Goal: Information Seeking & Learning: Learn about a topic

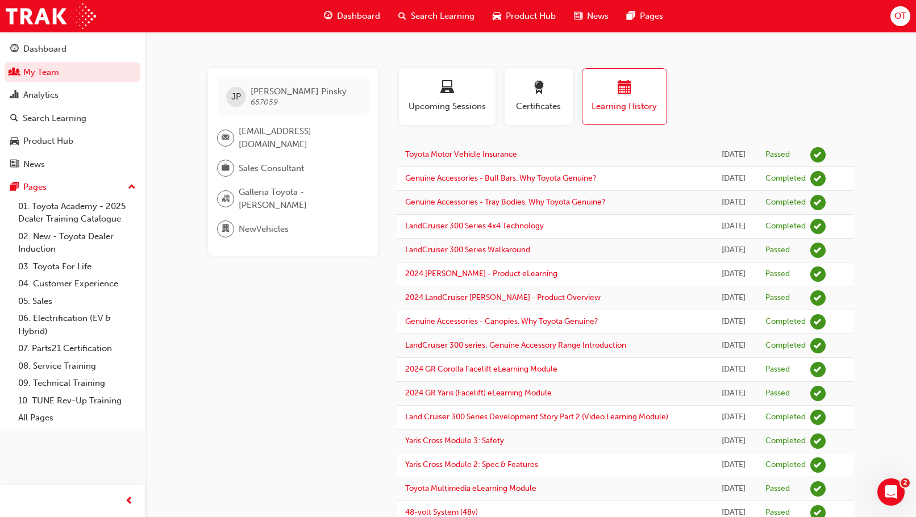
click at [51, 146] on div "Product Hub" at bounding box center [48, 141] width 50 height 13
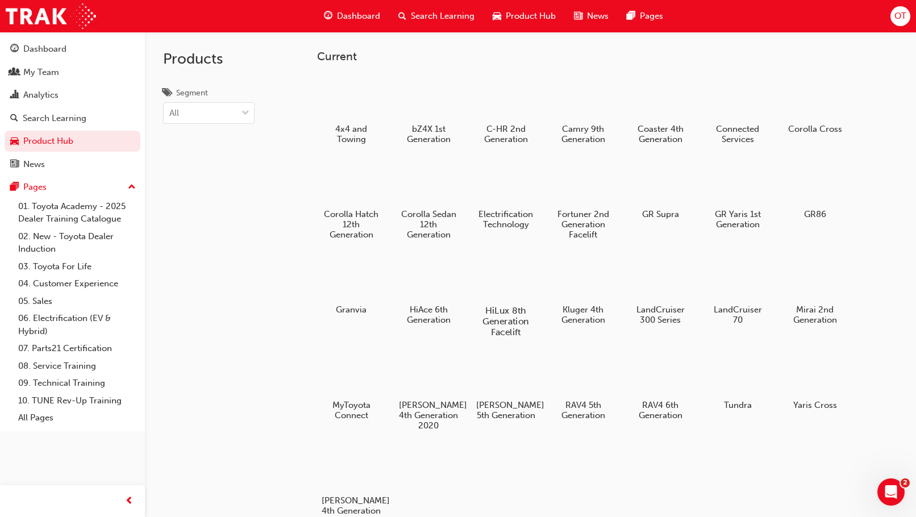
click at [499, 317] on h5 "HiLux 8th Generation Facelift" at bounding box center [506, 321] width 63 height 32
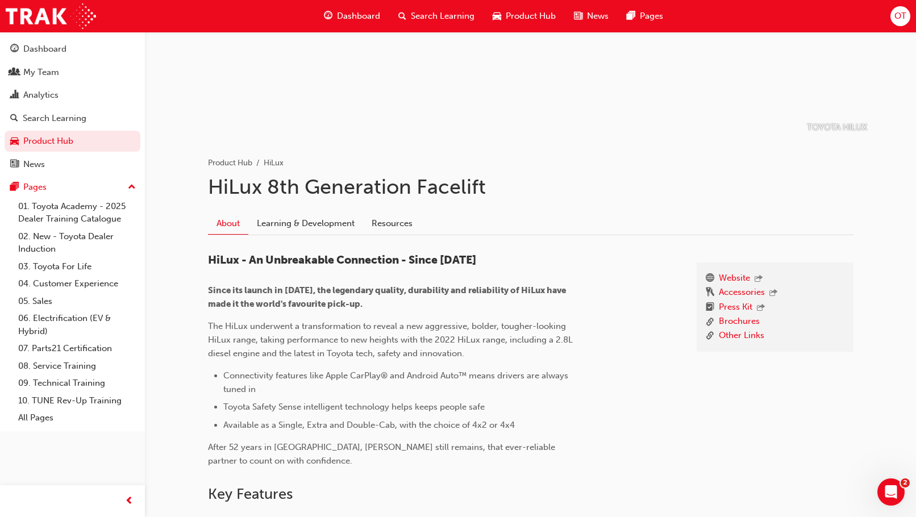
scroll to position [227, 0]
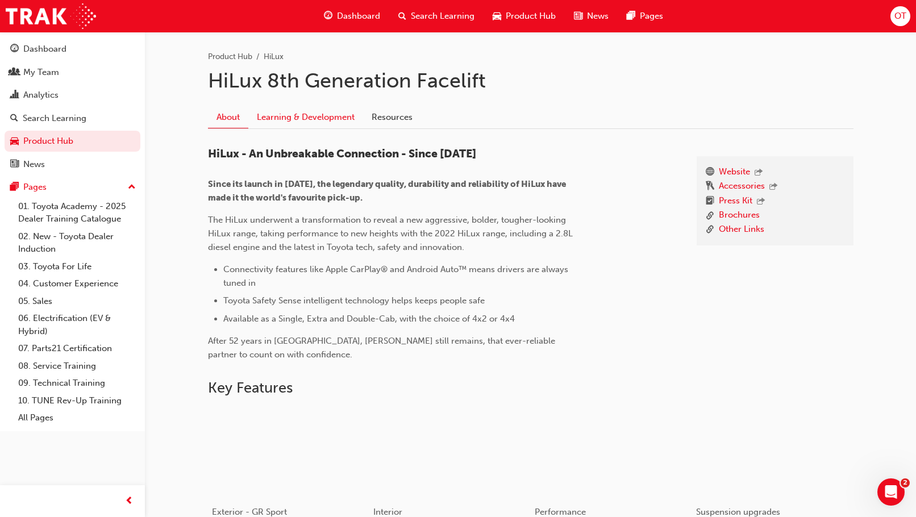
click at [307, 119] on link "Learning & Development" at bounding box center [305, 117] width 115 height 22
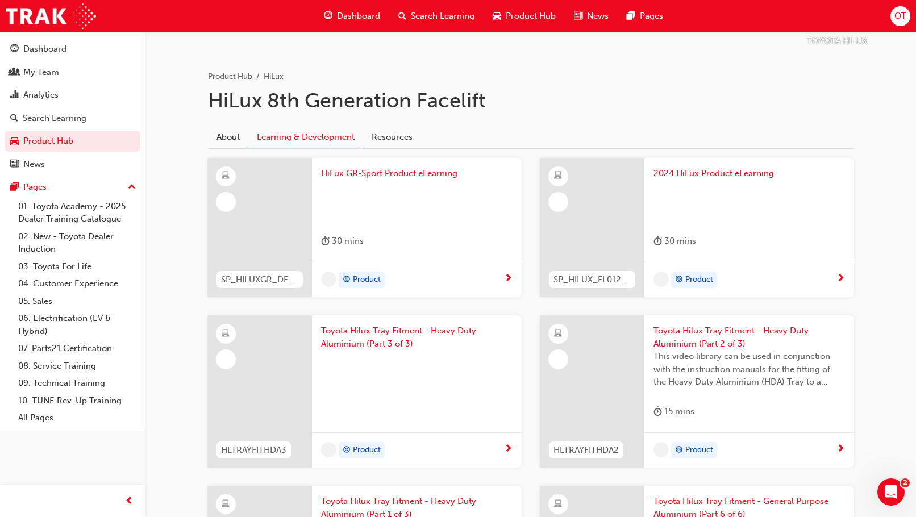
scroll to position [227, 0]
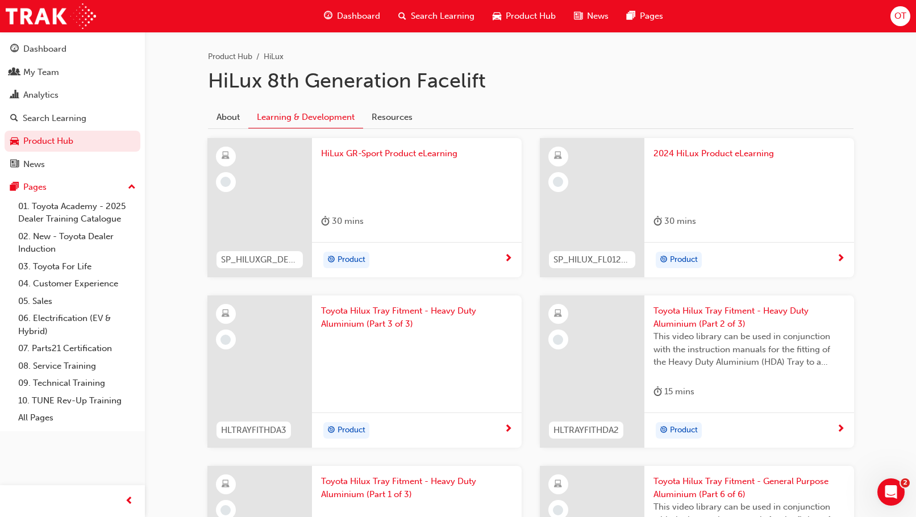
click at [758, 156] on span "2024 HiLux Product eLearning" at bounding box center [750, 153] width 192 height 13
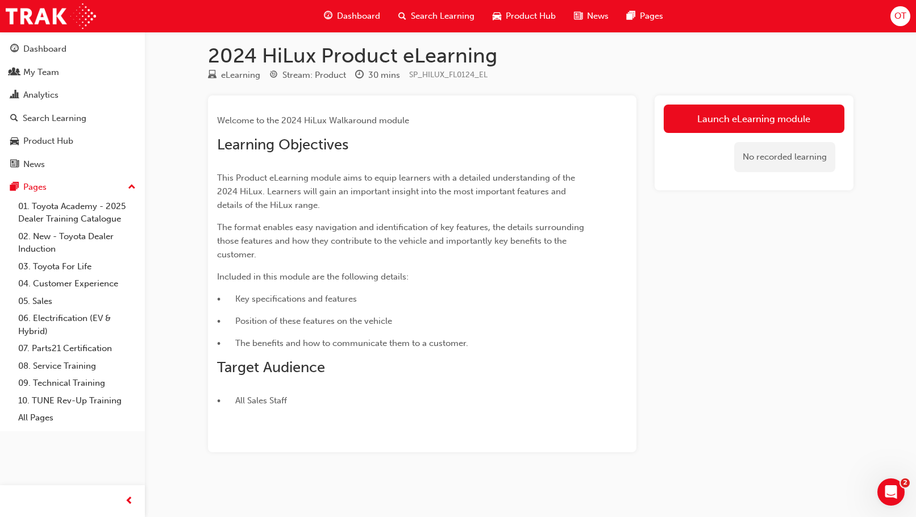
scroll to position [7, 0]
click at [723, 117] on link "Launch eLearning module" at bounding box center [754, 119] width 181 height 28
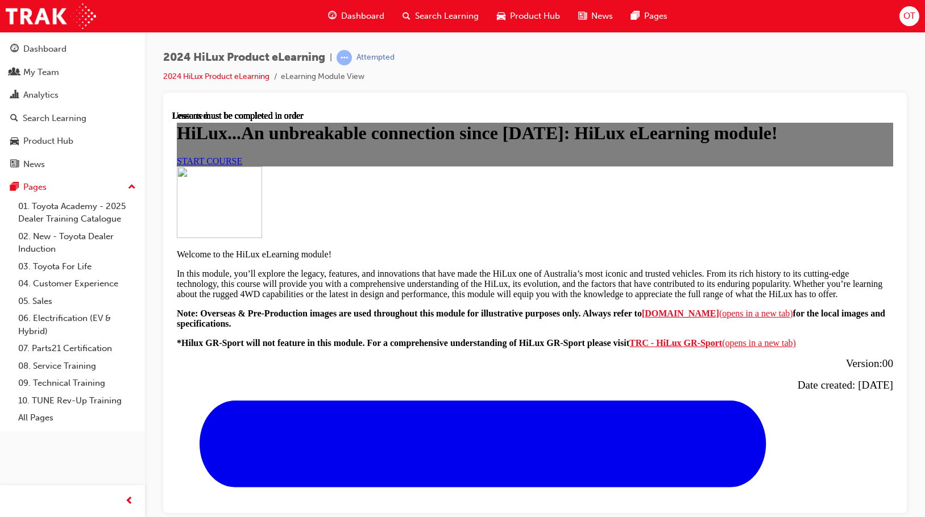
click at [242, 165] on span "START COURSE" at bounding box center [209, 161] width 65 height 10
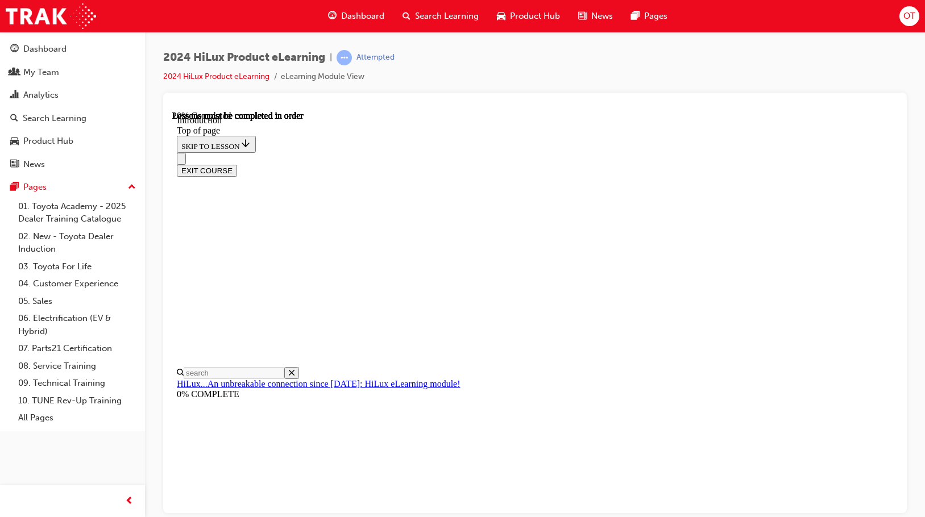
scroll to position [35, 0]
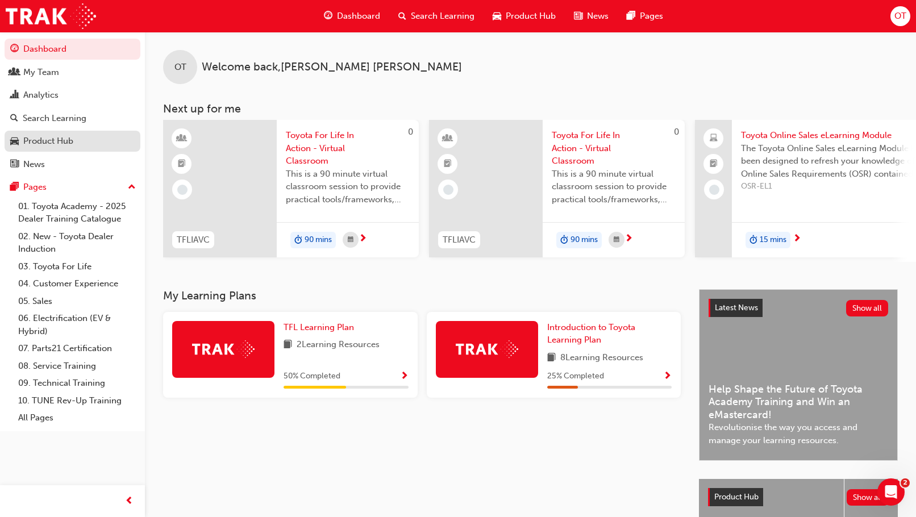
click at [59, 140] on div "Product Hub" at bounding box center [48, 141] width 50 height 13
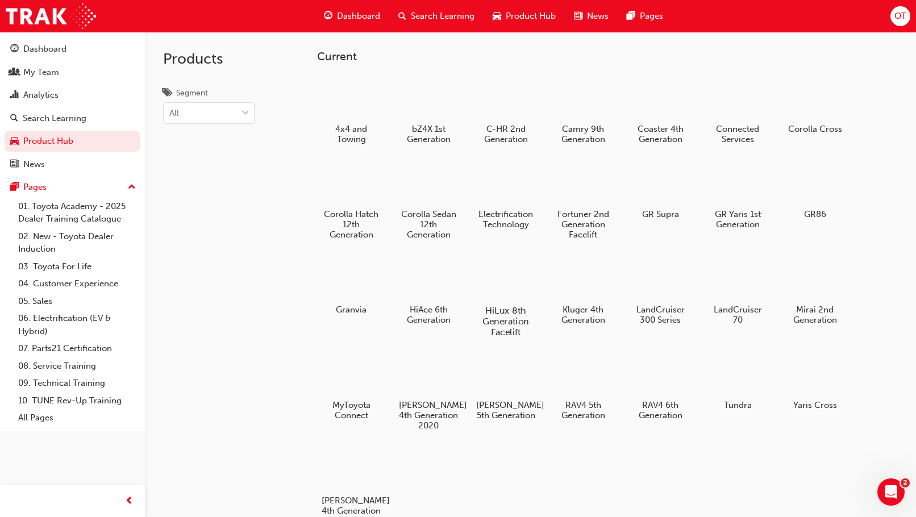
click at [513, 321] on h5 "HiLux 8th Generation Facelift" at bounding box center [506, 321] width 63 height 32
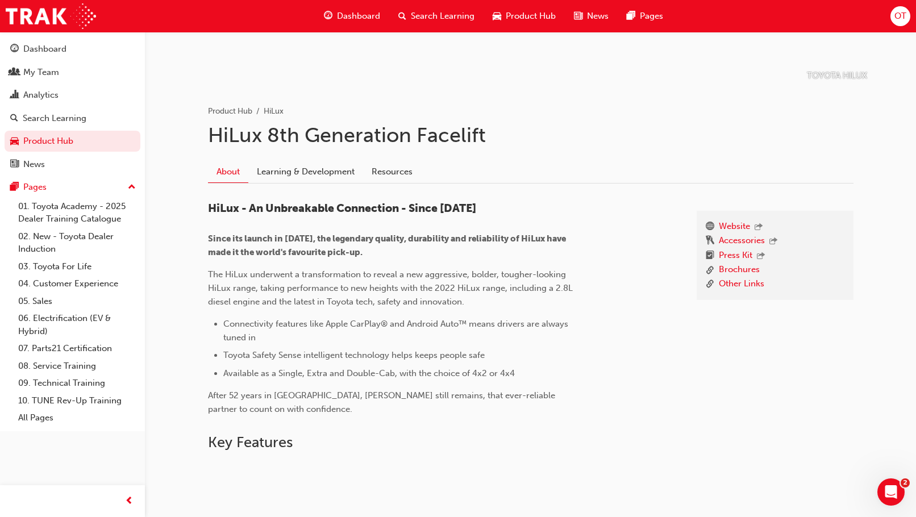
scroll to position [171, 0]
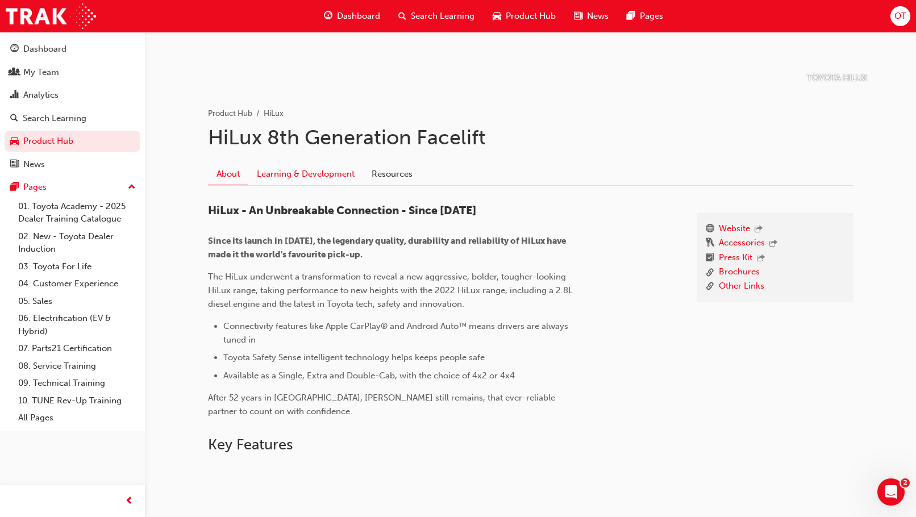
click at [282, 173] on link "Learning & Development" at bounding box center [305, 174] width 115 height 22
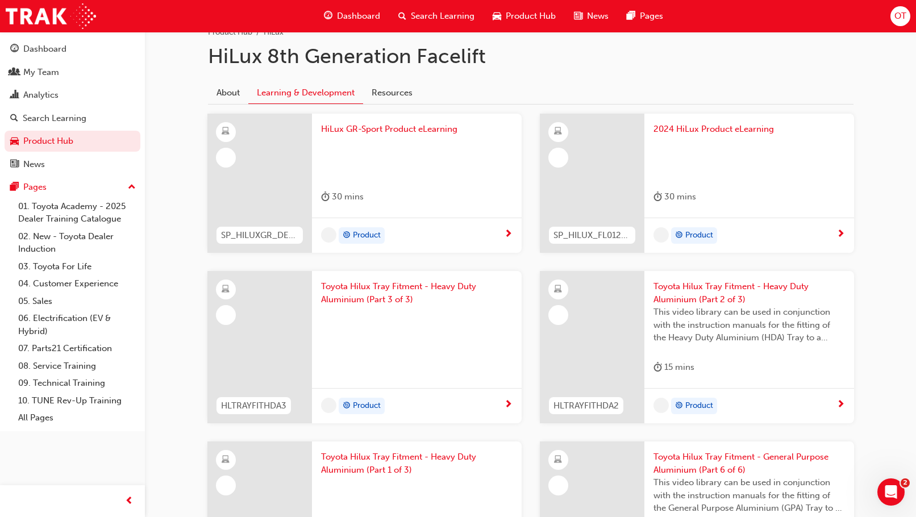
scroll to position [284, 0]
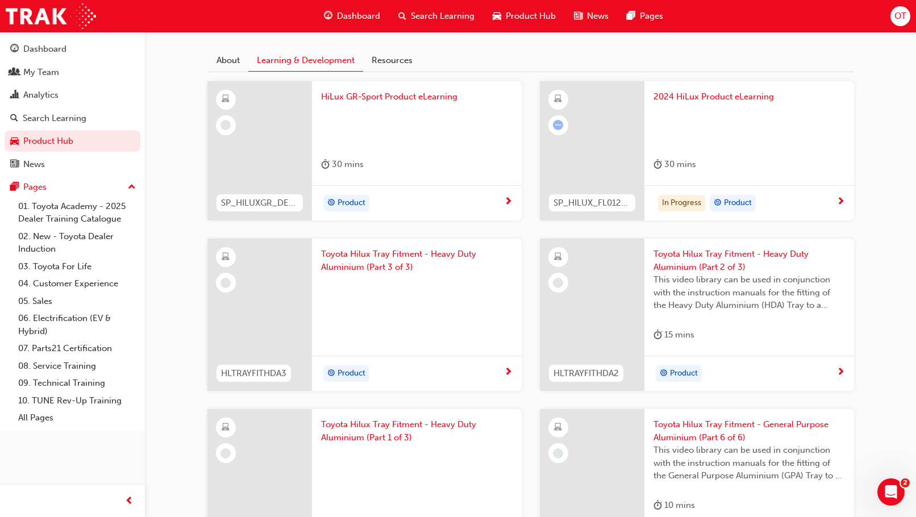
click at [745, 165] on div "30 mins" at bounding box center [750, 166] width 192 height 19
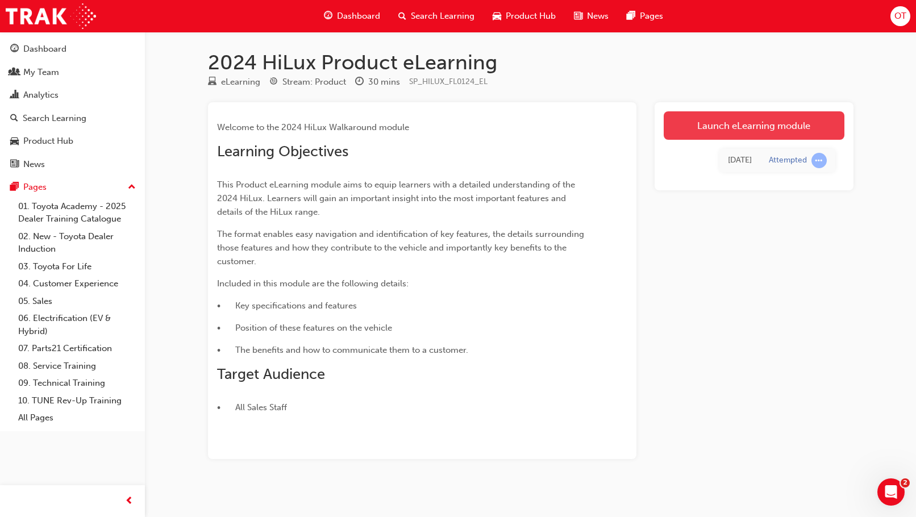
click at [775, 117] on link "Launch eLearning module" at bounding box center [754, 125] width 181 height 28
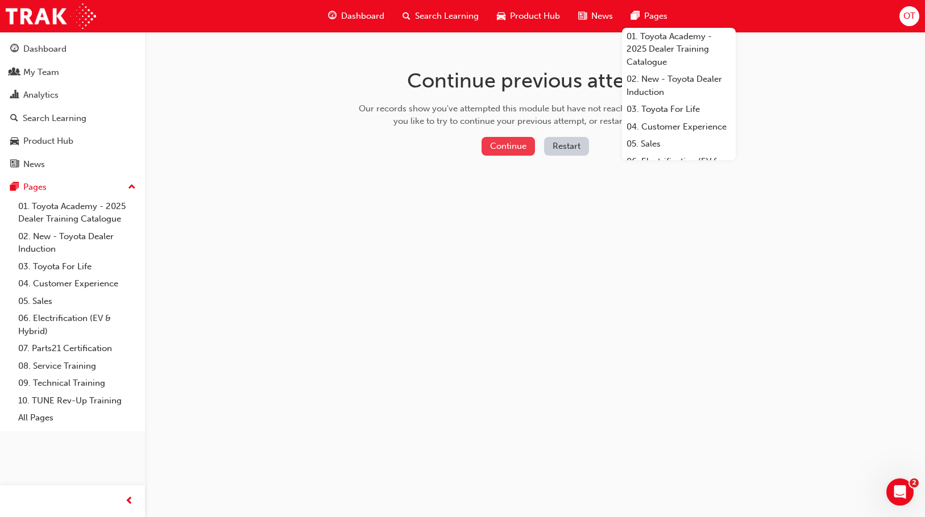
click at [511, 147] on button "Continue" at bounding box center [508, 146] width 53 height 19
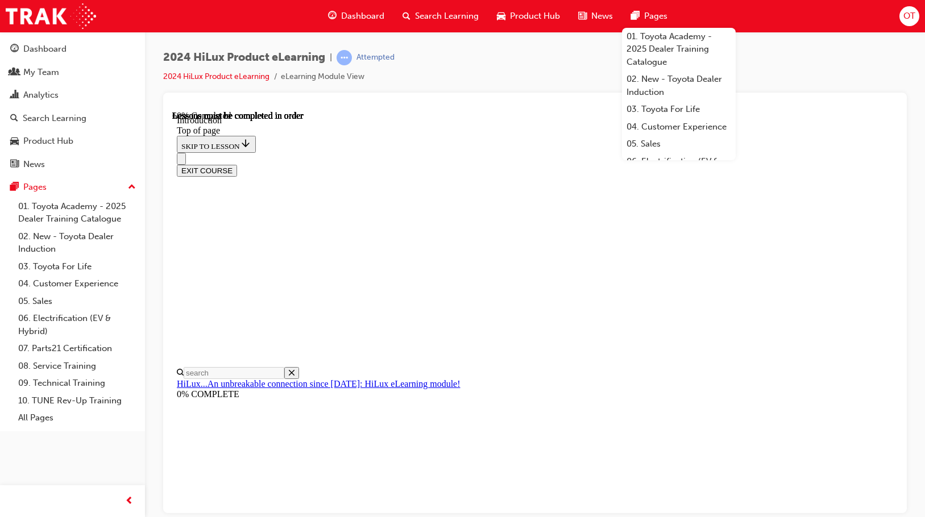
scroll to position [35, 0]
click at [515, 72] on div "2024 HiLux Product eLearning | Attempted 2024 HiLux Product eLearning eLearning…" at bounding box center [535, 71] width 744 height 43
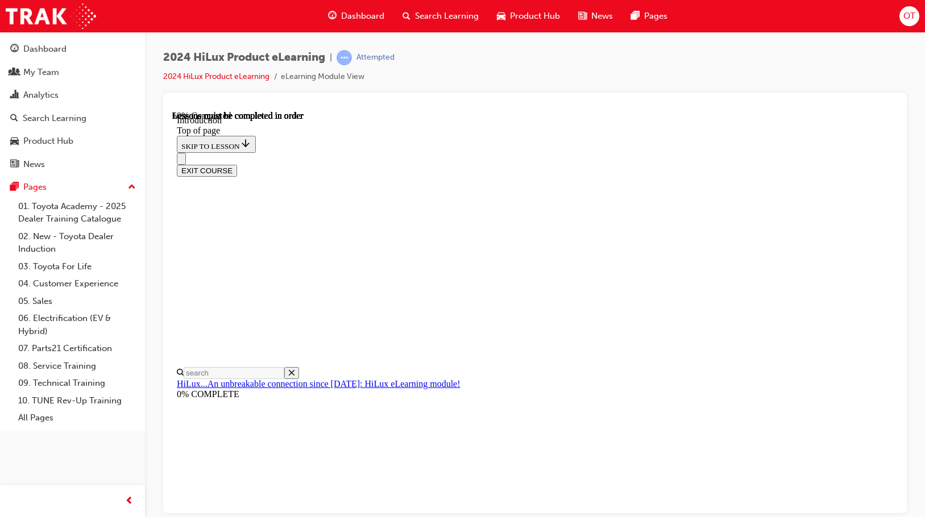
scroll to position [490, 0]
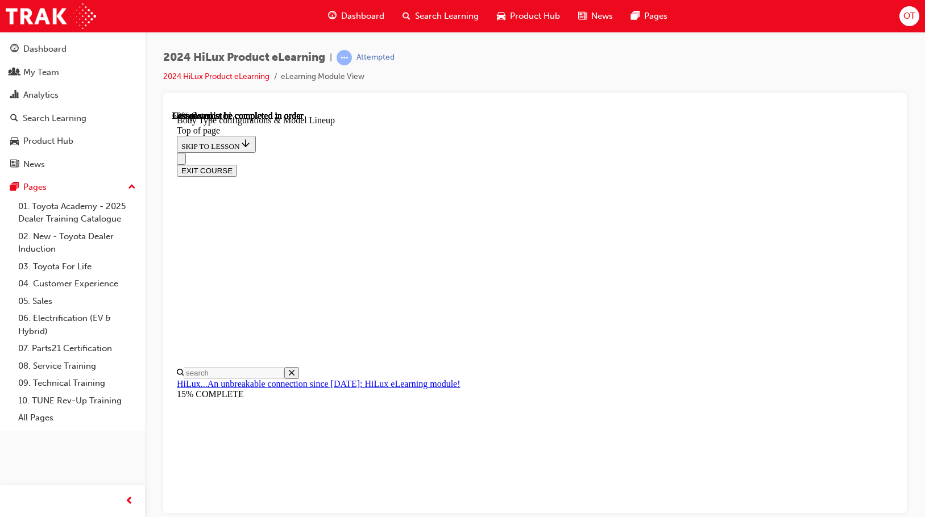
scroll to position [417, 0]
click at [553, 152] on div "EXIT COURSE" at bounding box center [531, 164] width 708 height 24
click at [529, 152] on div "EXIT COURSE" at bounding box center [531, 164] width 708 height 24
click at [800, 152] on div "EXIT COURSE" at bounding box center [531, 164] width 708 height 24
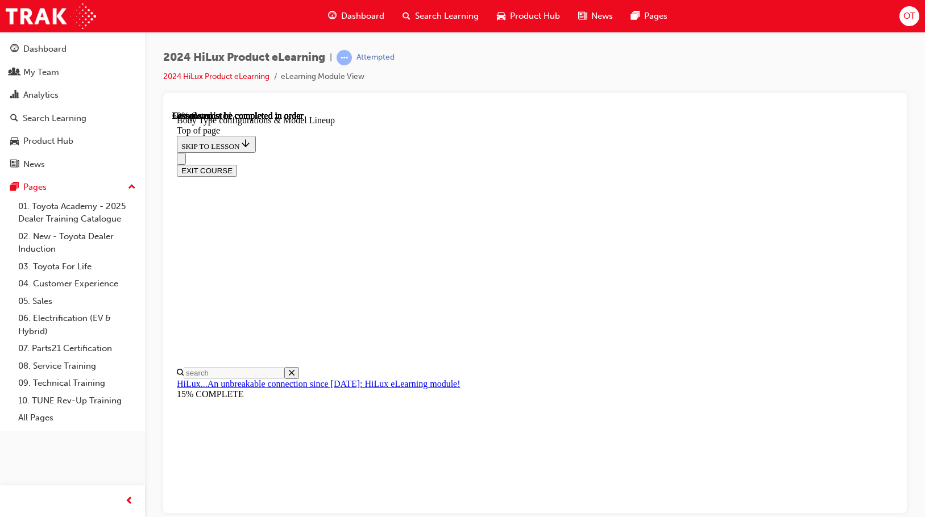
scroll to position [360, 0]
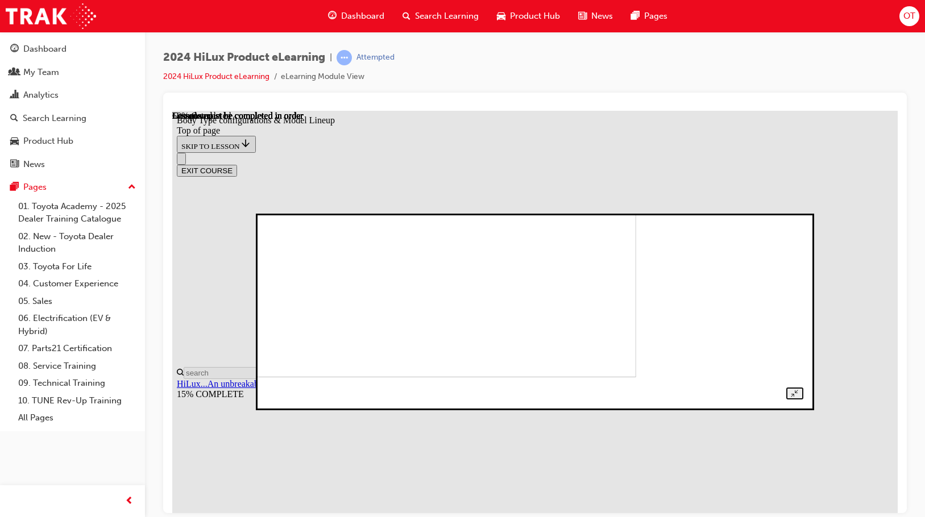
click at [636, 291] on img at bounding box center [377, 291] width 520 height 172
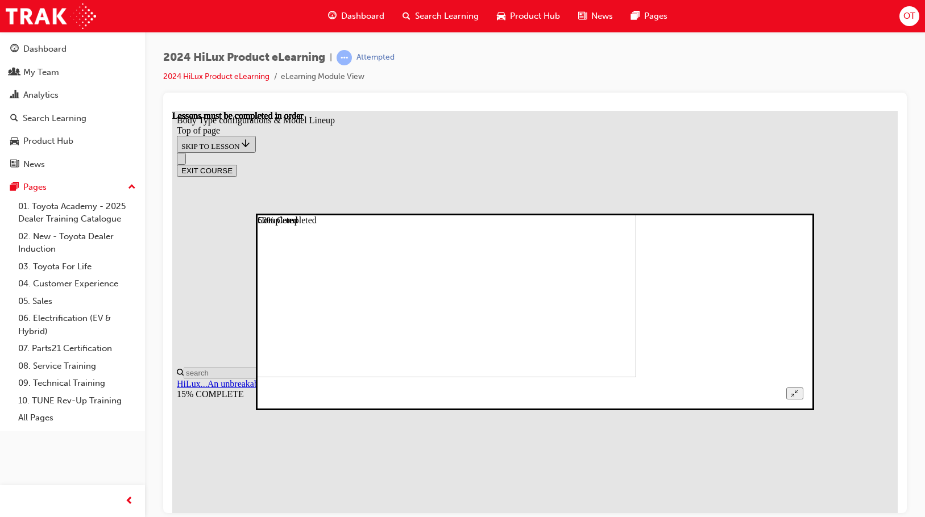
click at [636, 259] on img at bounding box center [377, 291] width 520 height 172
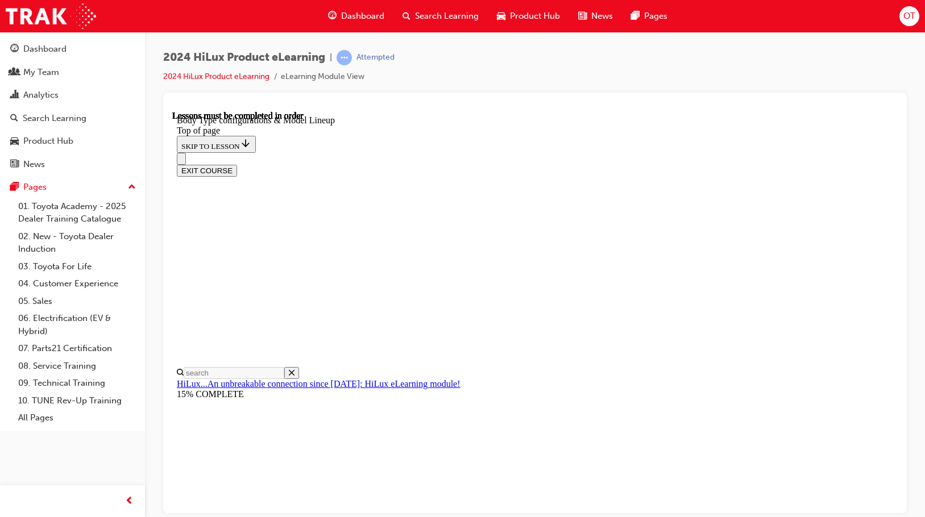
scroll to position [360, 0]
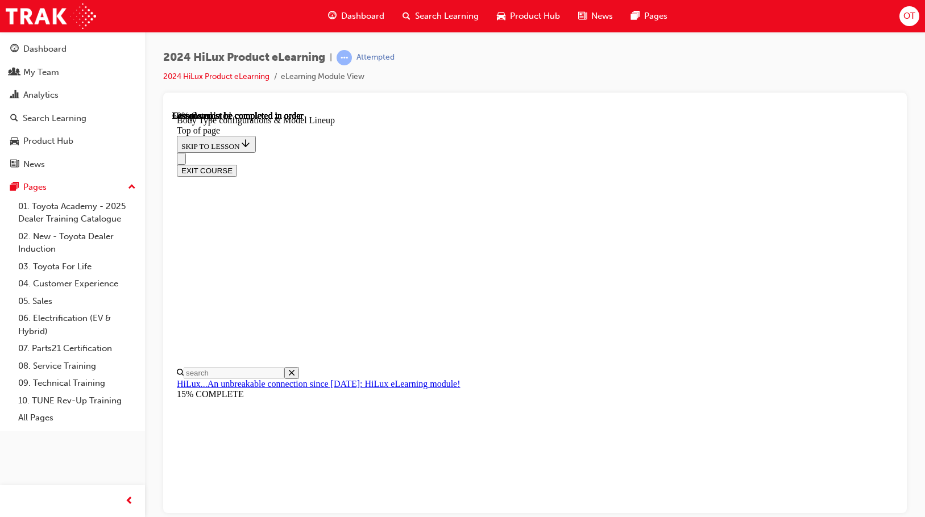
click at [786, 152] on div "EXIT COURSE" at bounding box center [531, 164] width 708 height 24
click at [753, 152] on div "EXIT COURSE" at bounding box center [531, 164] width 708 height 24
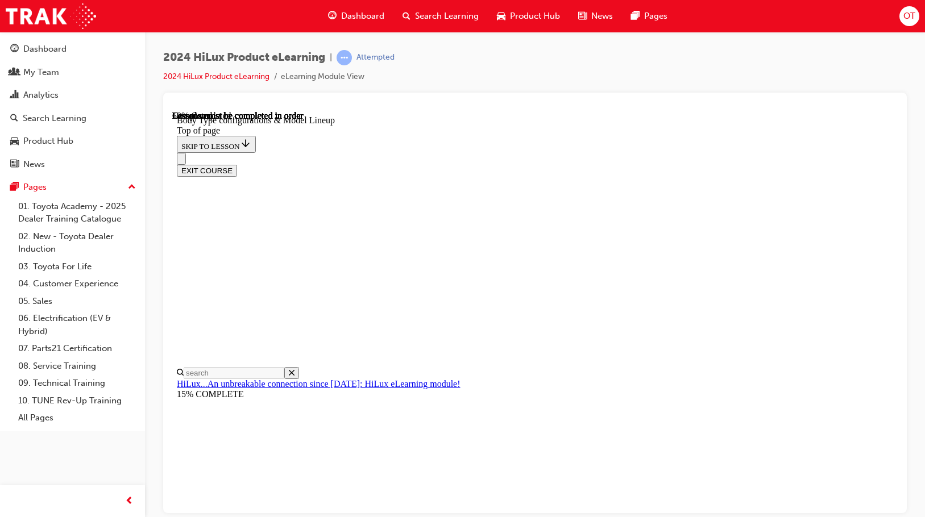
click at [746, 152] on div "EXIT COURSE" at bounding box center [531, 164] width 708 height 24
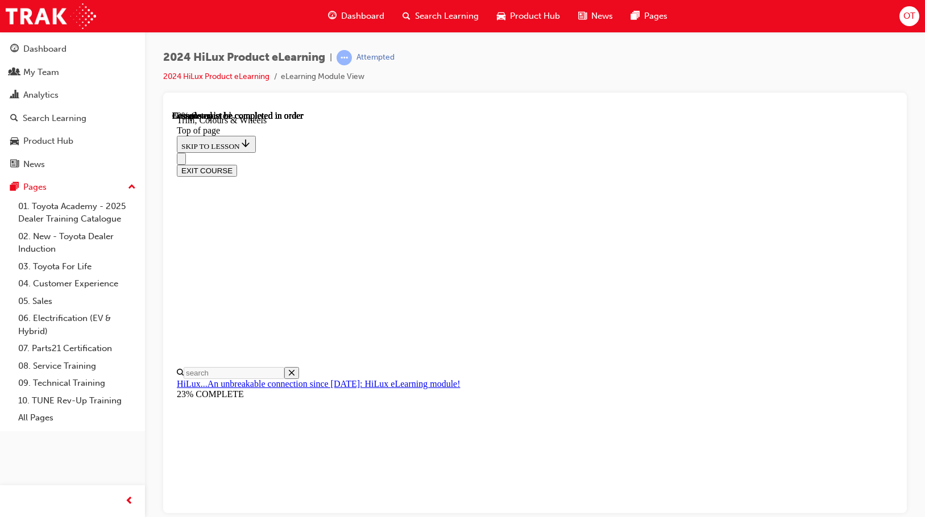
scroll to position [1570, 0]
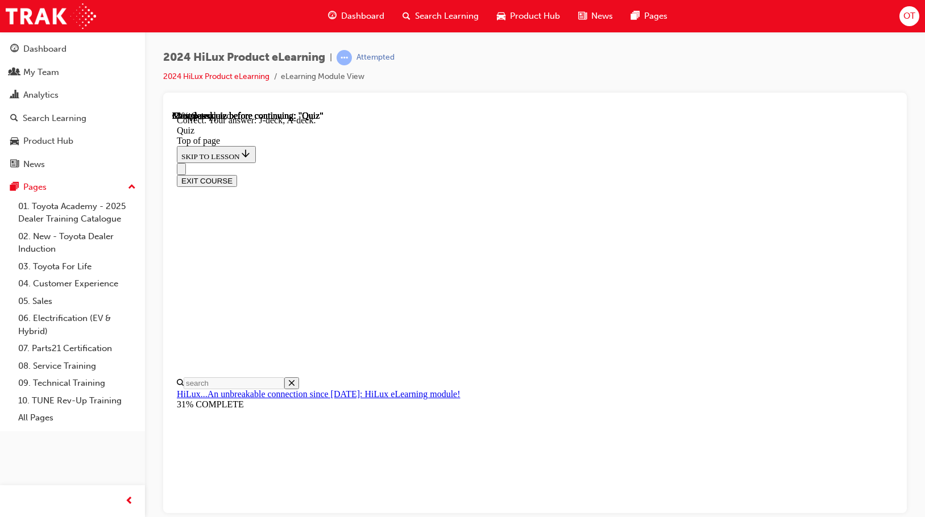
scroll to position [210, 0]
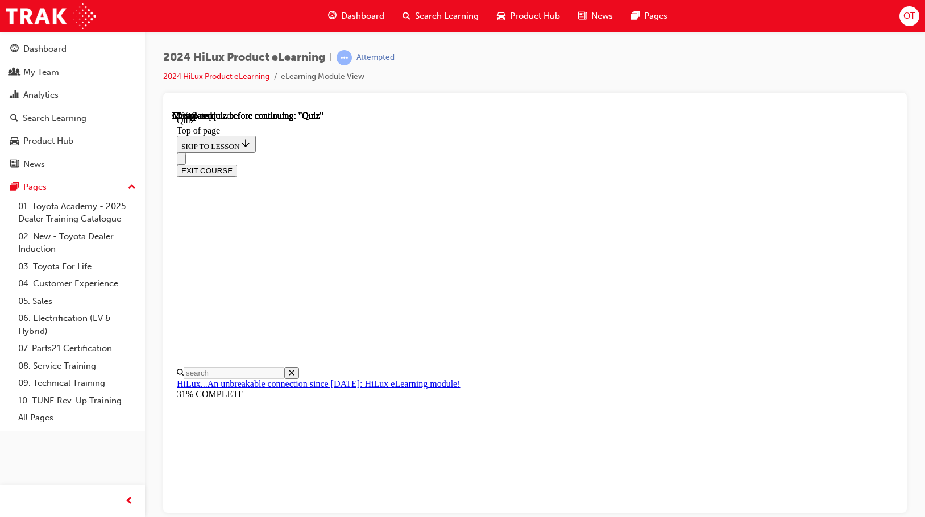
scroll to position [171, 0]
drag, startPoint x: 500, startPoint y: 273, endPoint x: 503, endPoint y: 280, distance: 6.7
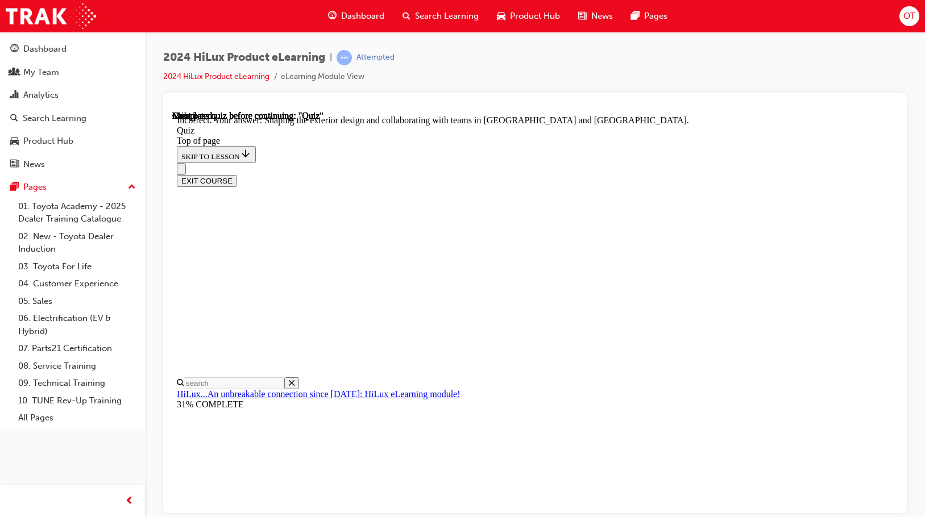
scroll to position [150, 0]
drag, startPoint x: 463, startPoint y: 235, endPoint x: 471, endPoint y: 269, distance: 35.2
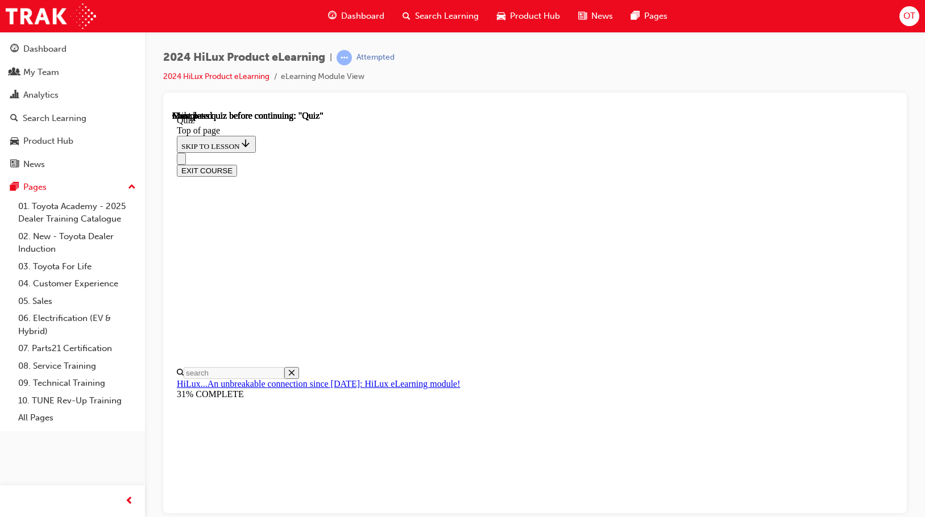
scroll to position [215, 0]
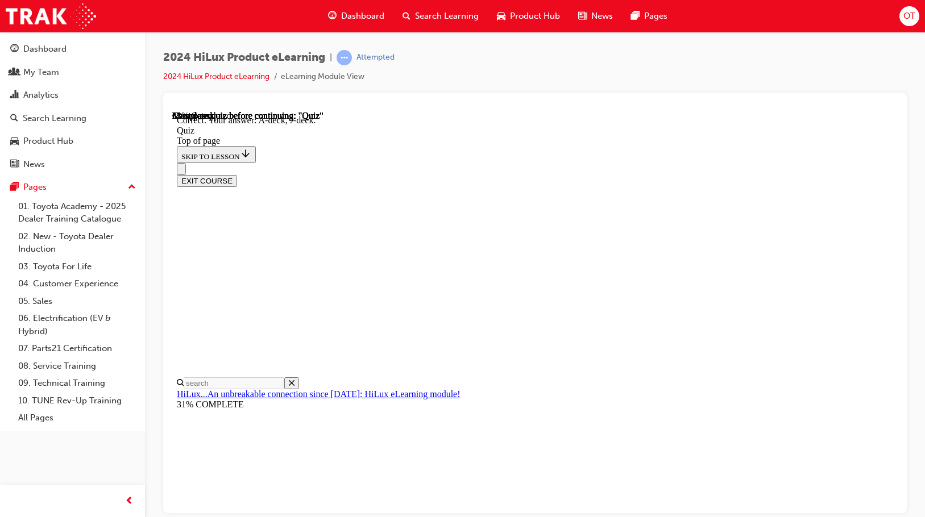
scroll to position [210, 0]
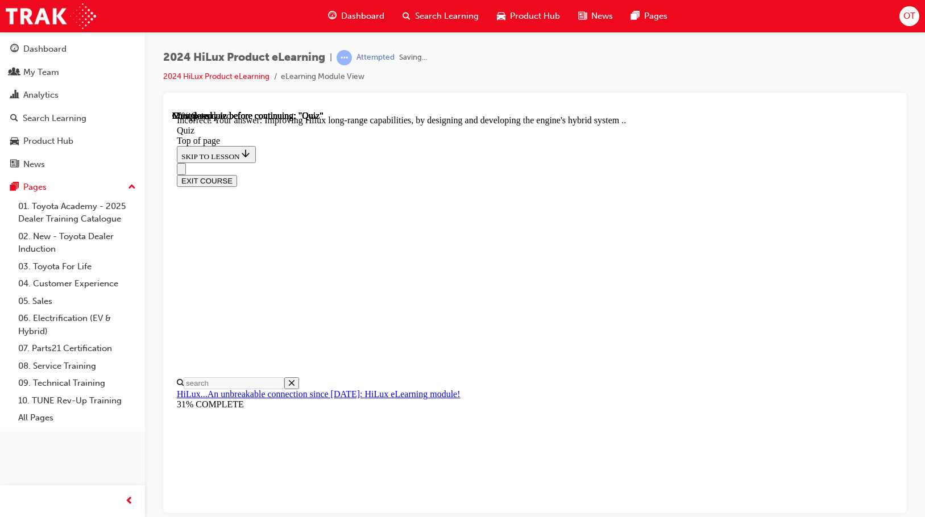
scroll to position [264, 0]
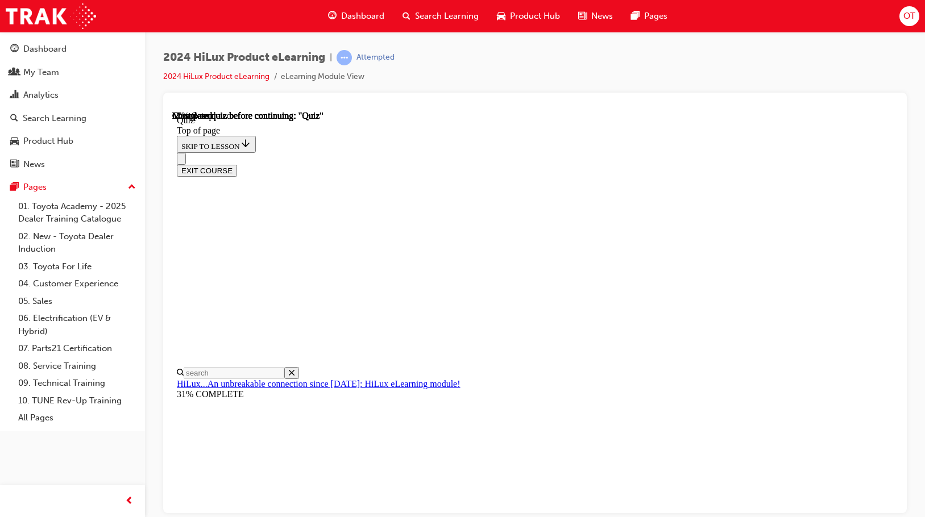
scroll to position [171, 0]
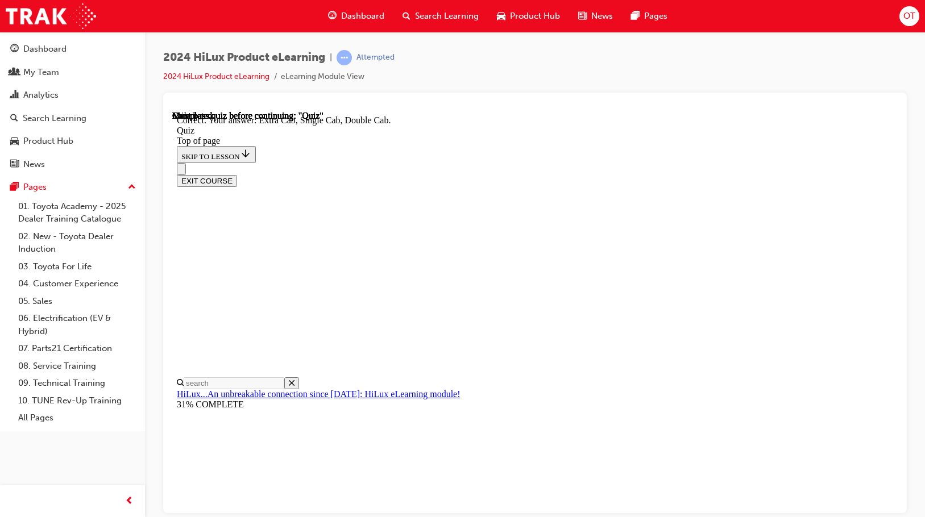
scroll to position [294, 0]
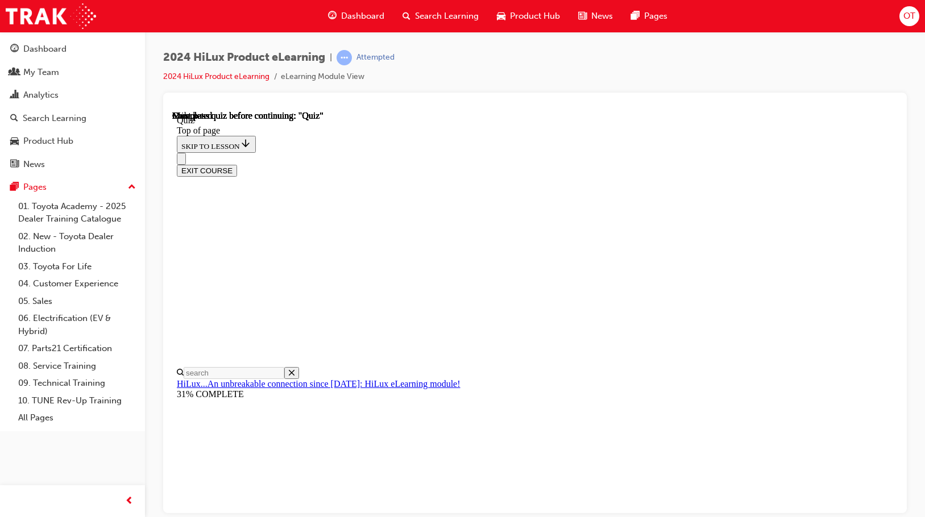
scroll to position [215, 0]
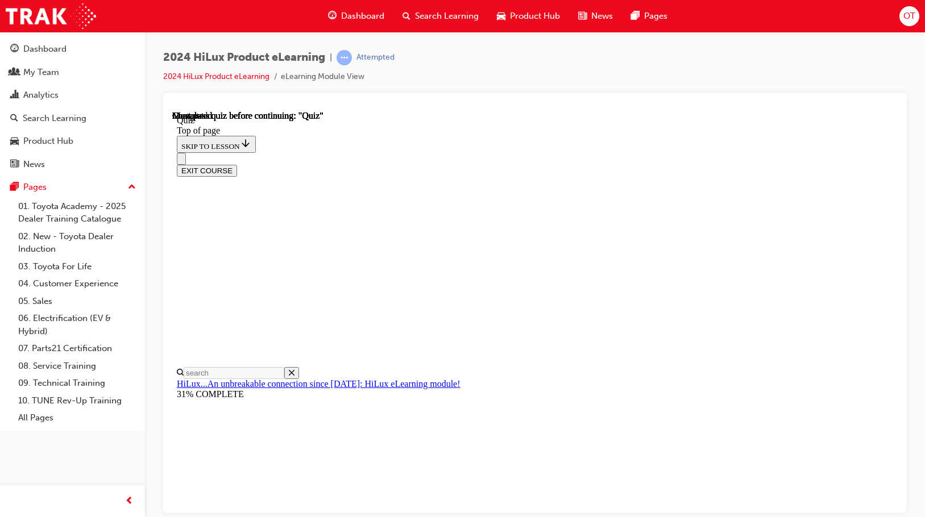
scroll to position [150, 0]
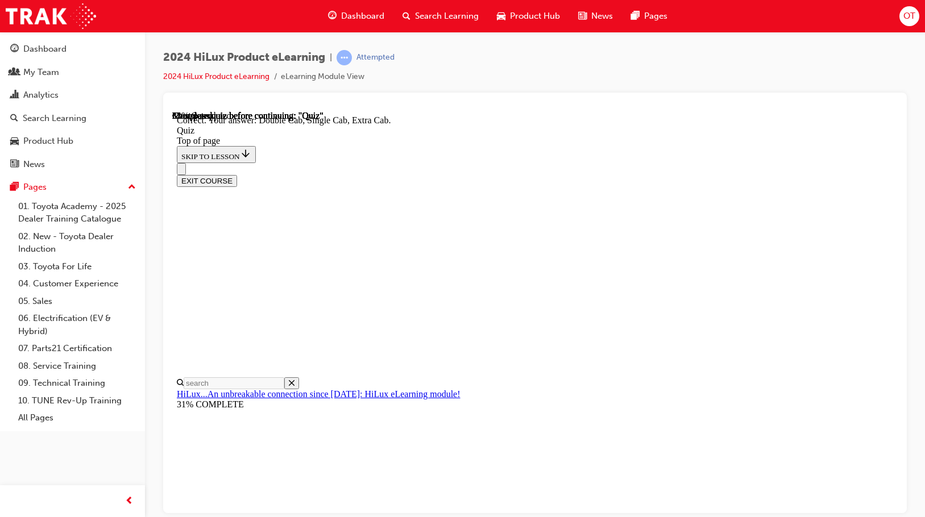
scroll to position [294, 0]
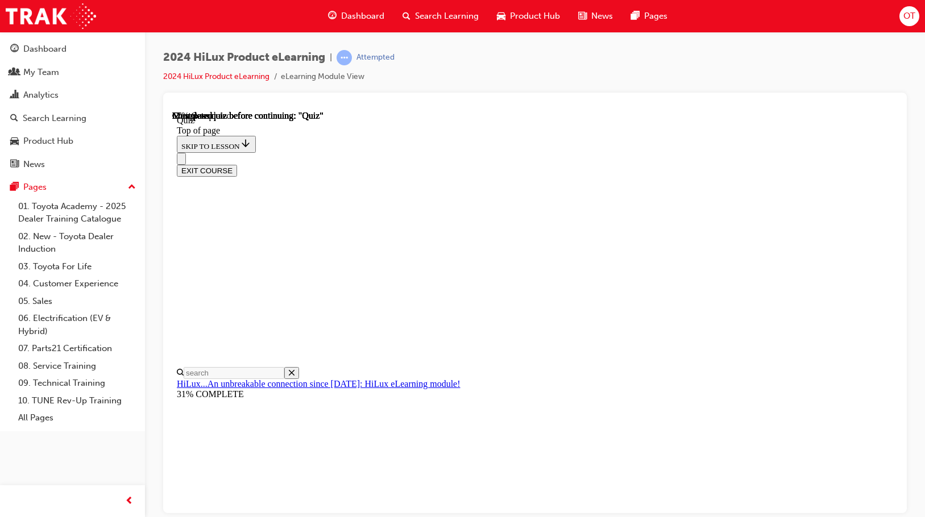
scroll to position [114, 0]
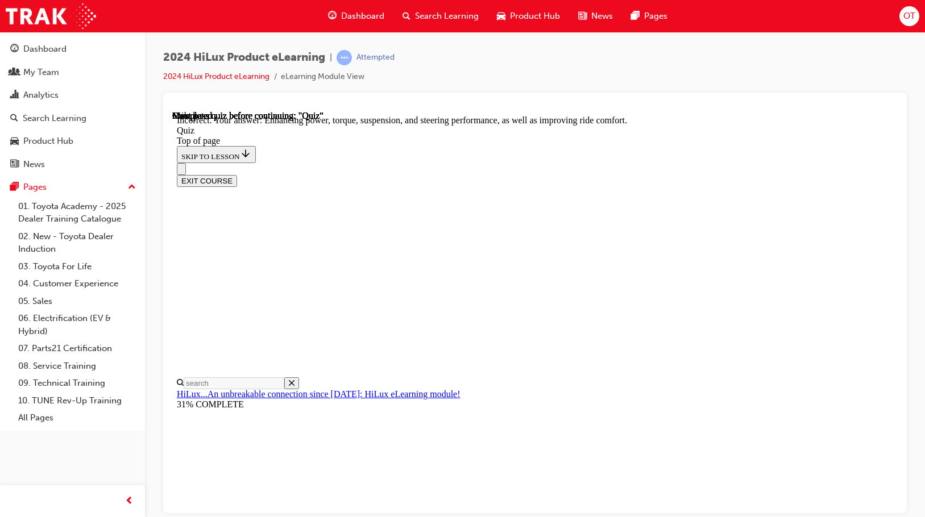
scroll to position [264, 0]
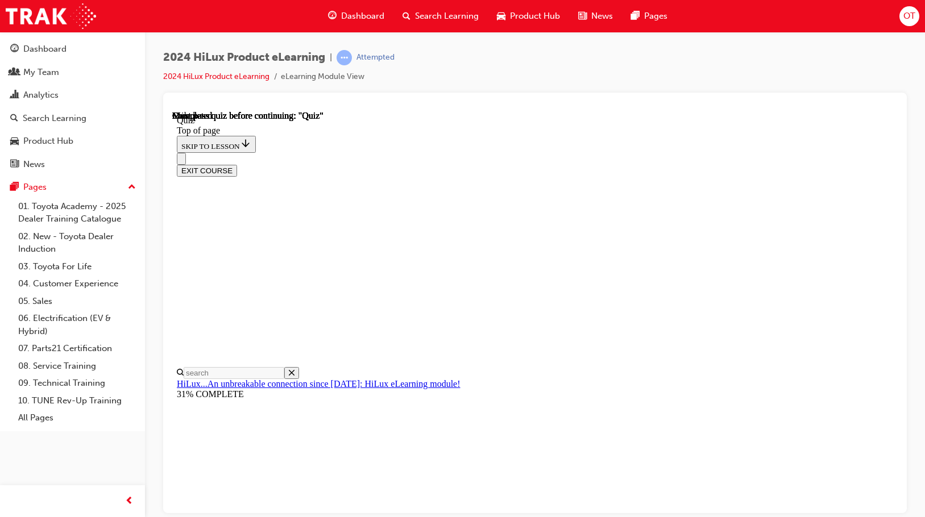
scroll to position [215, 0]
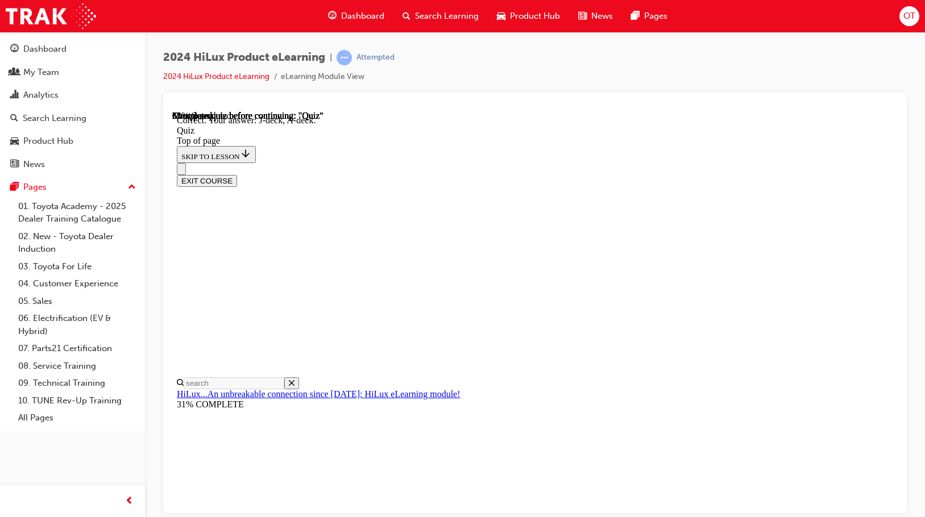
scroll to position [210, 0]
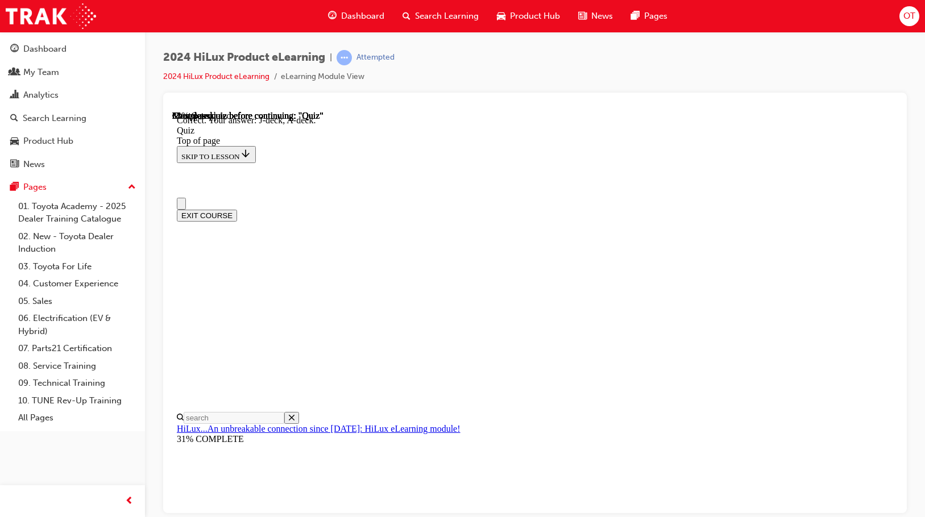
scroll to position [114, 0]
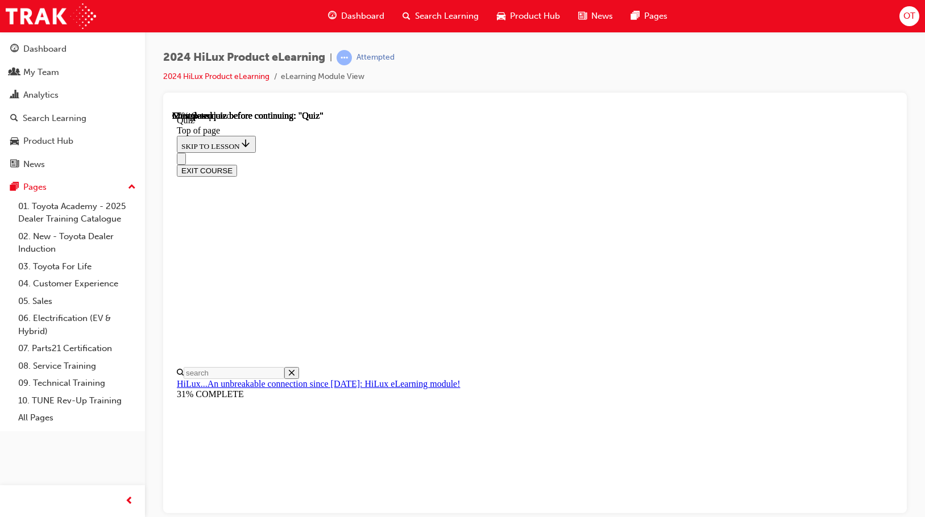
scroll to position [228, 0]
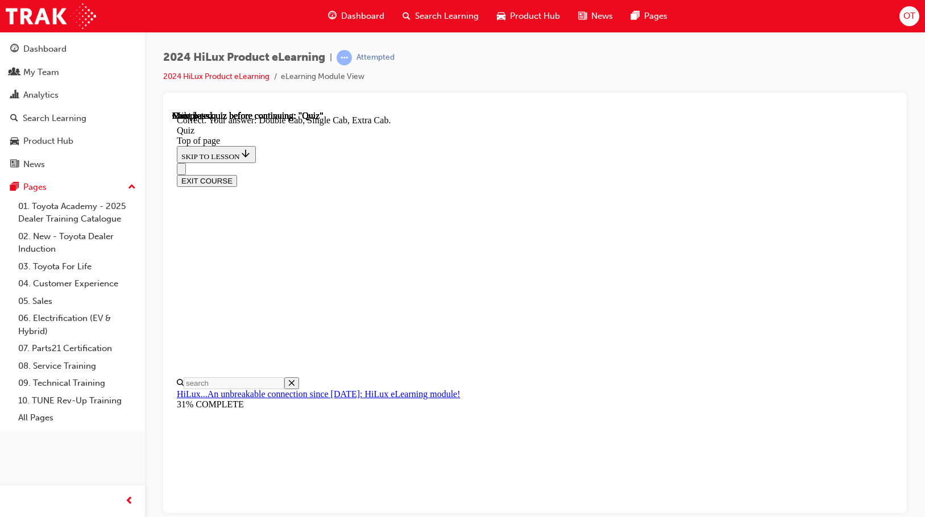
scroll to position [294, 0]
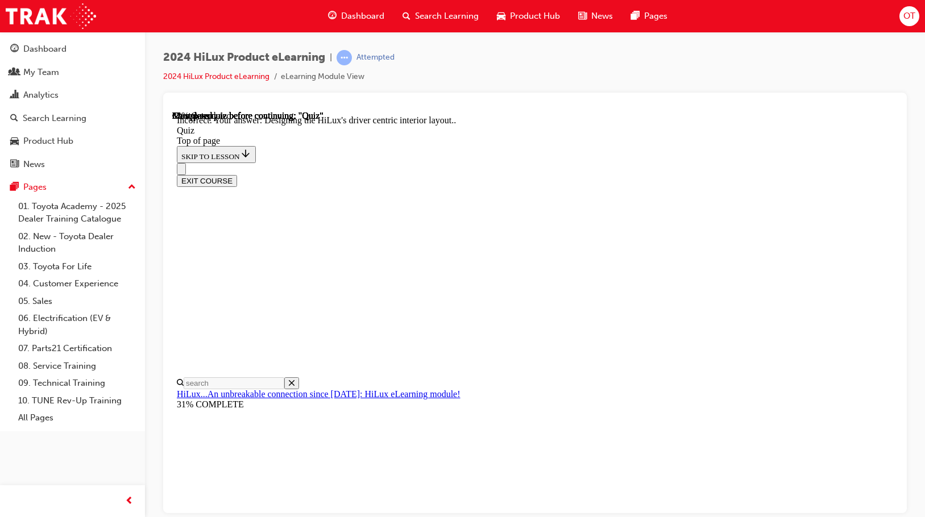
scroll to position [264, 0]
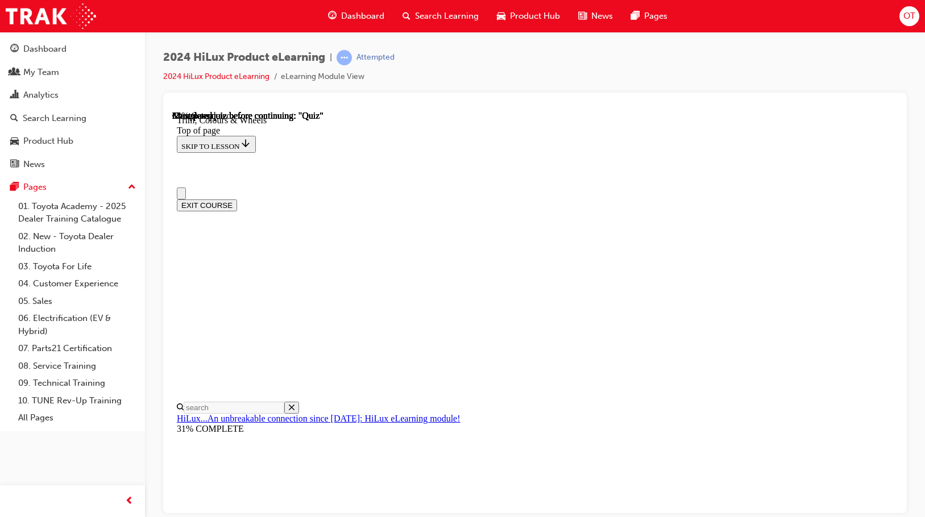
scroll to position [0, 0]
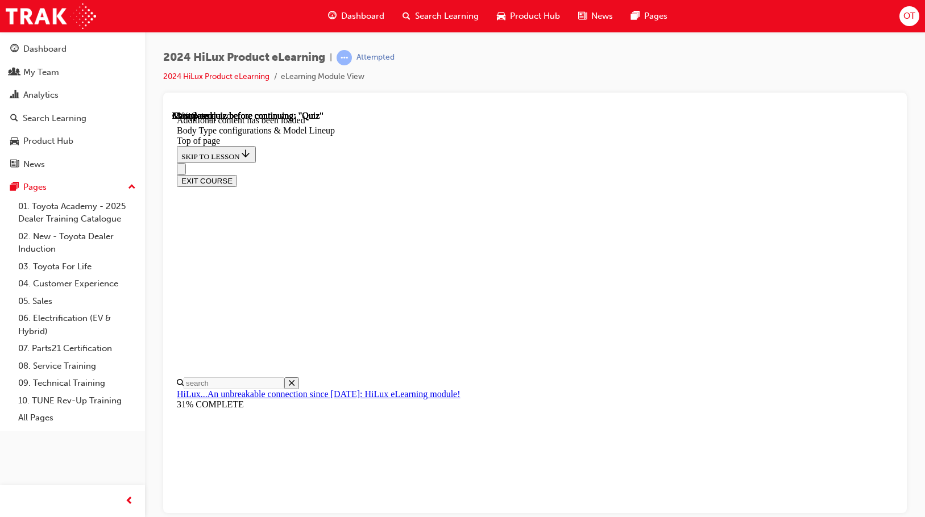
scroll to position [553, 0]
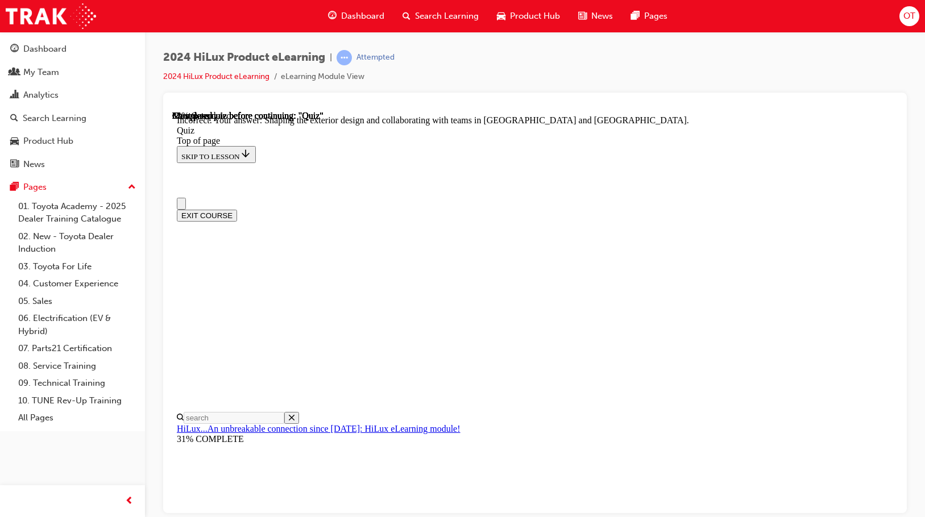
scroll to position [0, 0]
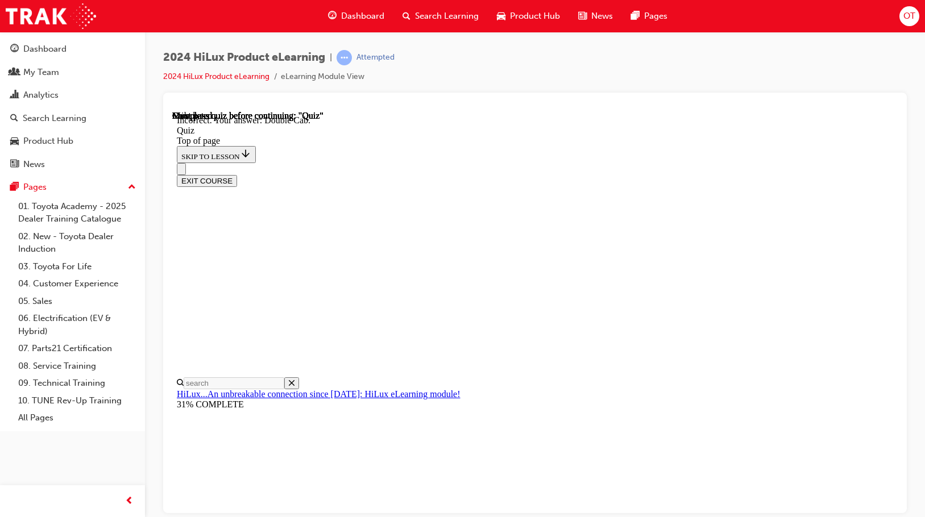
scroll to position [294, 0]
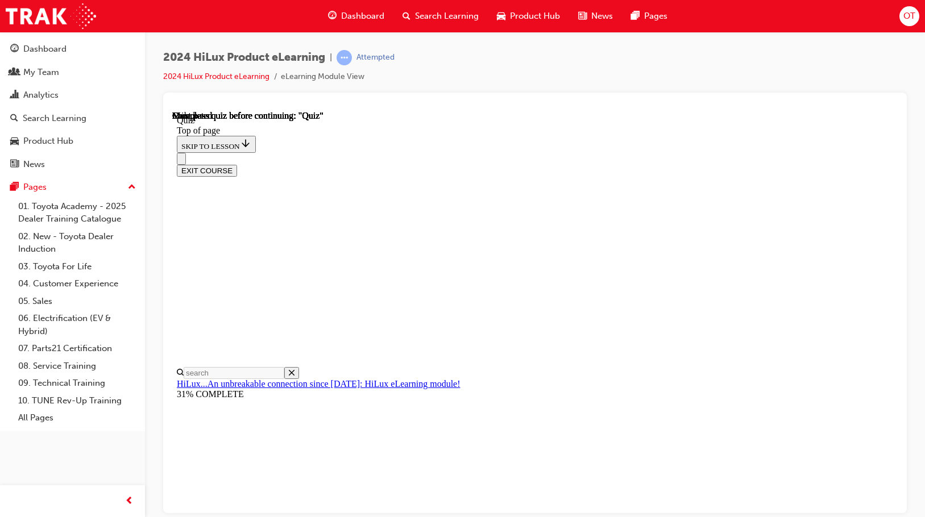
scroll to position [215, 0]
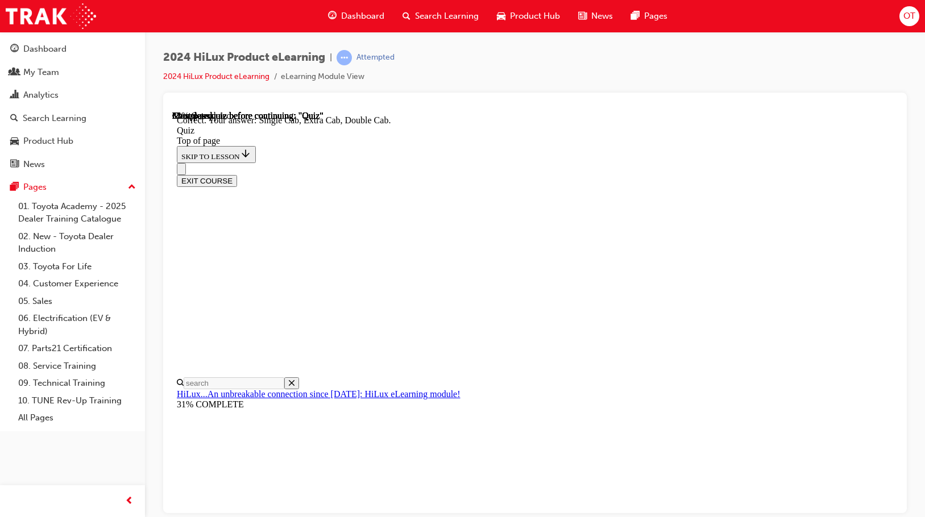
scroll to position [294, 0]
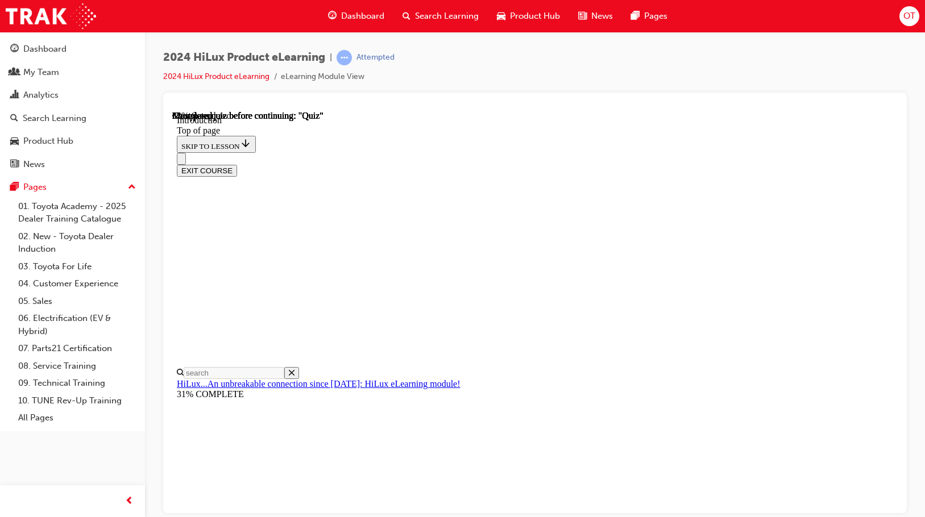
scroll to position [573, 0]
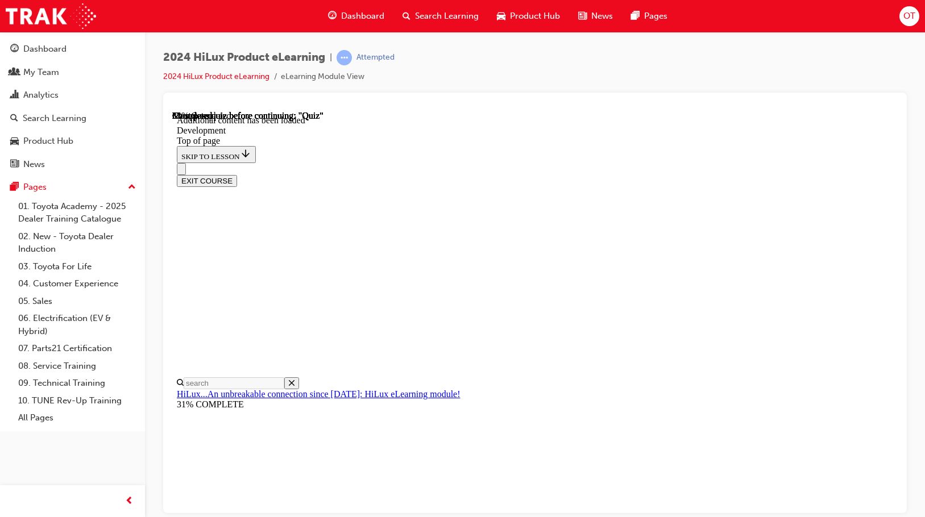
scroll to position [149, 0]
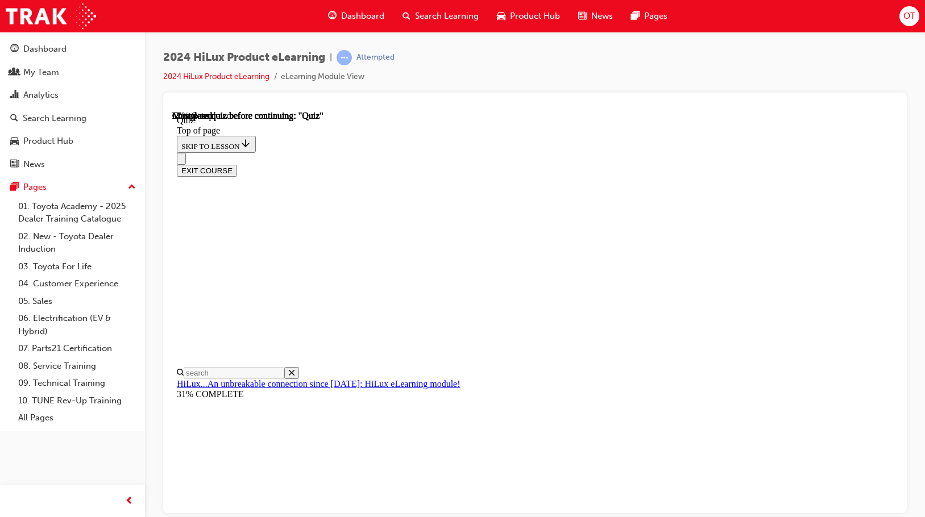
scroll to position [171, 0]
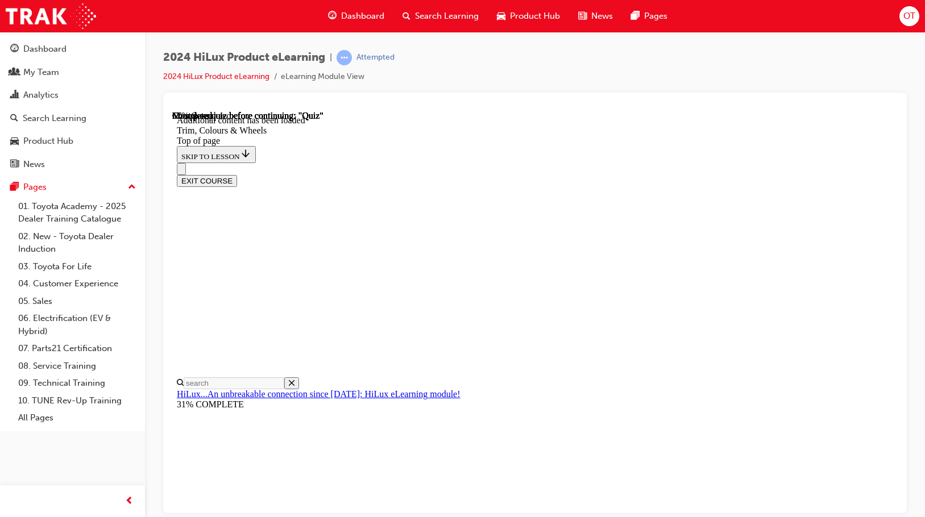
scroll to position [35, 0]
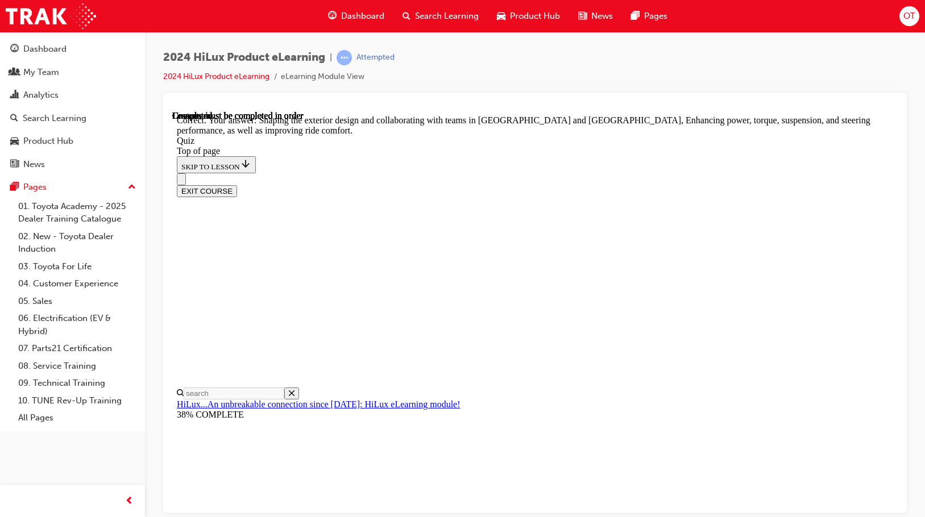
scroll to position [264, 0]
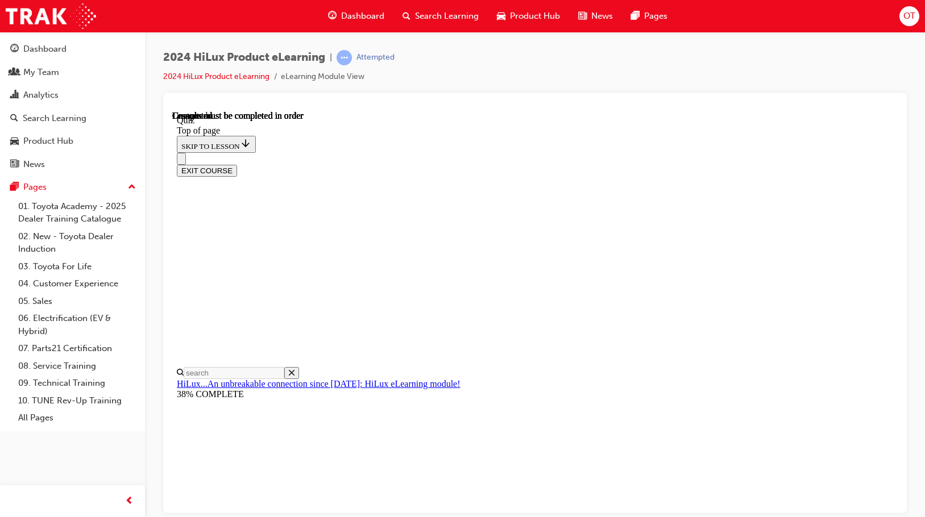
scroll to position [215, 0]
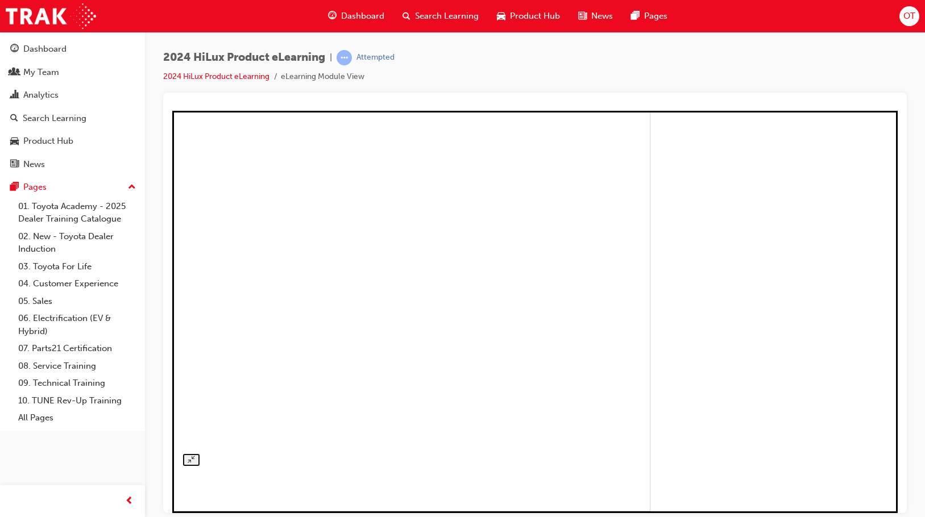
click at [516, 186] on img at bounding box center [293, 310] width 716 height 403
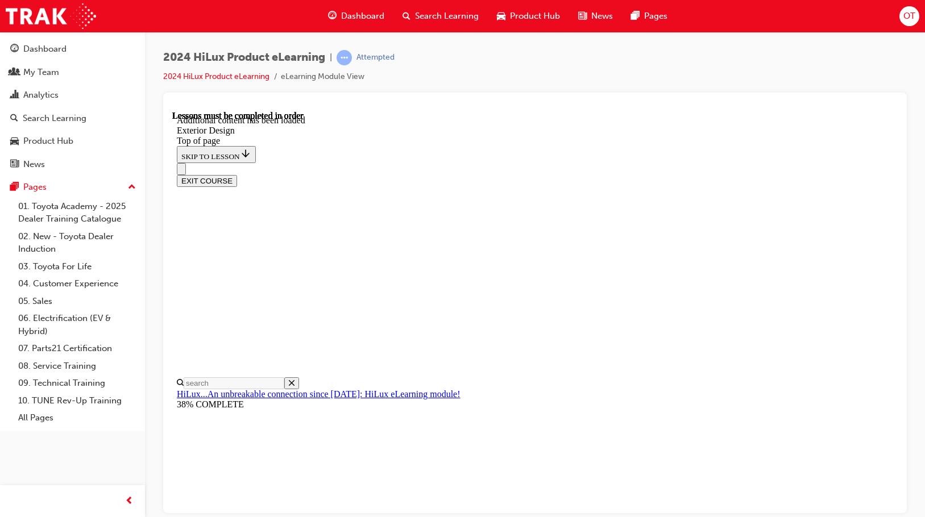
scroll to position [1964, 0]
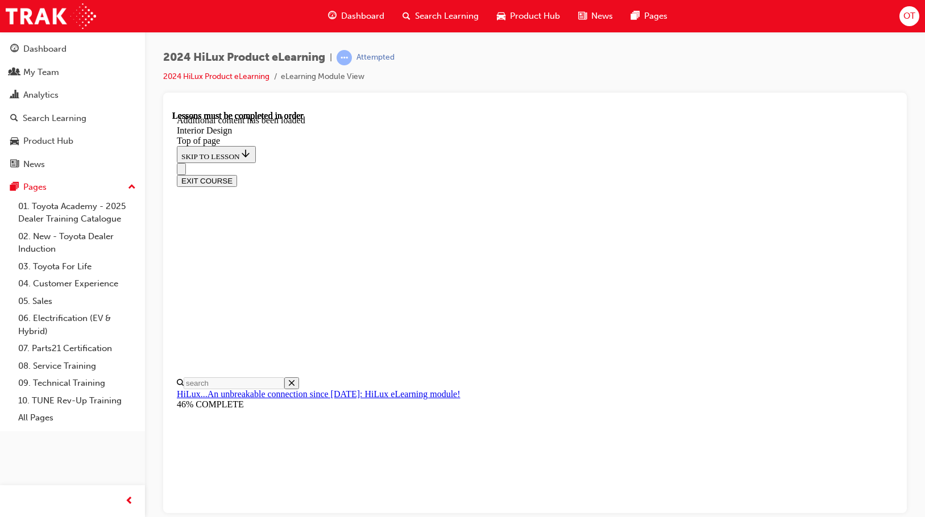
scroll to position [511, 0]
drag, startPoint x: 833, startPoint y: 306, endPoint x: 827, endPoint y: 307, distance: 6.9
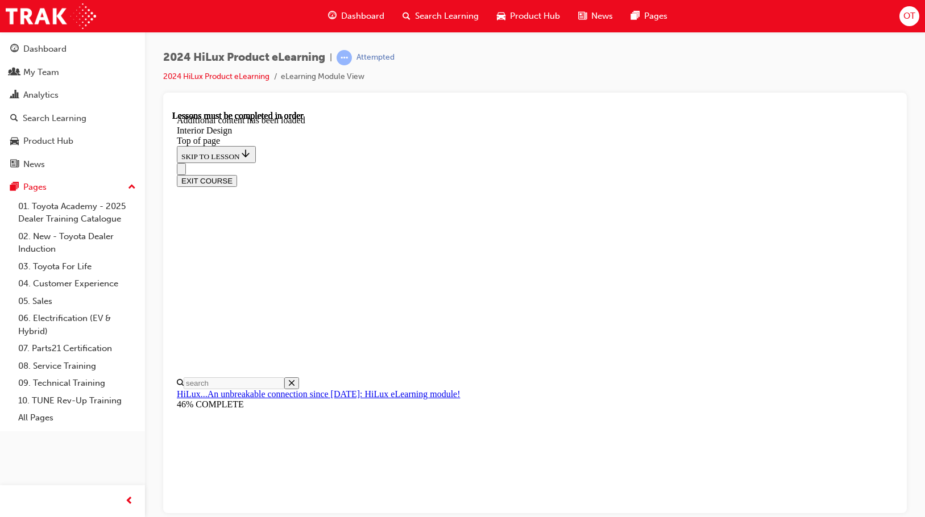
scroll to position [538, 0]
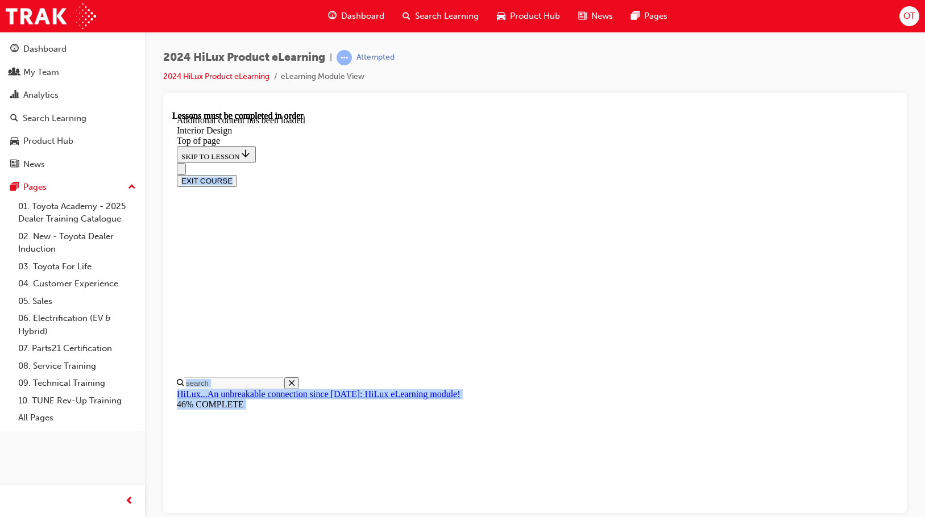
scroll to position [735, 0]
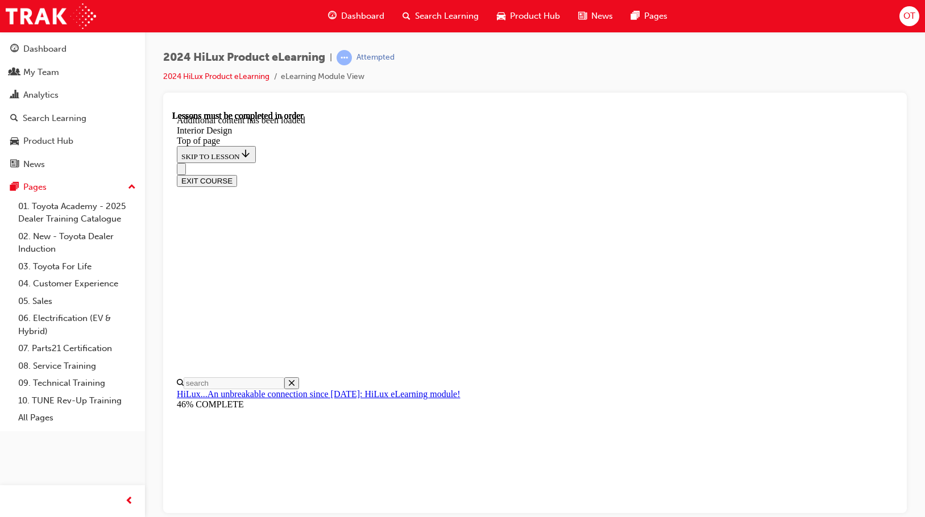
drag, startPoint x: 394, startPoint y: 356, endPoint x: 548, endPoint y: 219, distance: 206.6
copy div "48V HiLux variants receive a 'Start & Stop' function to support improved fuel e…"
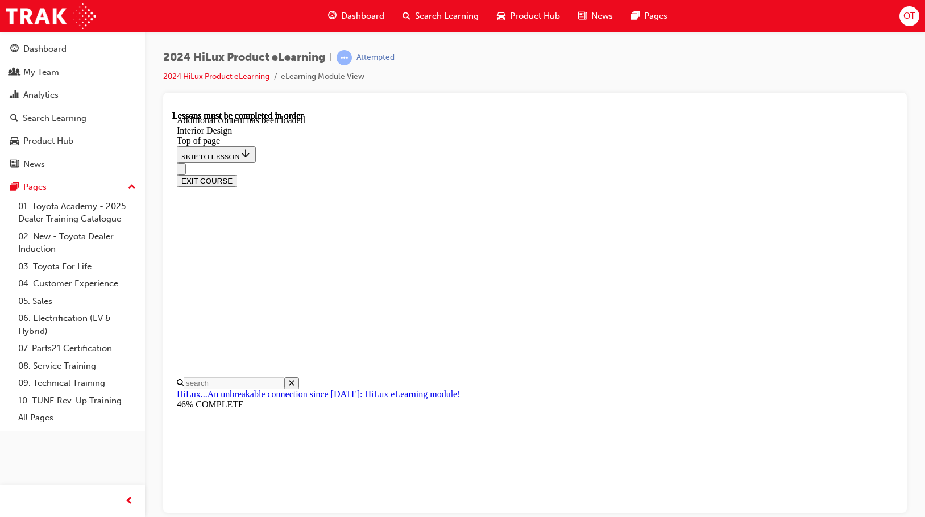
drag, startPoint x: 446, startPoint y: 266, endPoint x: 549, endPoint y: 313, distance: 113.0
copy div "Selected HiLux variants are equipped with Drive Mode Select functionality. This…"
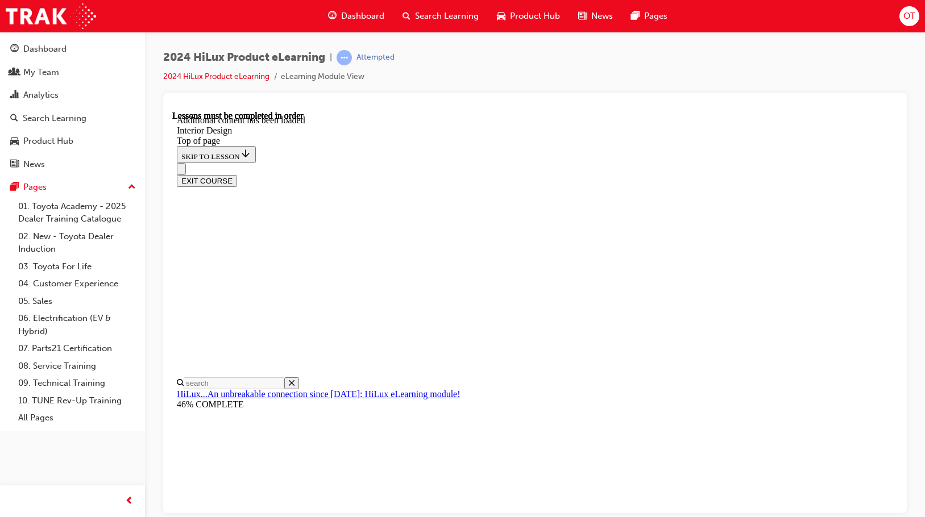
scroll to position [528, 0]
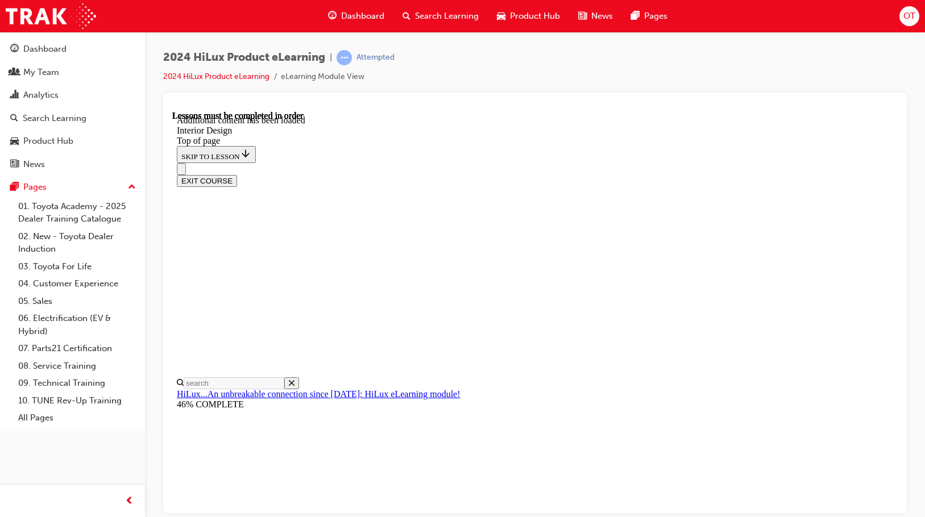
scroll to position [1478, 0]
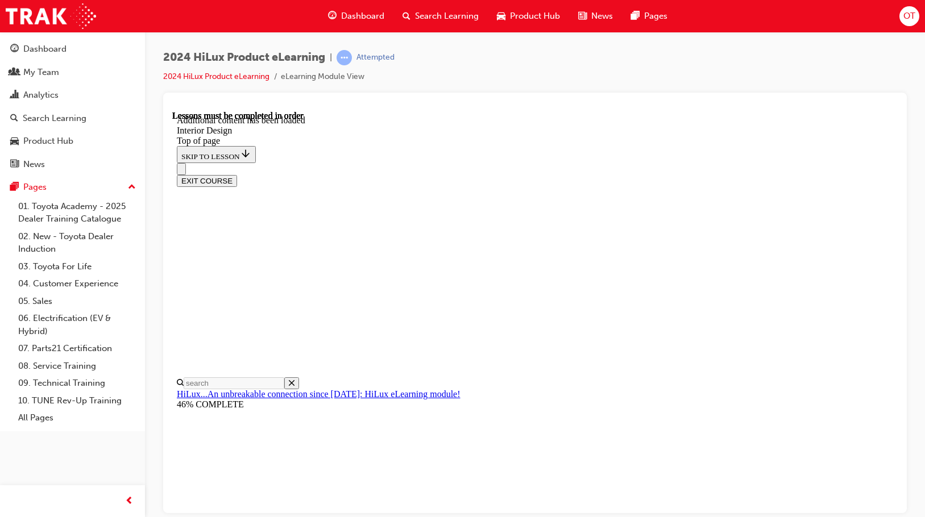
scroll to position [1534, 0]
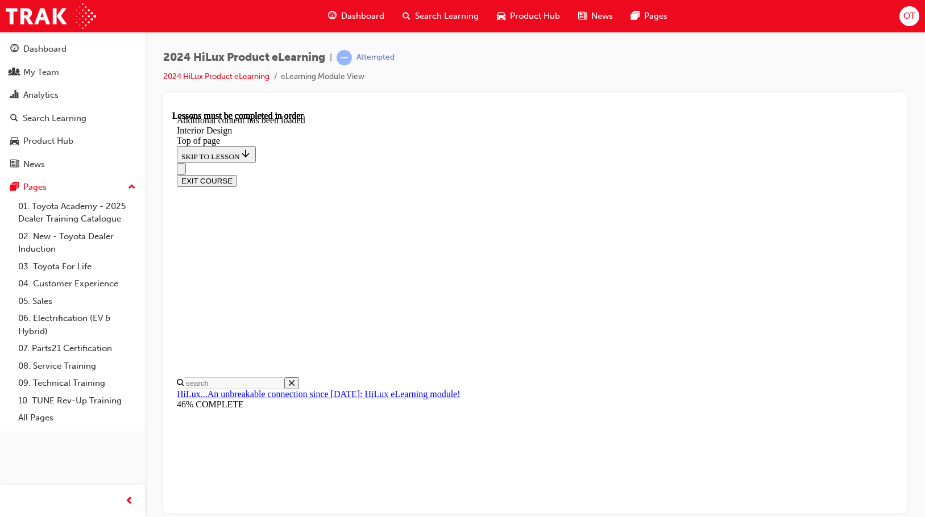
scroll to position [1883, 0]
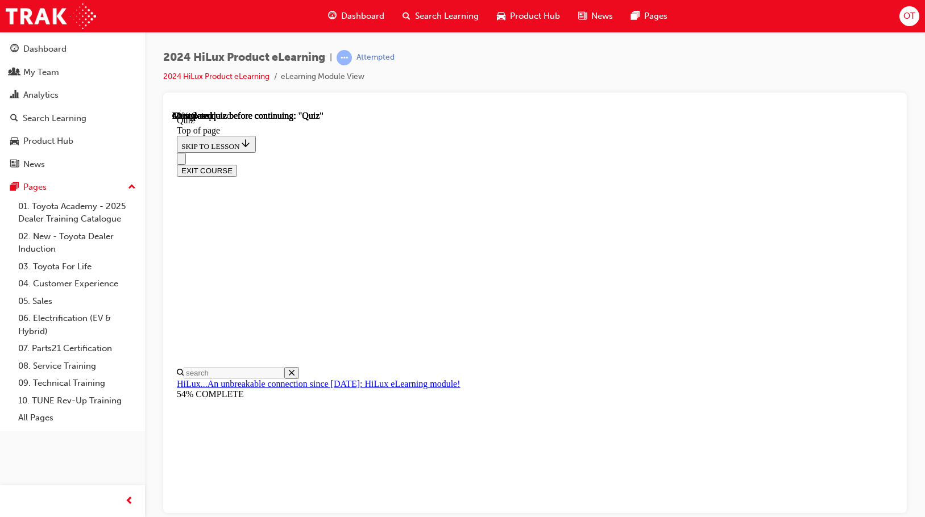
scroll to position [114, 0]
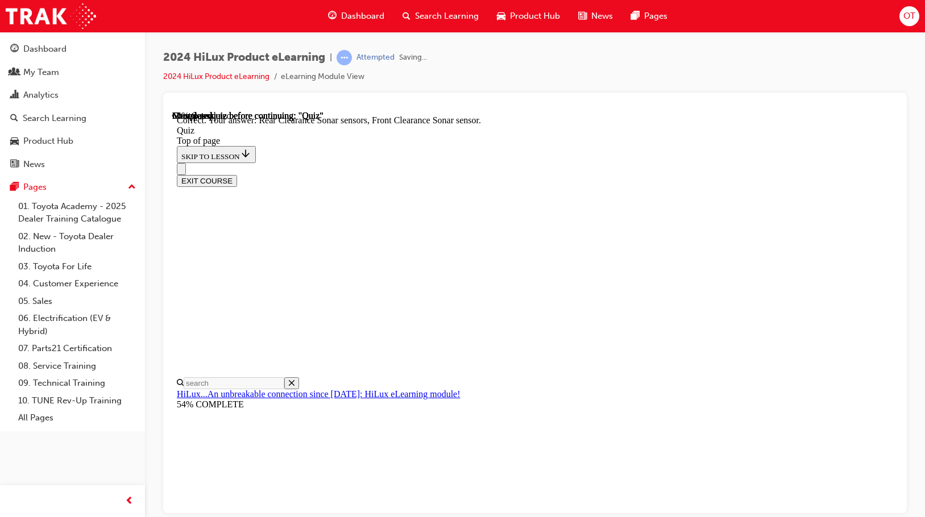
scroll to position [210, 0]
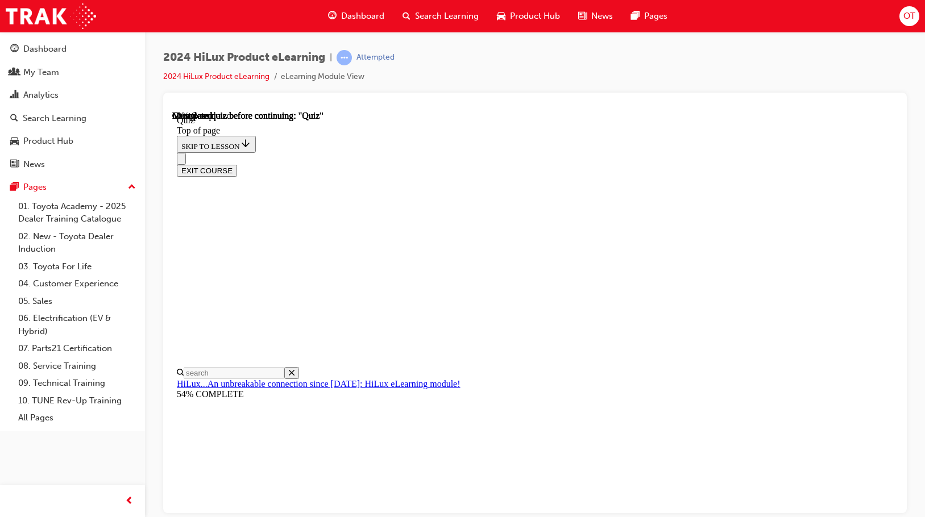
scroll to position [106, 0]
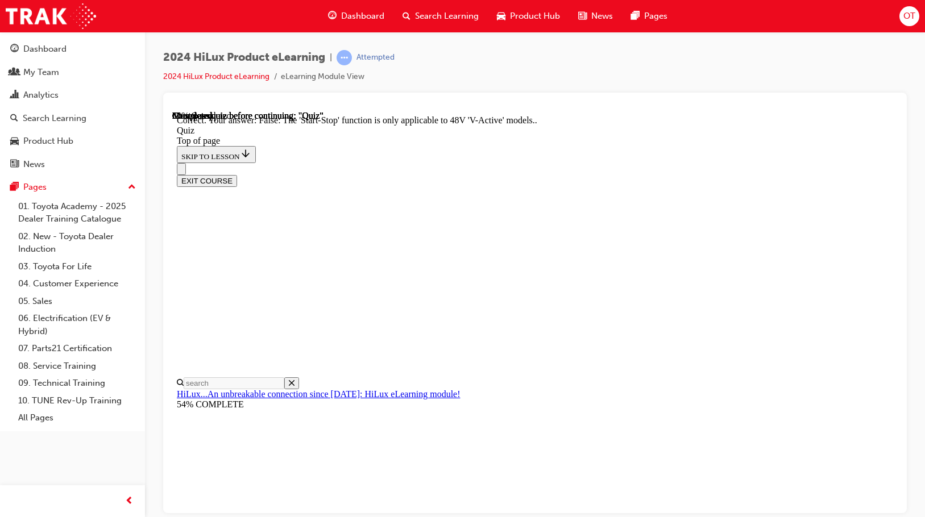
scroll to position [142, 0]
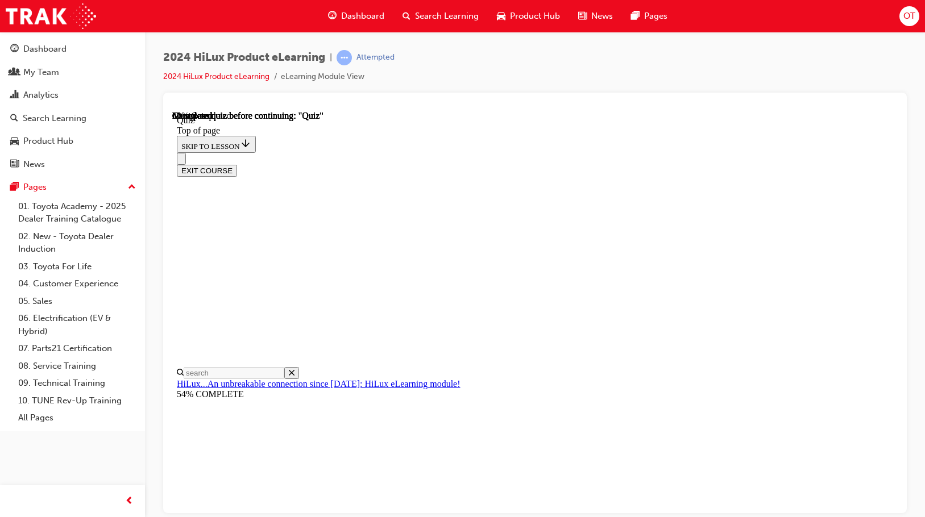
scroll to position [110, 0]
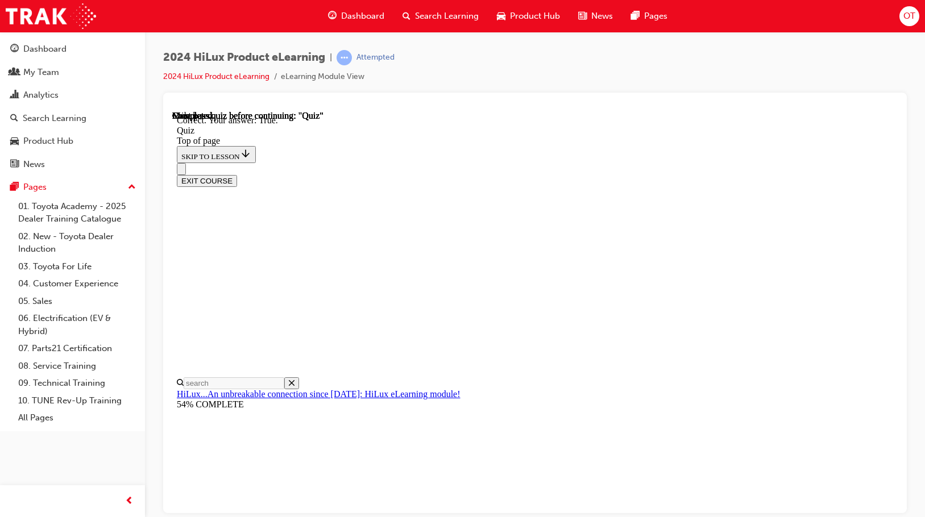
scroll to position [158, 0]
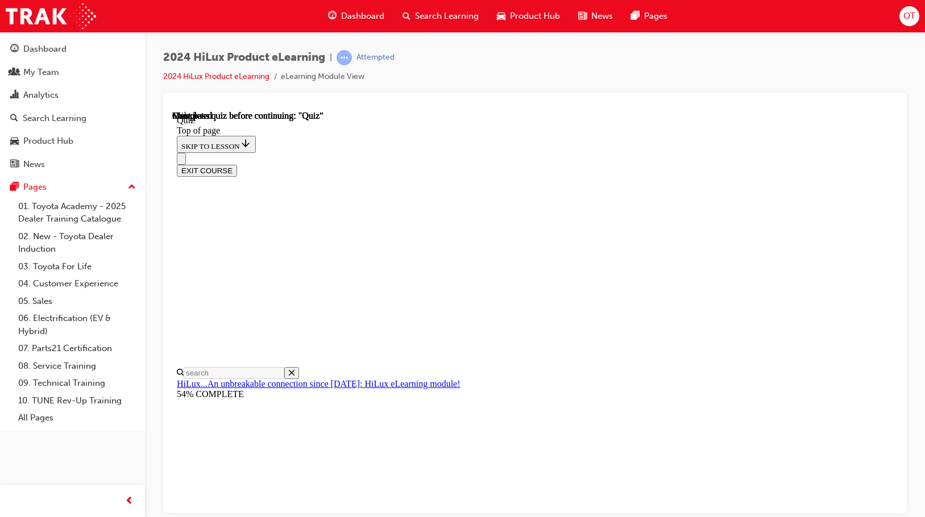
scroll to position [215, 0]
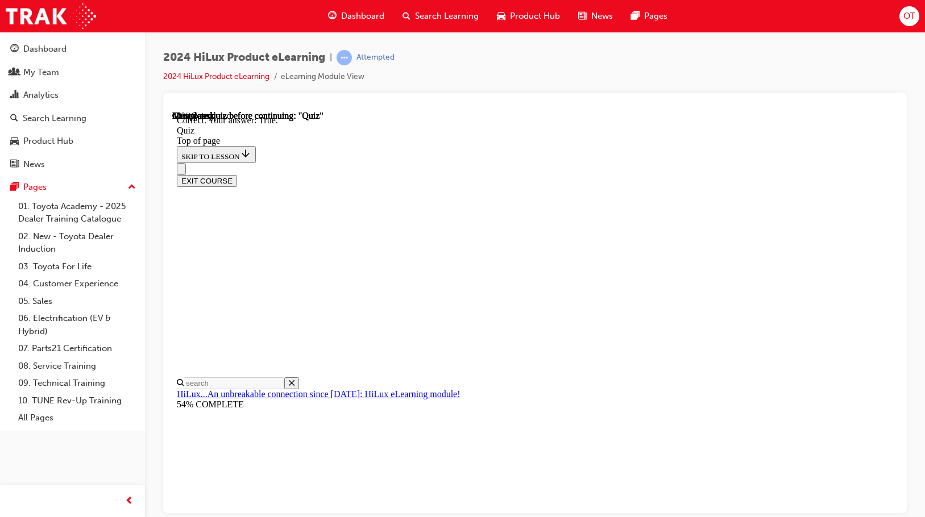
scroll to position [158, 0]
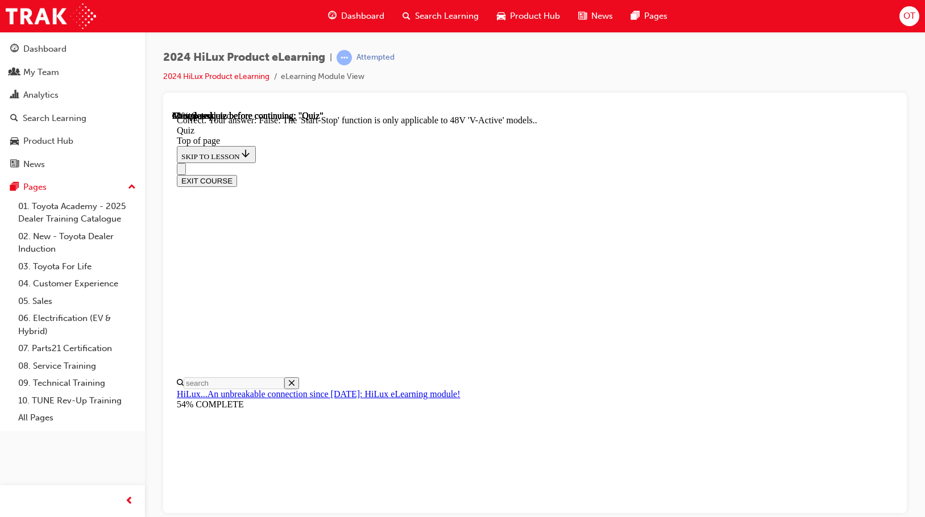
scroll to position [142, 0]
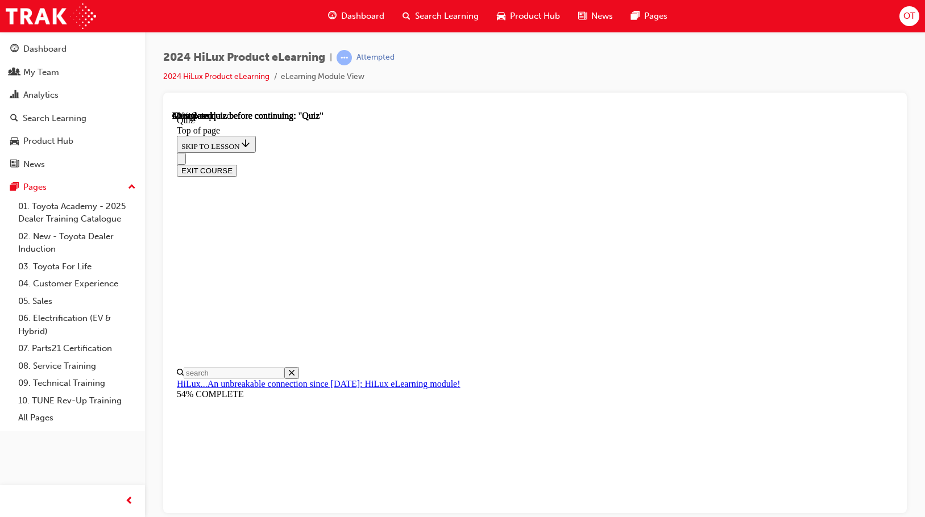
scroll to position [162, 0]
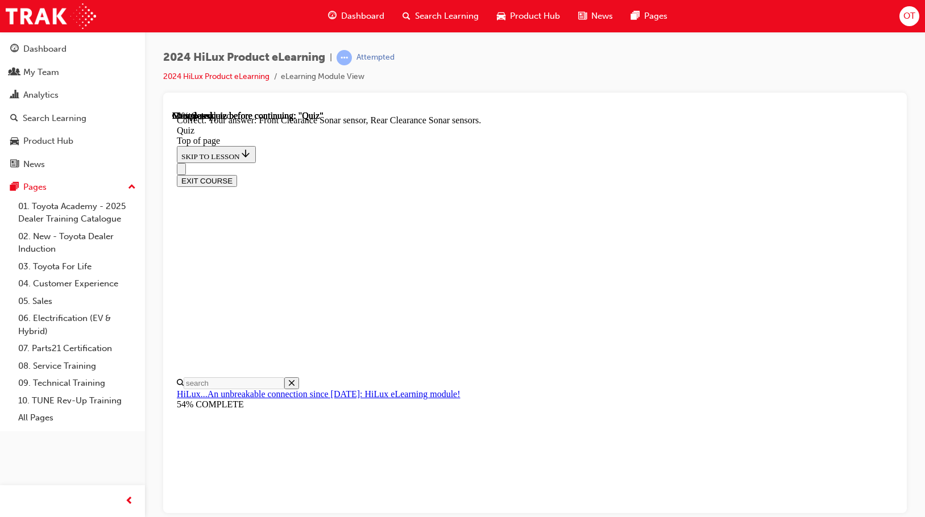
scroll to position [210, 0]
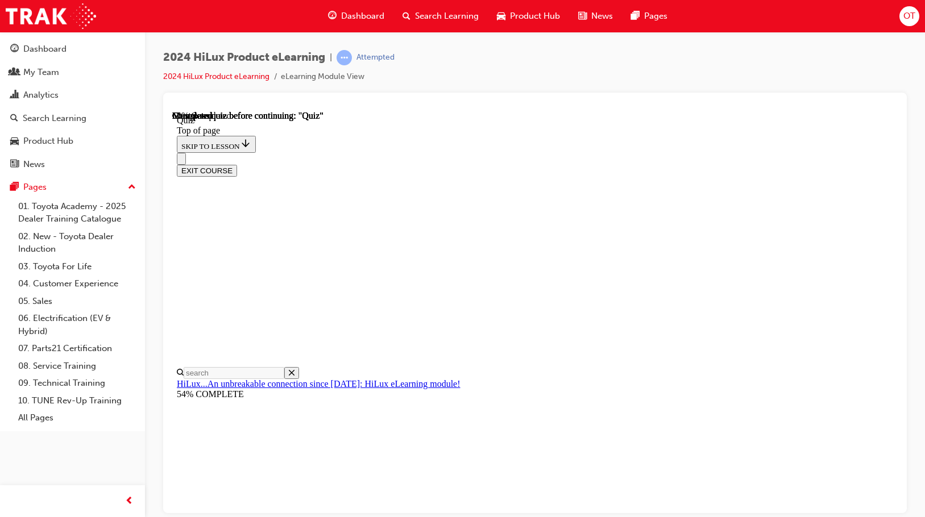
scroll to position [103, 0]
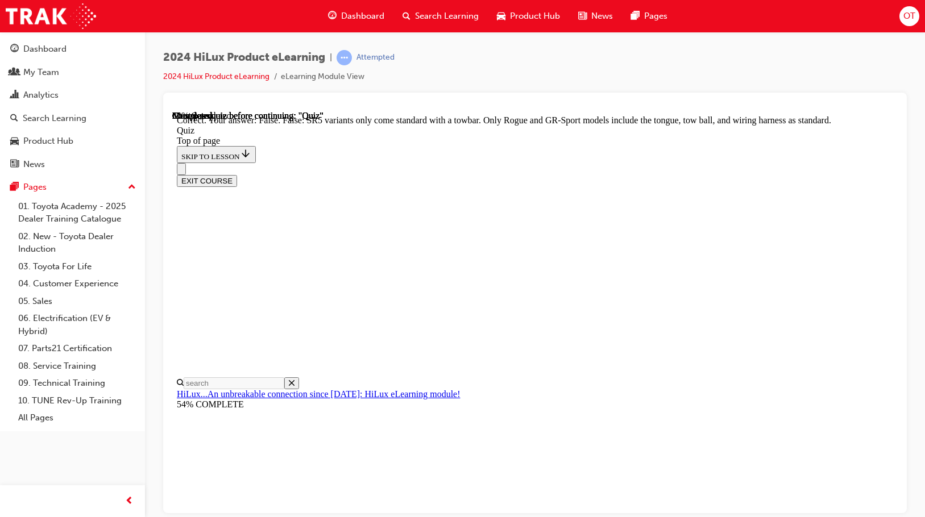
scroll to position [222, 0]
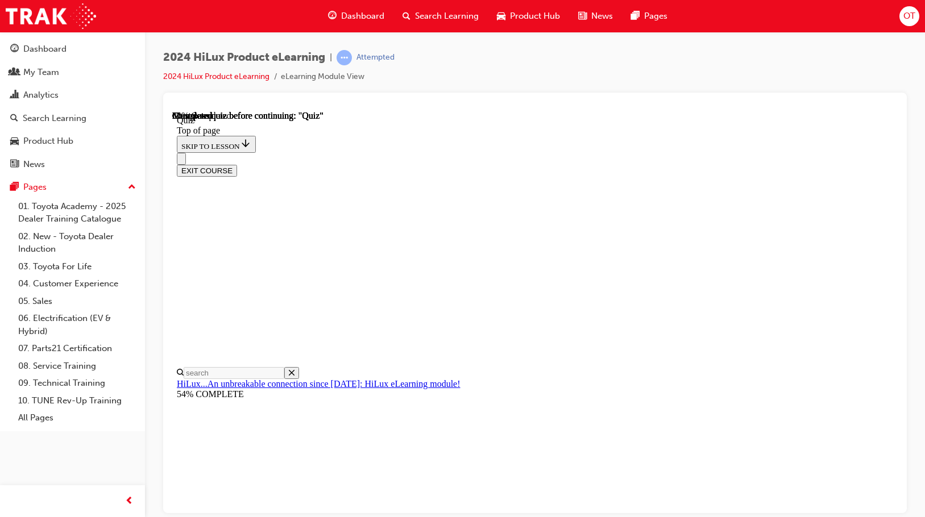
scroll to position [104, 0]
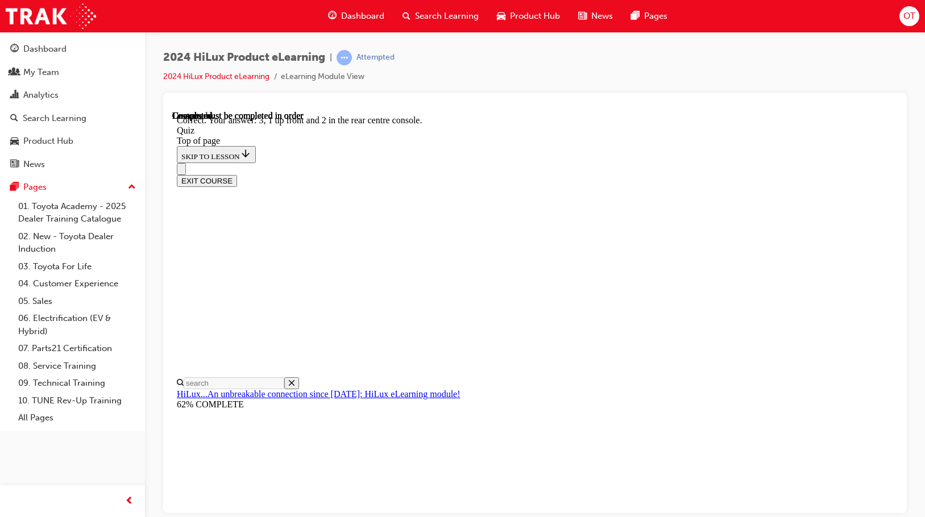
scroll to position [184, 0]
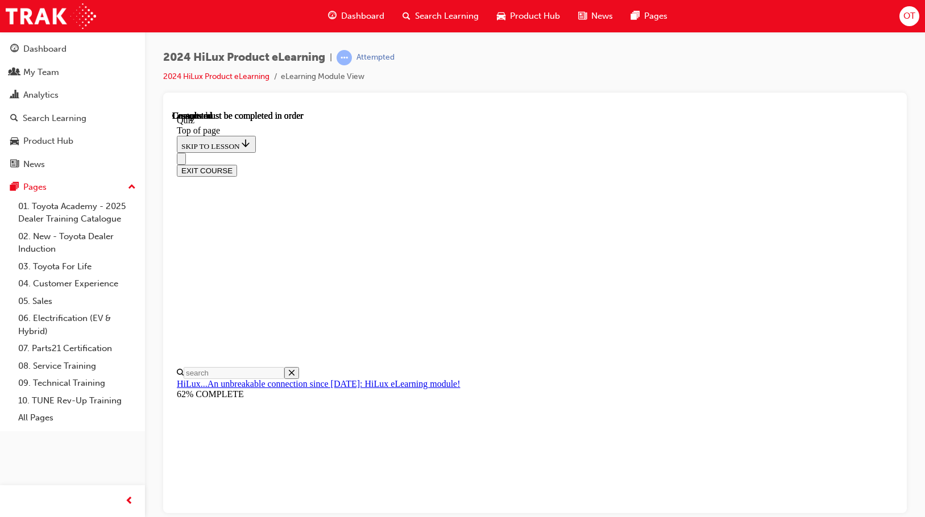
scroll to position [215, 0]
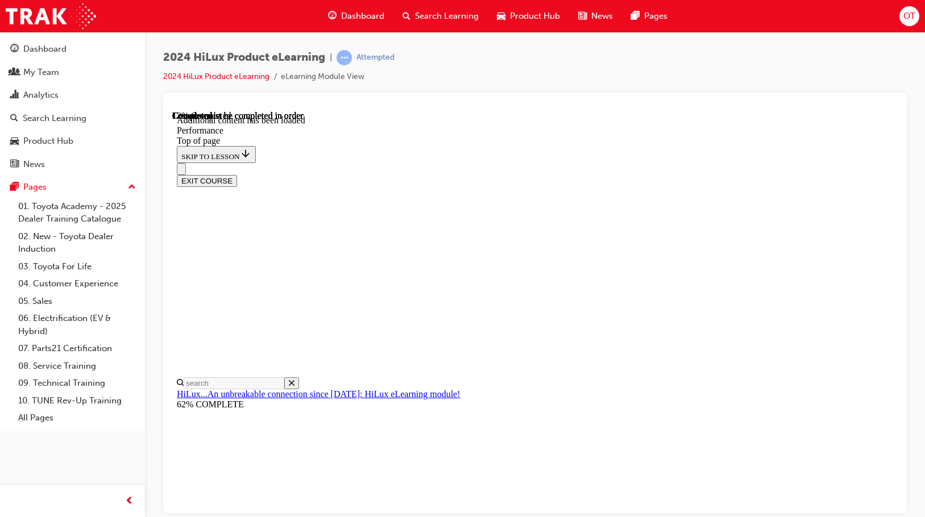
scroll to position [837, 0]
drag, startPoint x: 595, startPoint y: 193, endPoint x: 475, endPoint y: 188, distance: 120.6
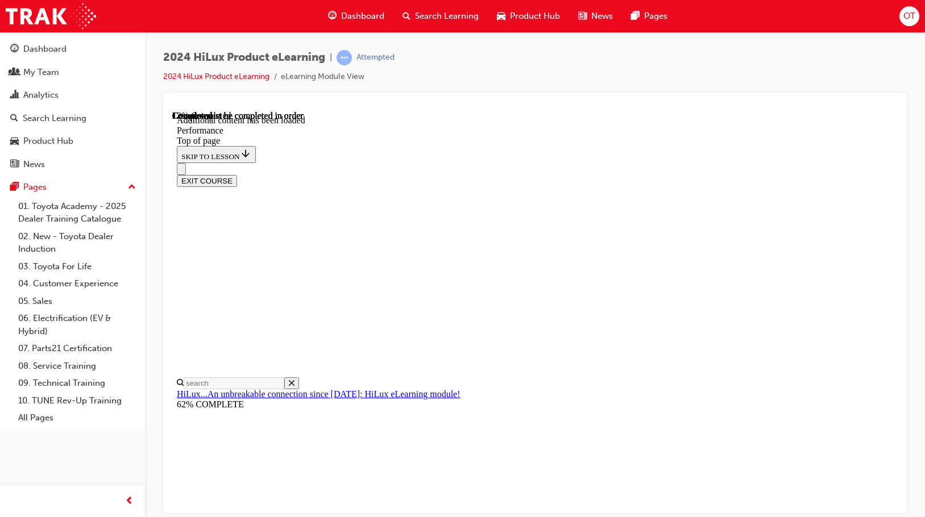
scroll to position [921, 0]
drag, startPoint x: 425, startPoint y: 243, endPoint x: 574, endPoint y: 240, distance: 149.6
drag, startPoint x: 546, startPoint y: 292, endPoint x: 425, endPoint y: 200, distance: 151.3
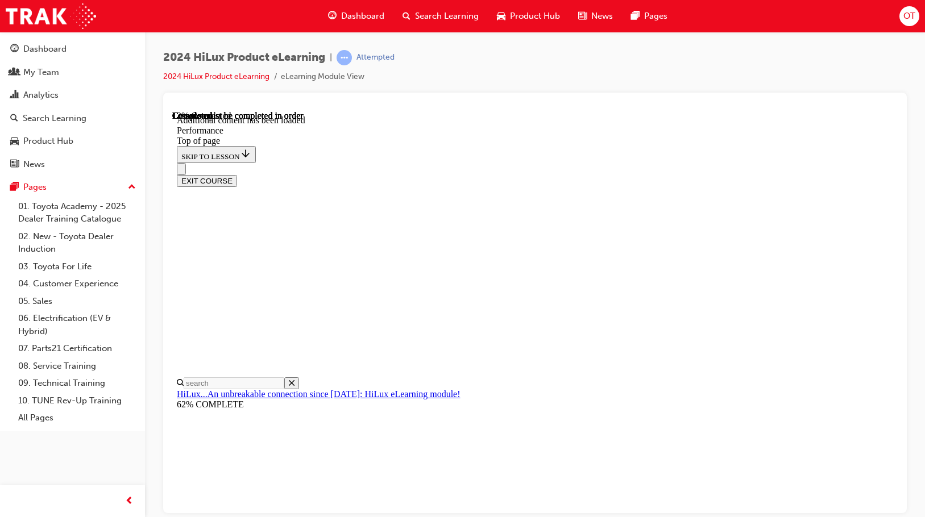
copy section "1GD-FTV with V-Active Technology The 1GD engine now features, V-Active technolo…"
drag, startPoint x: 445, startPoint y: 335, endPoint x: 511, endPoint y: 386, distance: 83.9
copy p "Fuel consumption gains of up to 9.5% 1 are achieved by combining the outputs of…"
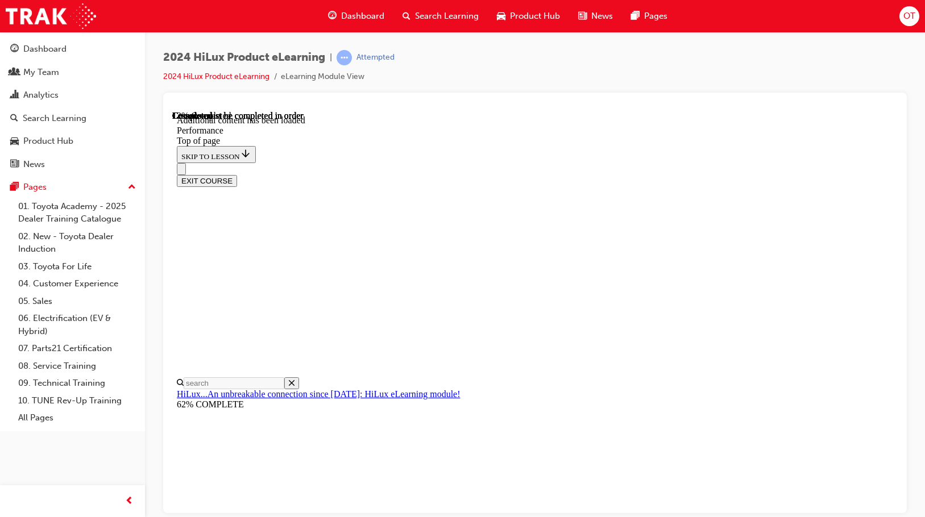
drag, startPoint x: 428, startPoint y: 297, endPoint x: 489, endPoint y: 351, distance: 81.3
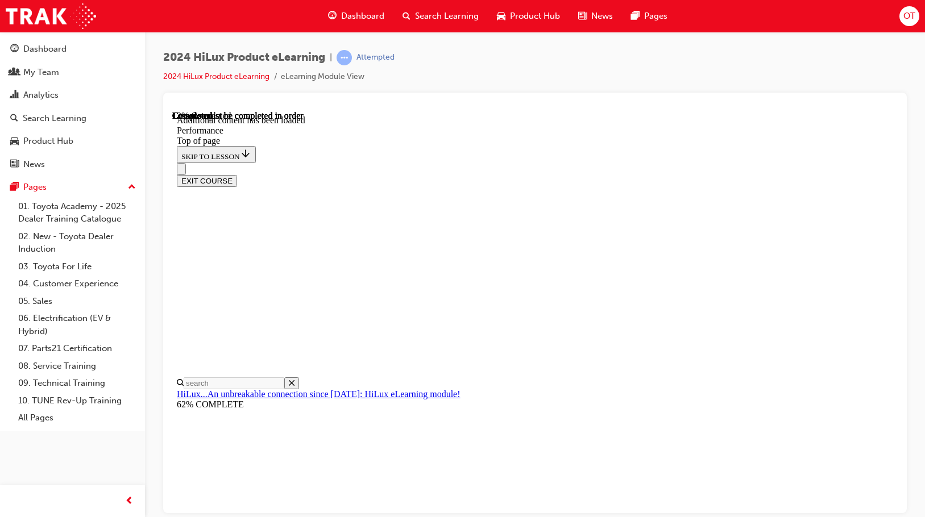
drag, startPoint x: 487, startPoint y: 432, endPoint x: 425, endPoint y: 300, distance: 145.7
copy section "1GD-FTV & 2GD-FTV Hilux features the choice of 2 Turbo-Diesel engines that have…"
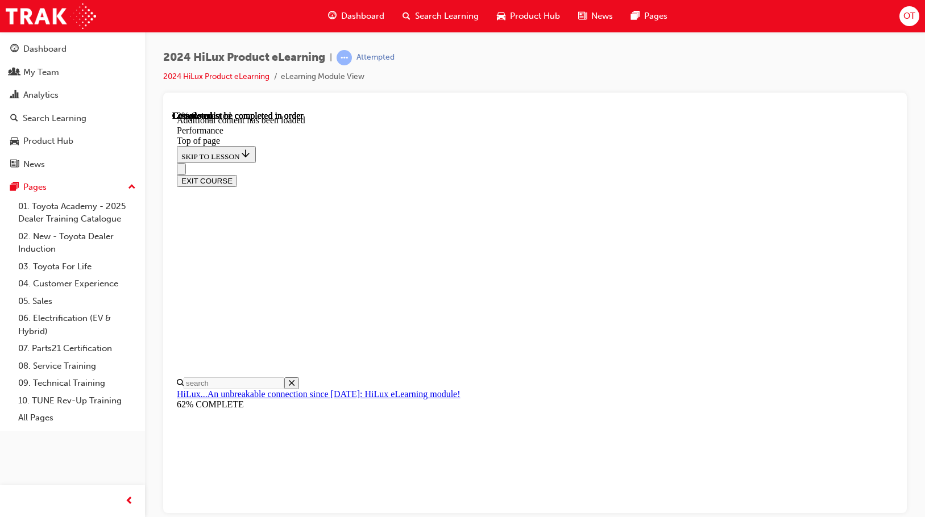
scroll to position [1827, 0]
drag, startPoint x: 642, startPoint y: 422, endPoint x: 411, endPoint y: 205, distance: 316.9
copy div "2GD-FTV: 2.4-litre Turbo-Diesel (2GD-FTV) engine will continue to be offered in…"
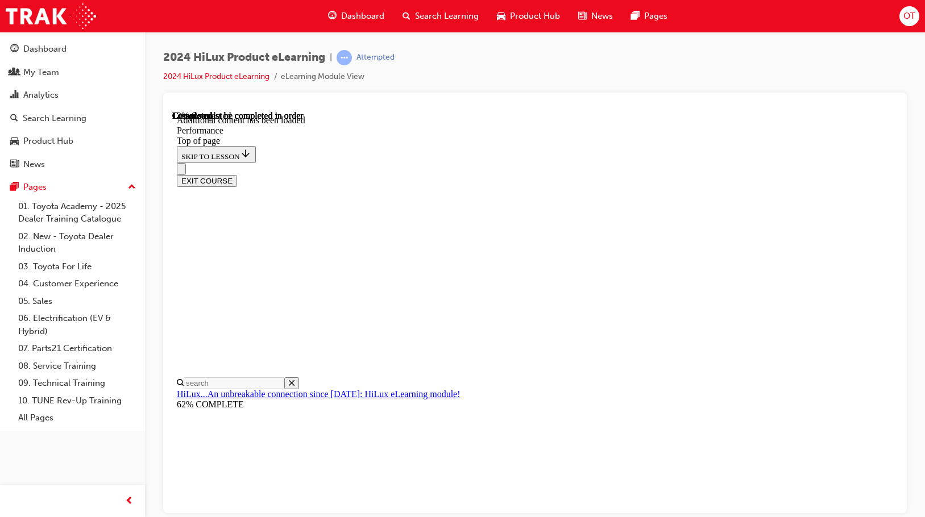
drag, startPoint x: 765, startPoint y: 269, endPoint x: 428, endPoint y: 237, distance: 339.3
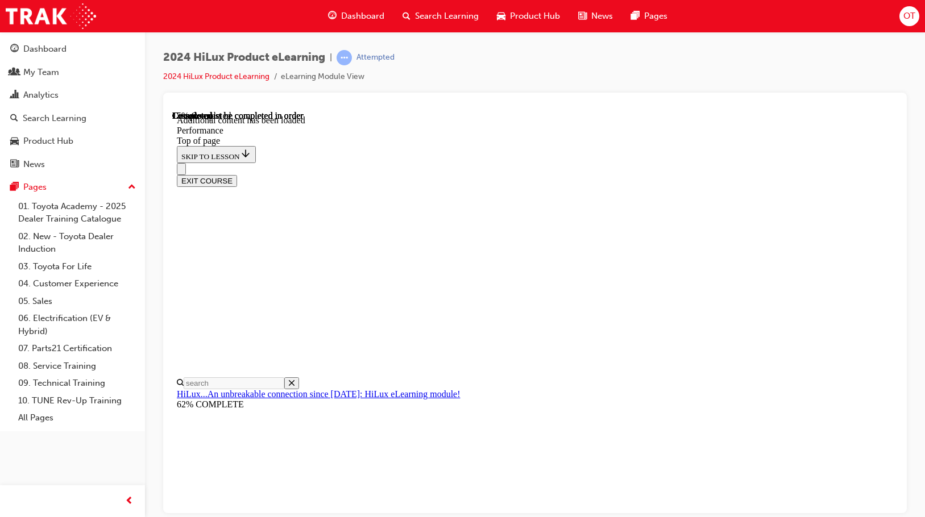
copy section "2TR-FE The 2TR petrol engine will continue to be offered in carry over conditio…"
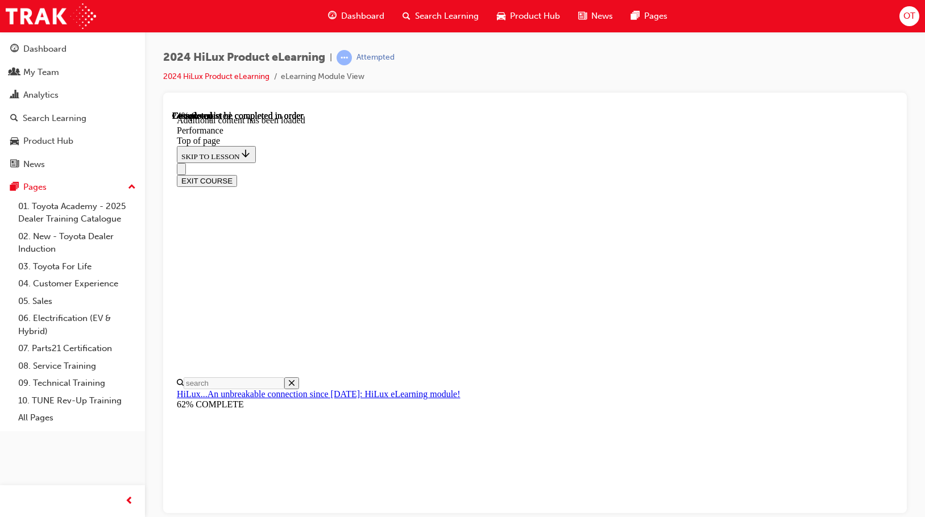
drag, startPoint x: 406, startPoint y: 335, endPoint x: 414, endPoint y: 301, distance: 35.2
drag, startPoint x: 426, startPoint y: 208, endPoint x: 544, endPoint y: 383, distance: 210.5
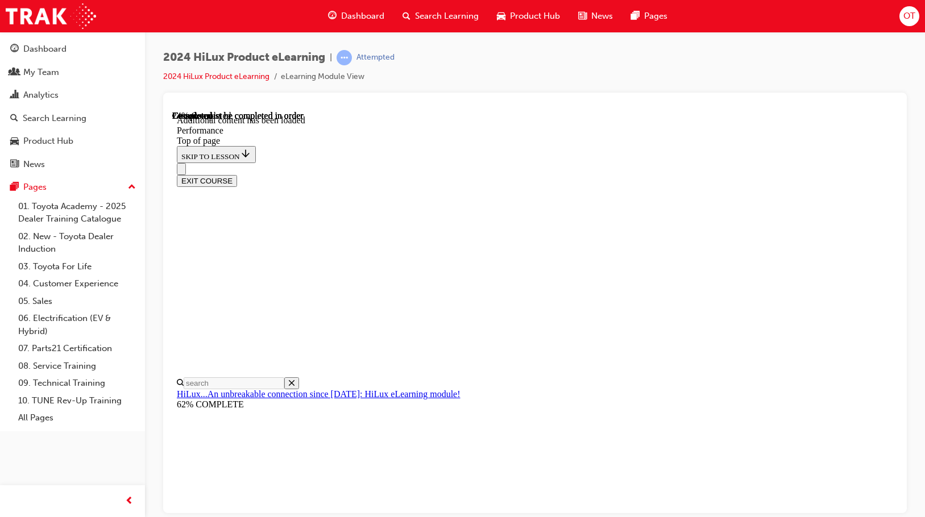
copy div "The 6 Super ECT (Electronically Controlled Transmission) is applicable to all a…"
drag, startPoint x: 425, startPoint y: 209, endPoint x: 717, endPoint y: 378, distance: 337.0
copy div "5 Speed Manual (R151) This transmission is offered for all 4X2 manual transmiss…"
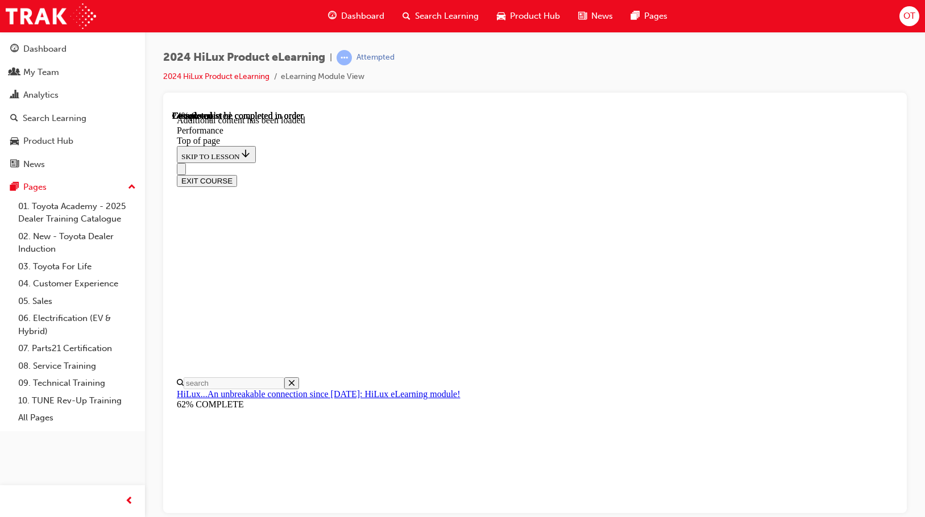
drag, startPoint x: 422, startPoint y: 205, endPoint x: 795, endPoint y: 339, distance: 396.3
copy div "Standard on SR5 Turbo-Diesel manual transmission models, the Intelligent Manual…"
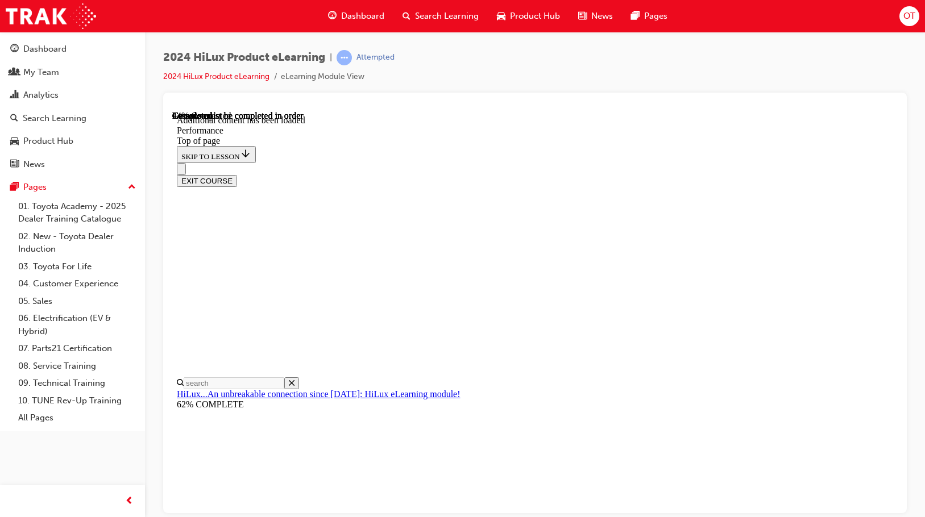
scroll to position [4129, 0]
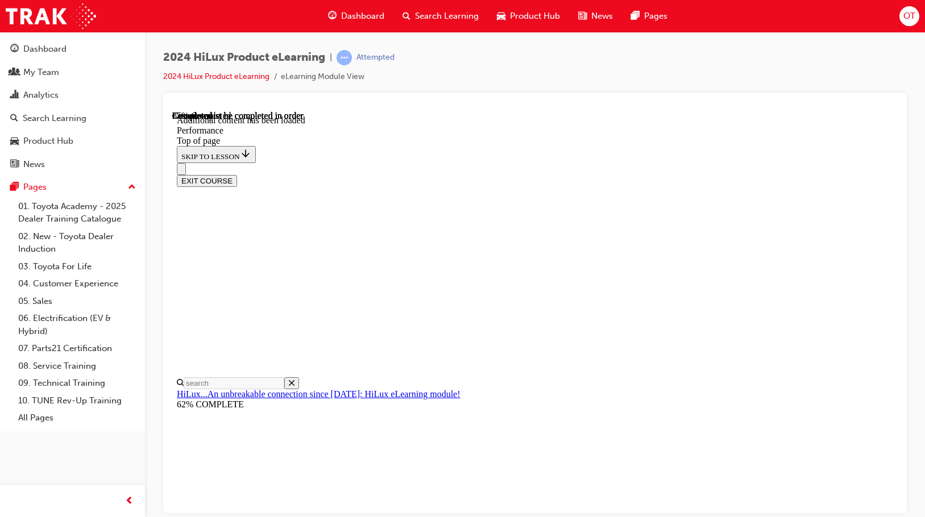
scroll to position [7433, 0]
drag, startPoint x: 665, startPoint y: 433, endPoint x: 665, endPoint y: 443, distance: 10.8
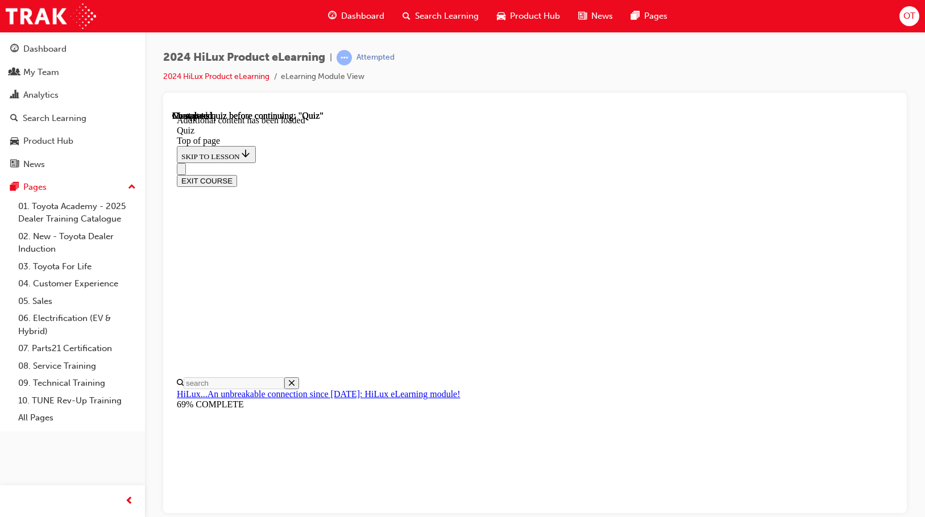
scroll to position [236, 0]
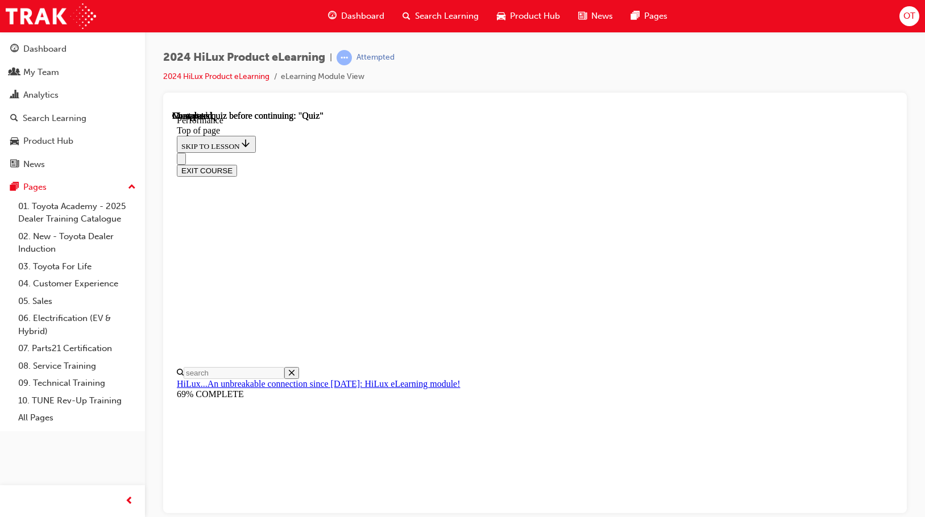
scroll to position [945, 0]
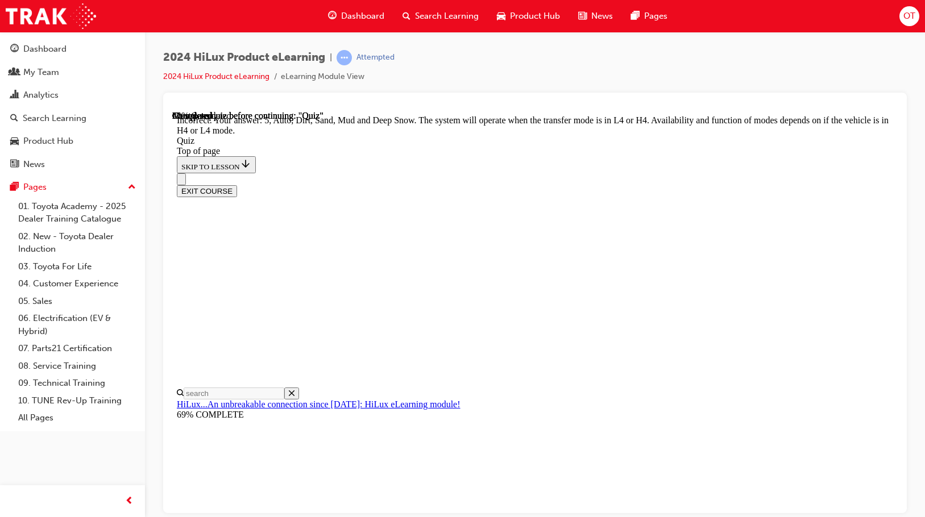
scroll to position [313, 0]
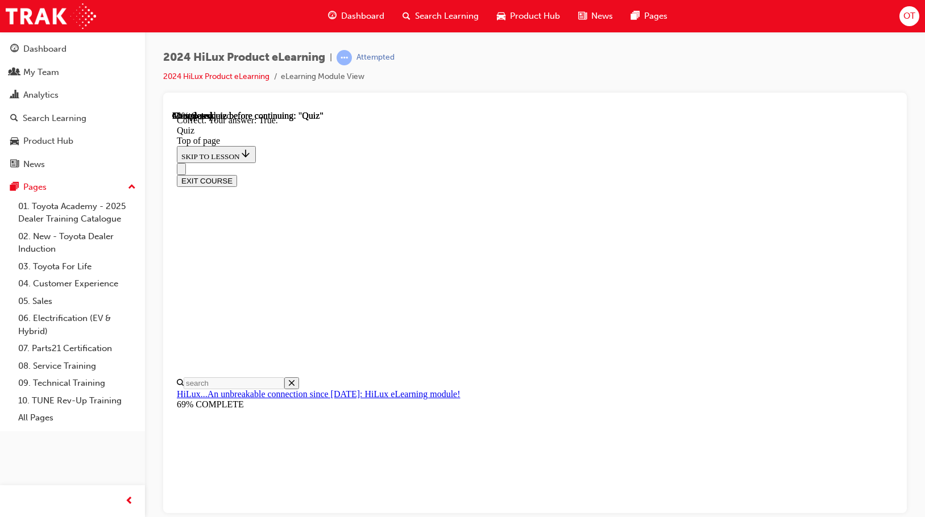
scroll to position [158, 0]
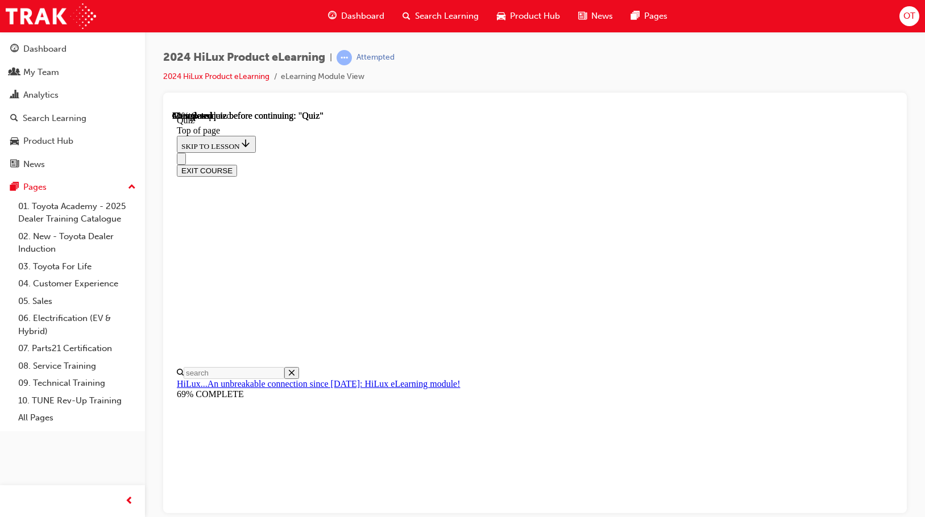
scroll to position [76, 0]
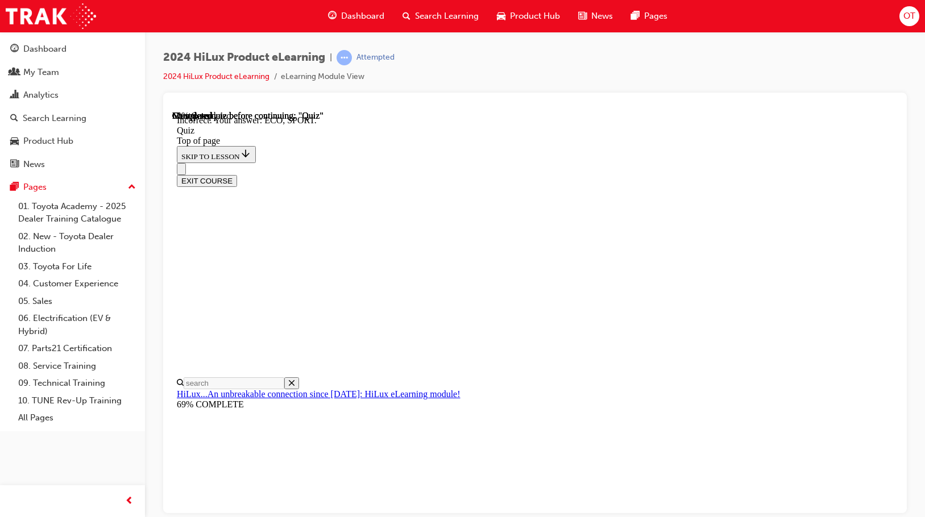
scroll to position [349, 0]
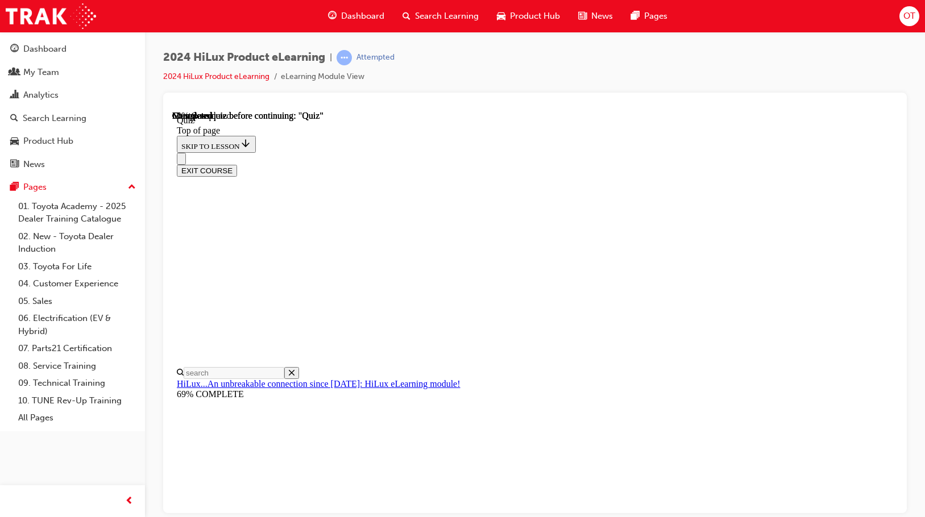
scroll to position [171, 0]
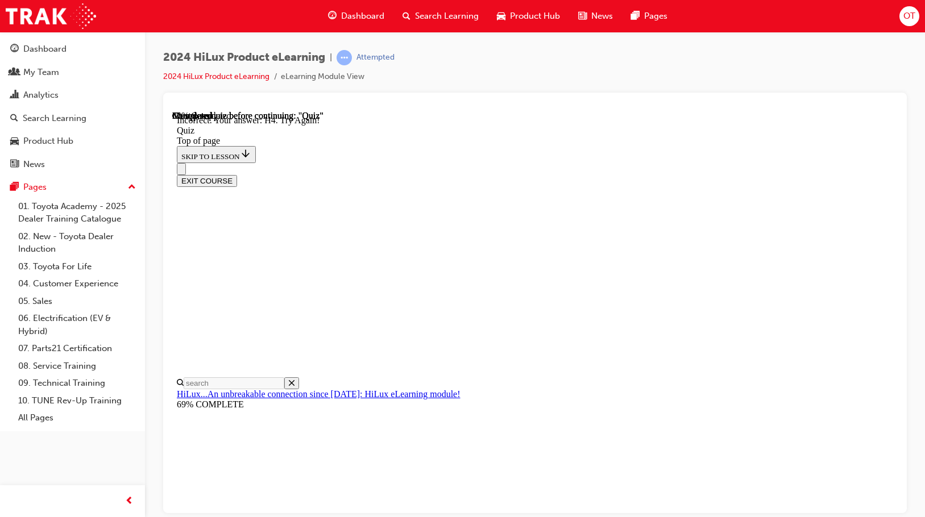
scroll to position [286, 0]
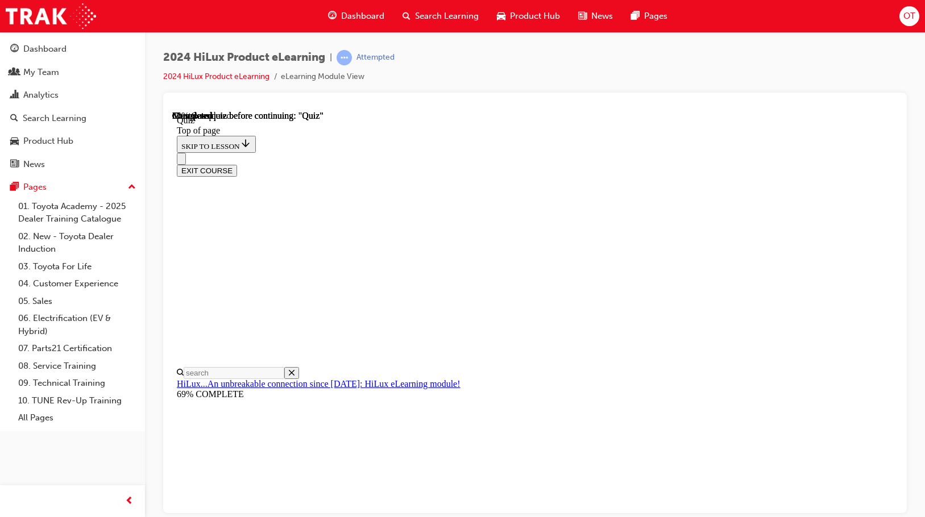
scroll to position [114, 0]
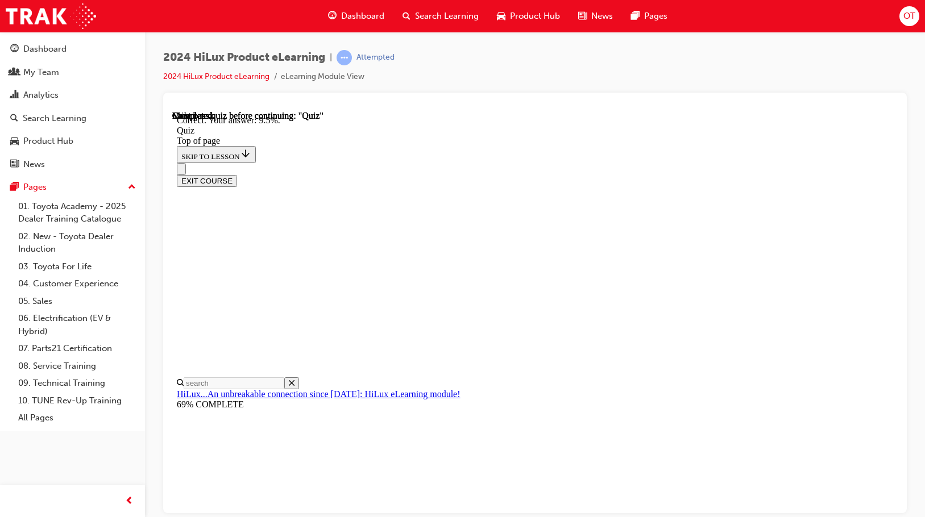
scroll to position [288, 0]
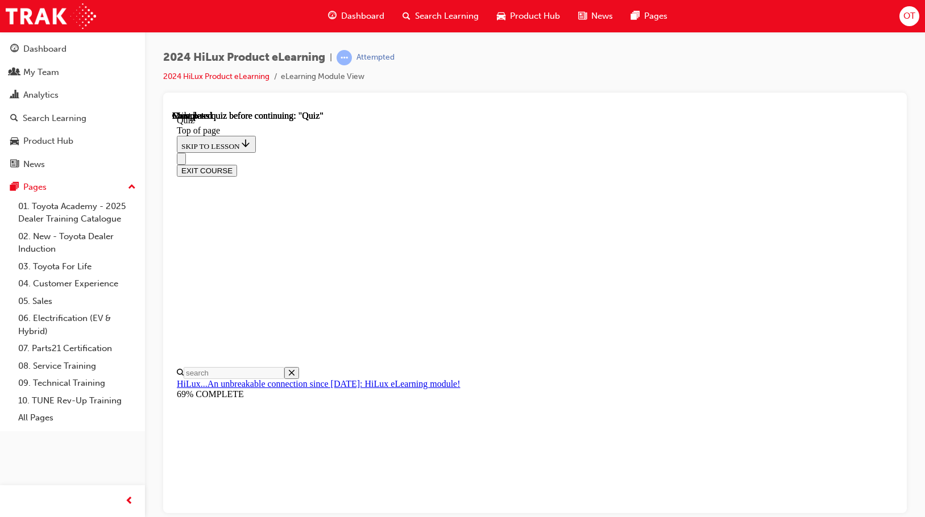
scroll to position [215, 0]
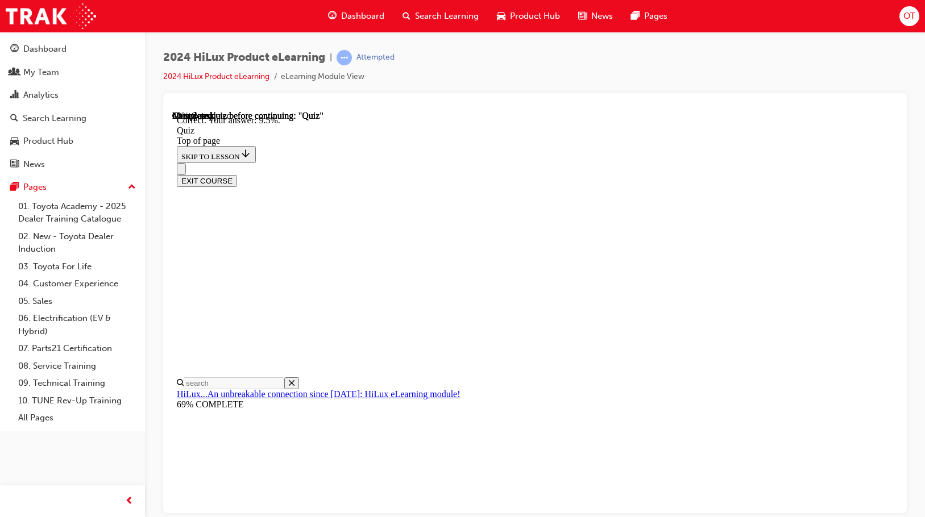
scroll to position [288, 0]
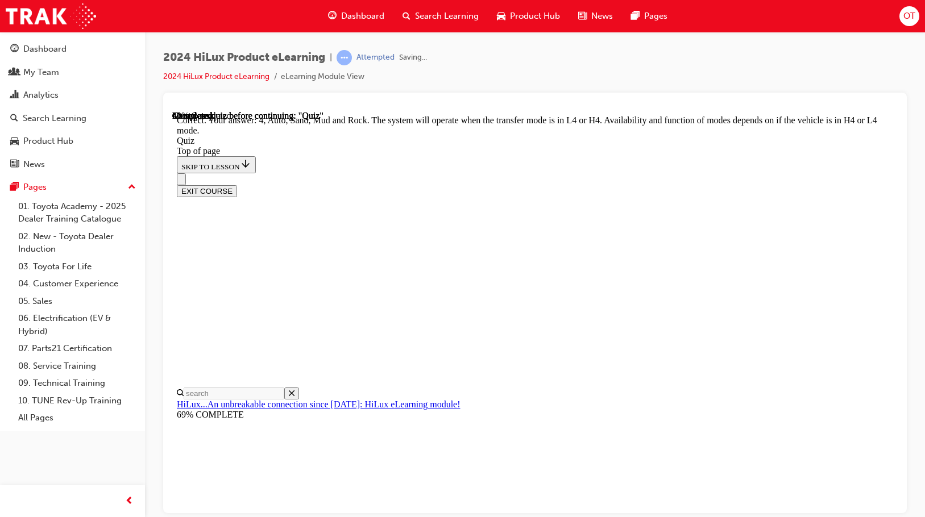
scroll to position [313, 0]
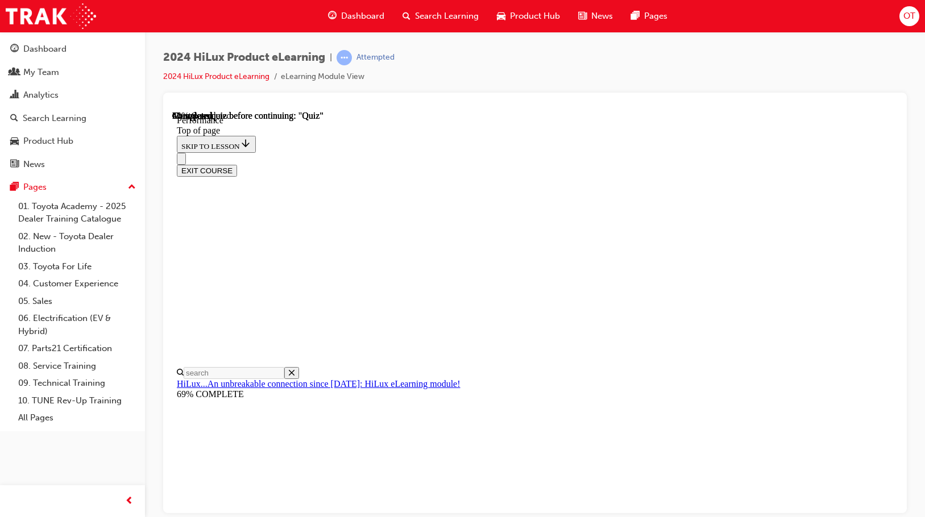
scroll to position [945, 0]
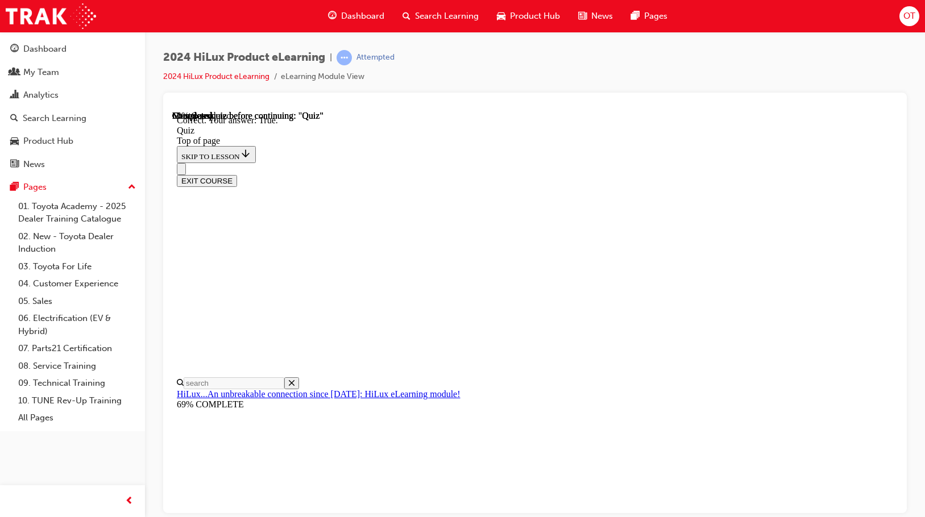
scroll to position [158, 0]
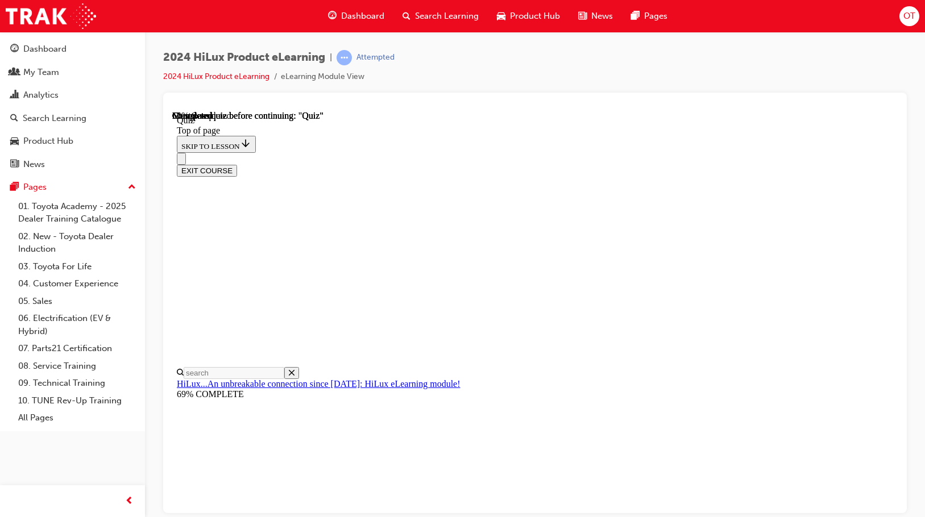
scroll to position [171, 0]
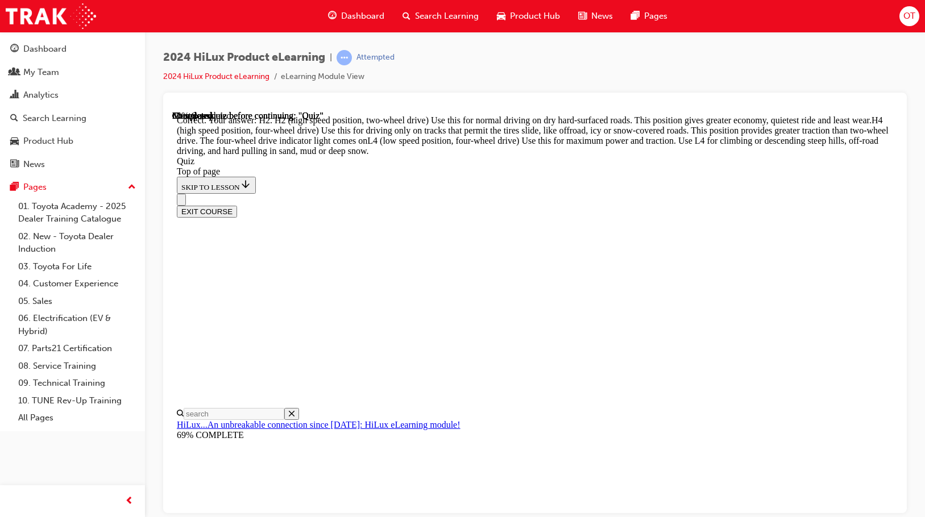
scroll to position [408, 0]
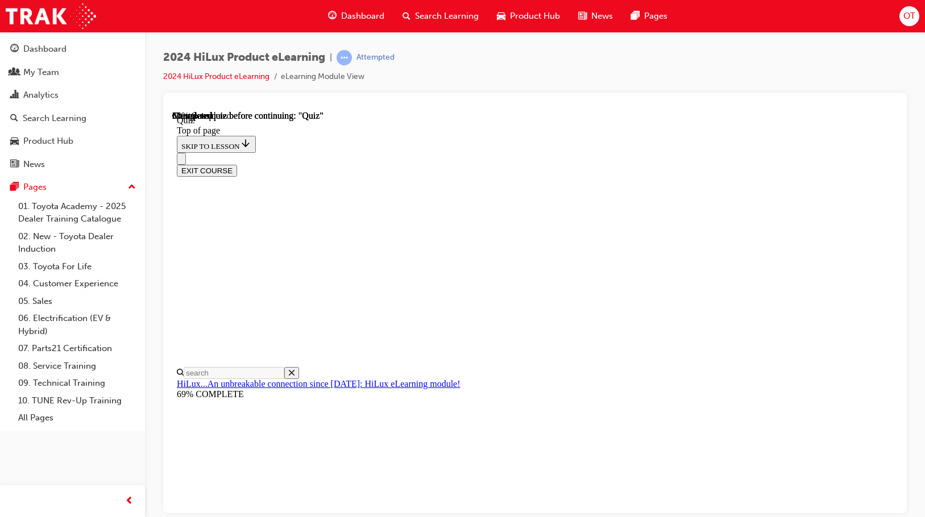
scroll to position [227, 0]
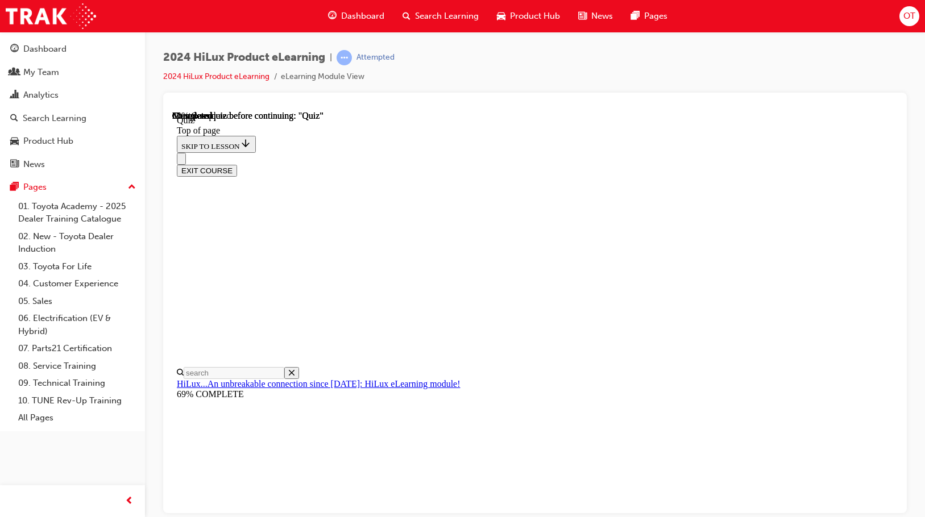
scroll to position [313, 0]
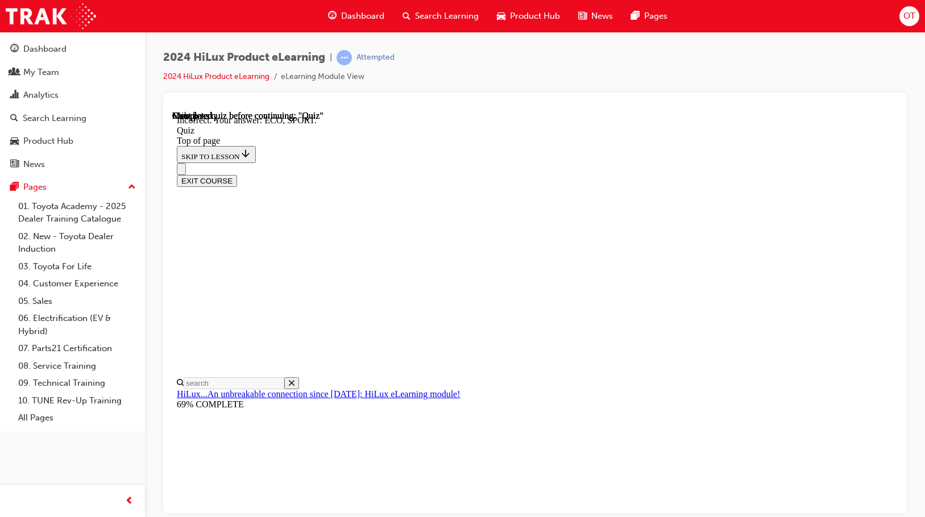
scroll to position [349, 0]
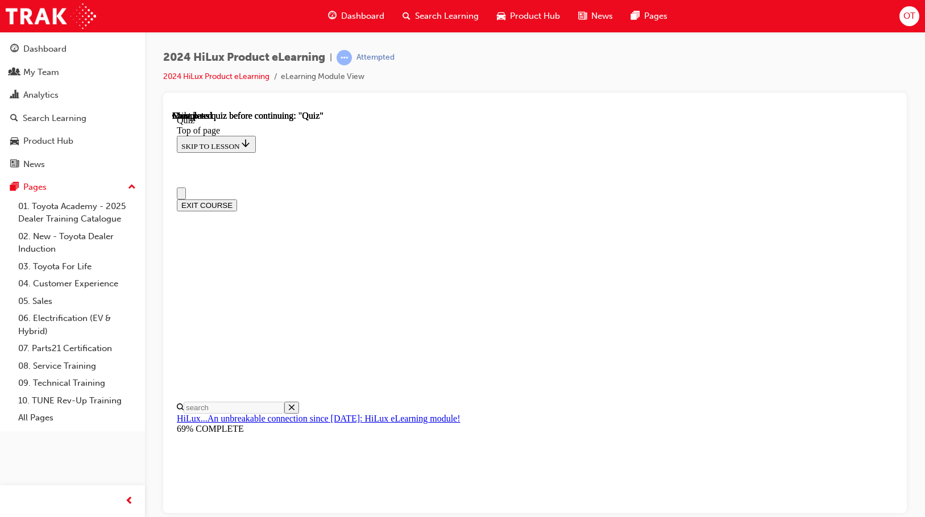
scroll to position [215, 0]
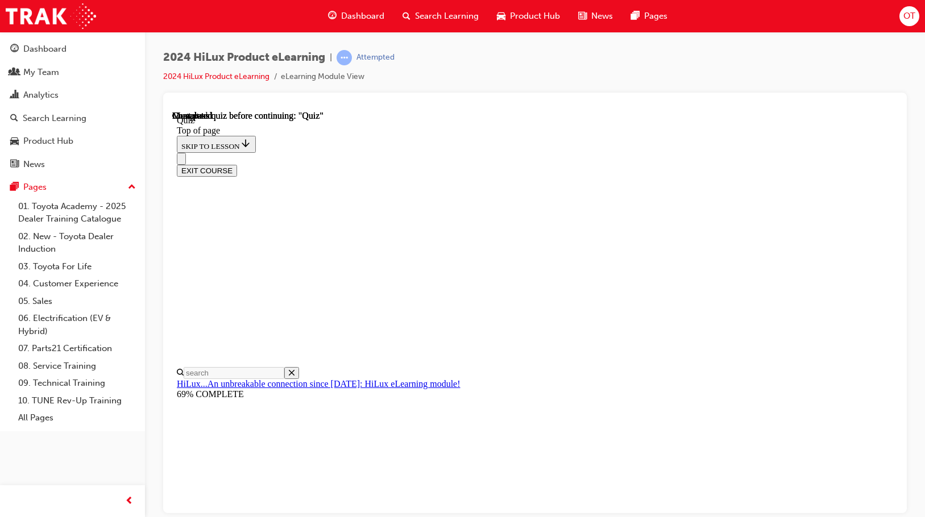
scroll to position [206, 0]
drag, startPoint x: 605, startPoint y: 449, endPoint x: 598, endPoint y: 442, distance: 9.7
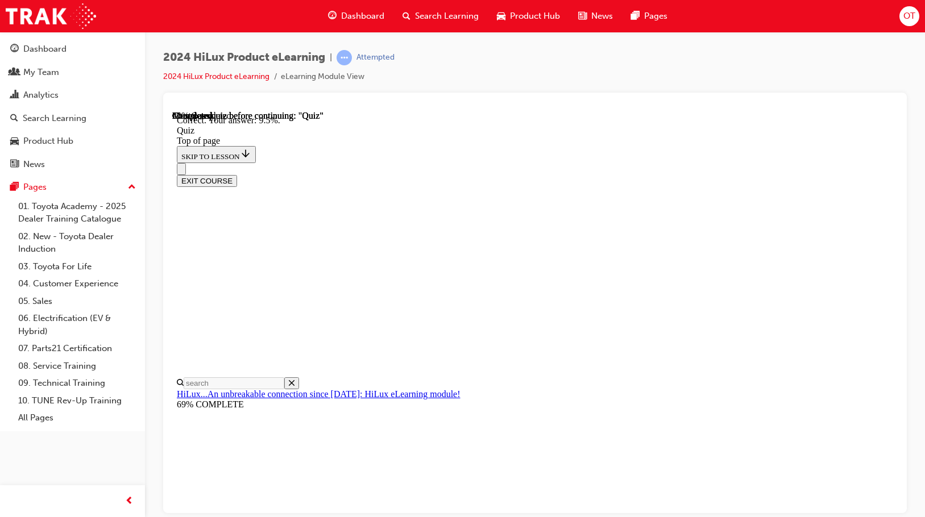
scroll to position [288, 0]
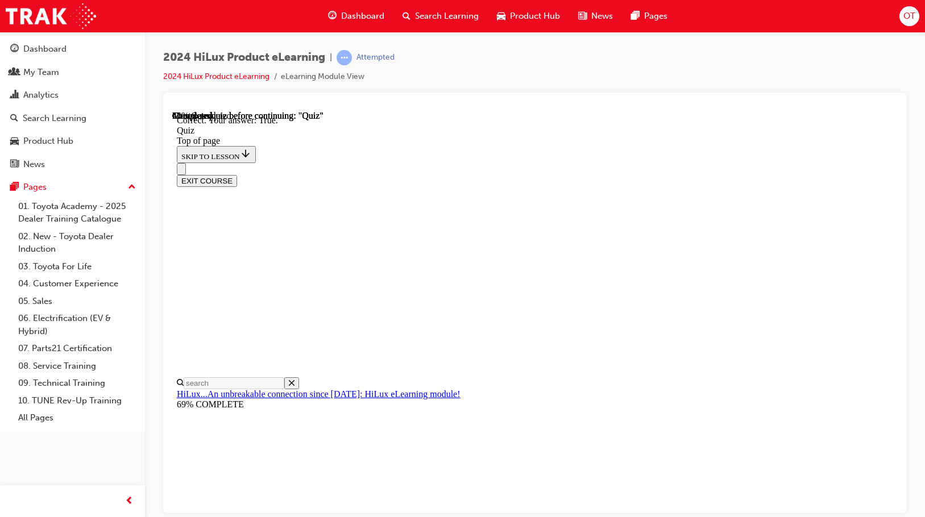
scroll to position [158, 0]
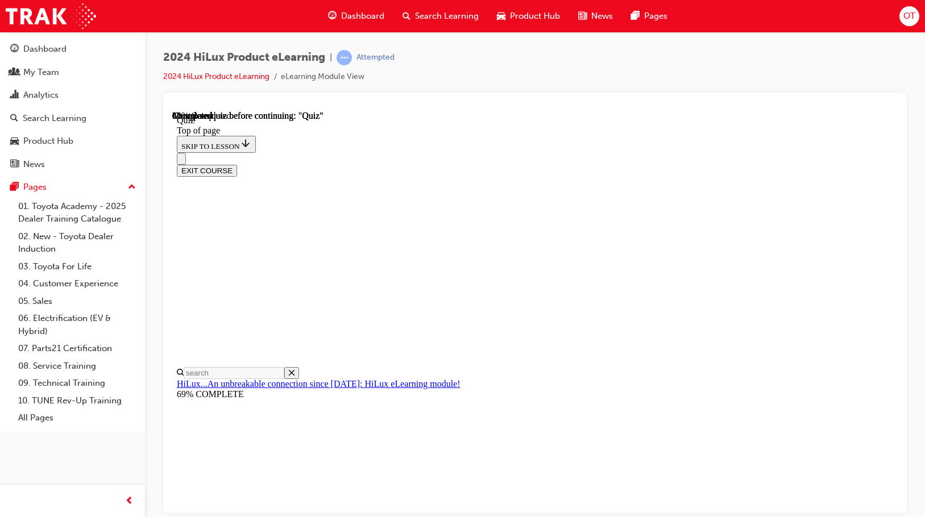
scroll to position [171, 0]
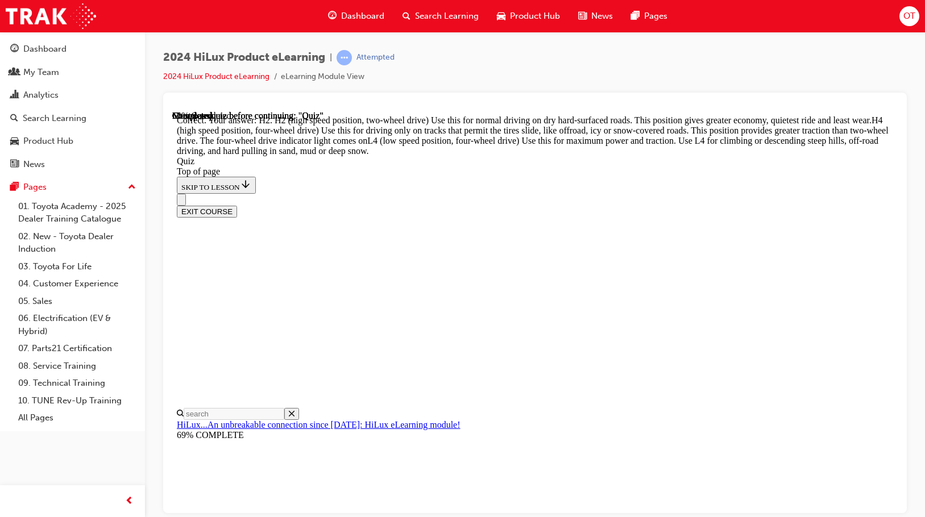
scroll to position [408, 0]
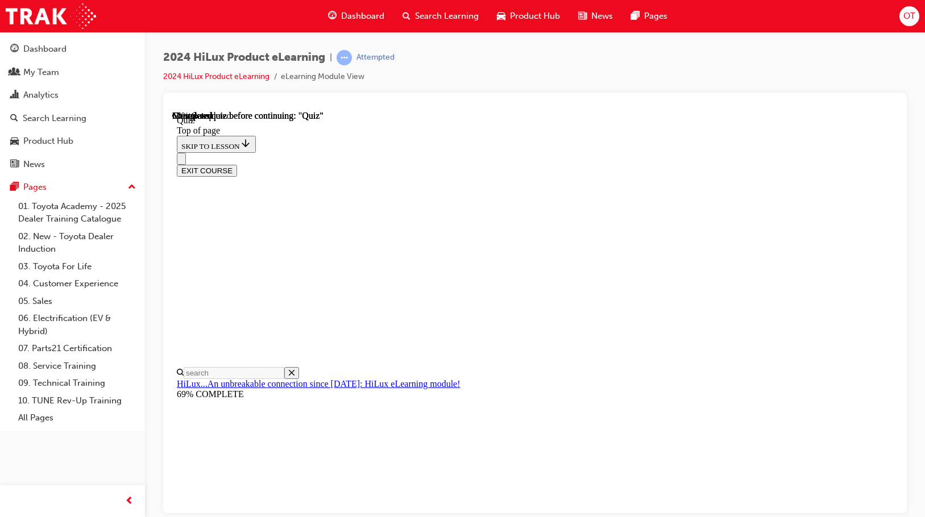
scroll to position [171, 0]
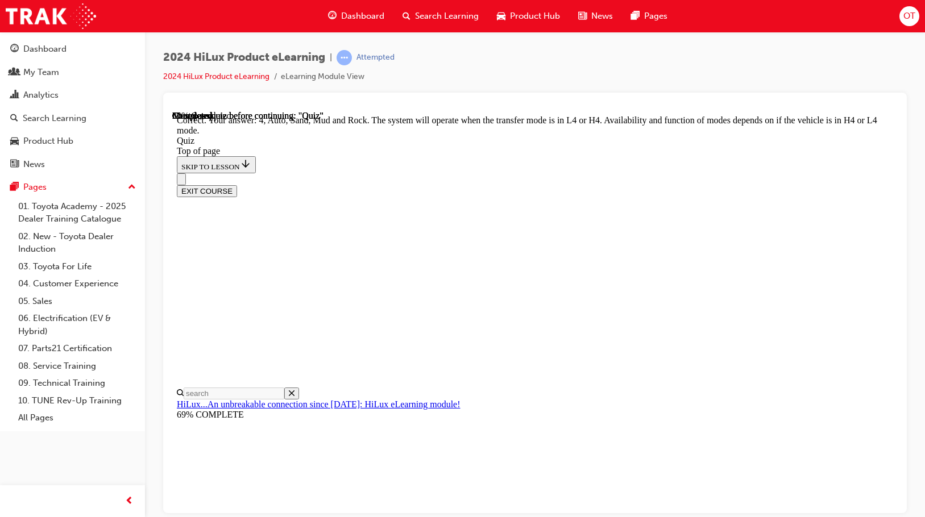
scroll to position [313, 0]
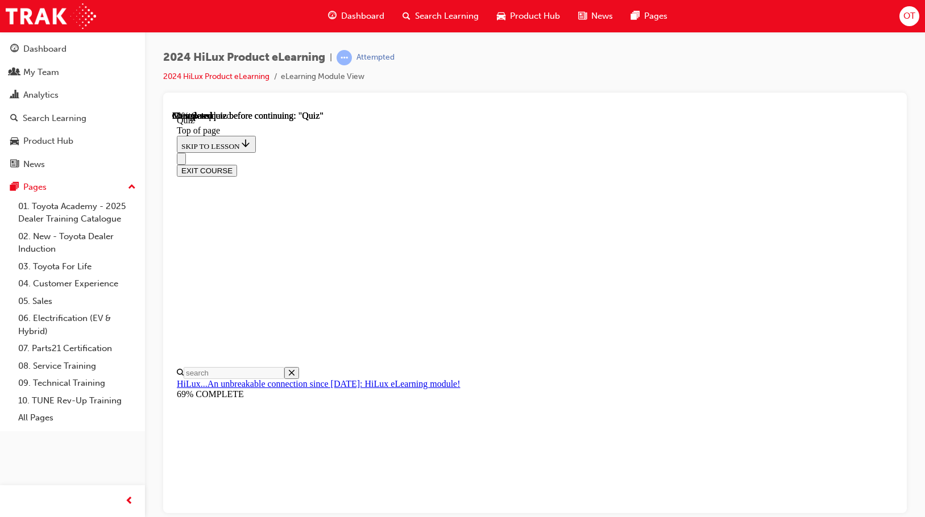
scroll to position [284, 0]
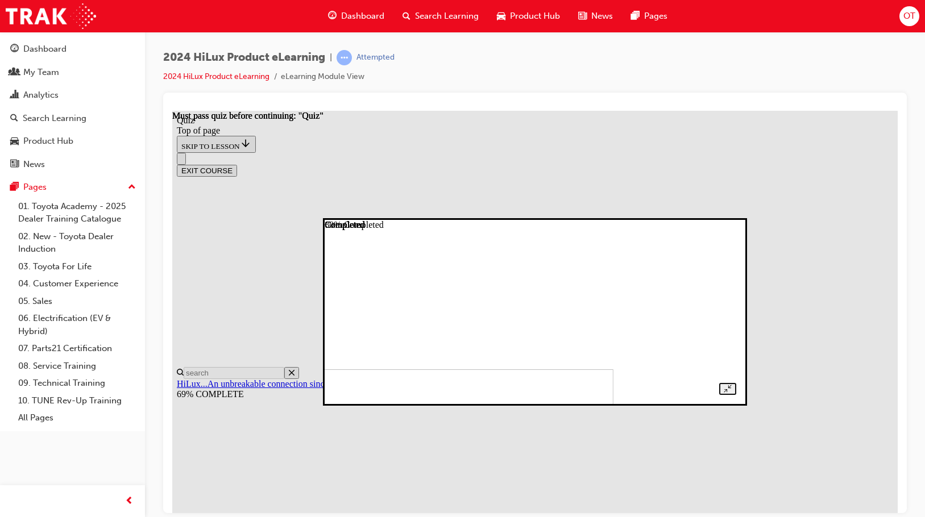
click at [736, 229] on div at bounding box center [535, 312] width 402 height 166
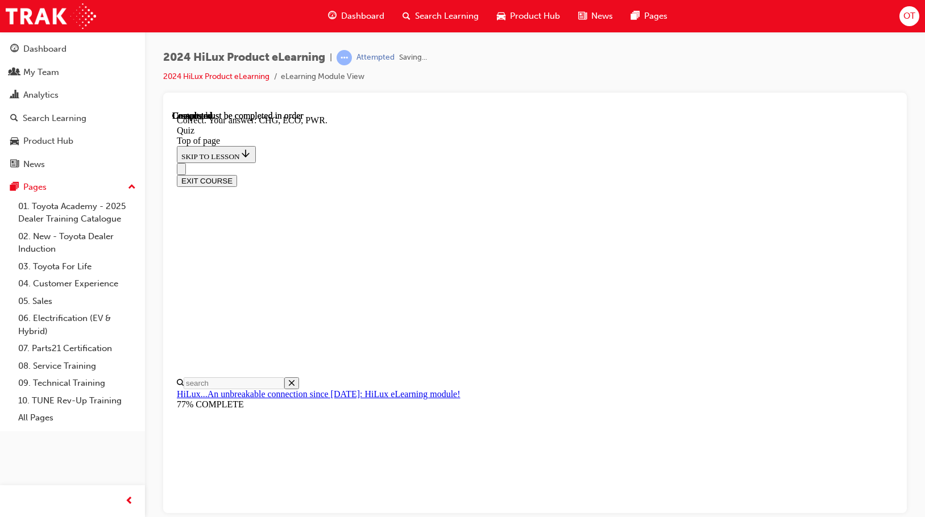
scroll to position [349, 0]
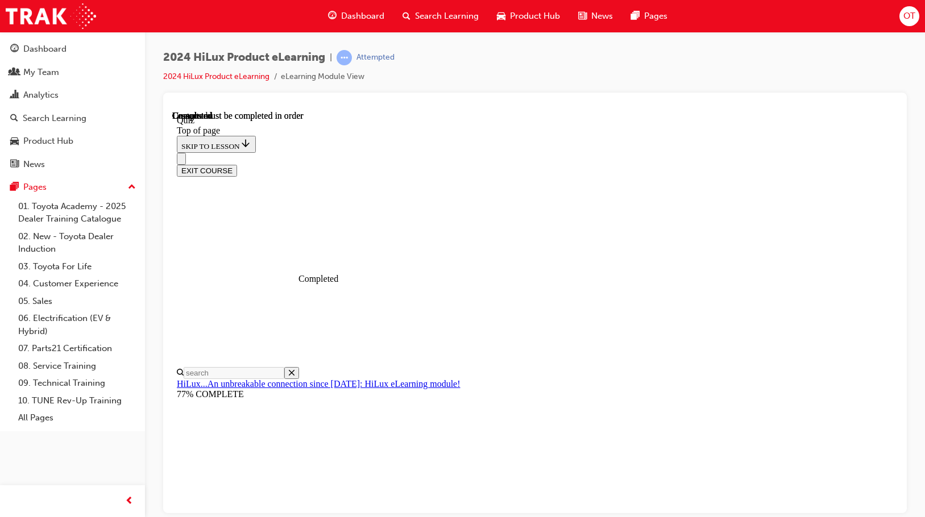
scroll to position [215, 0]
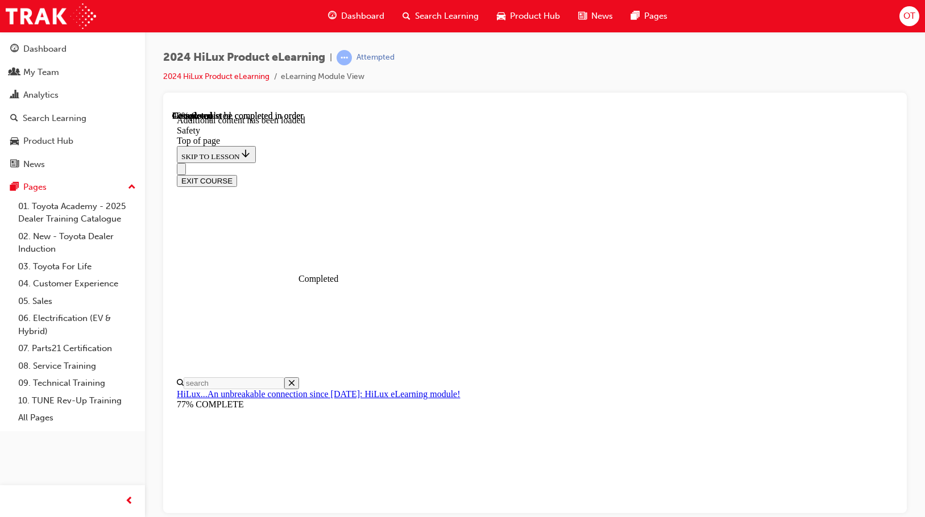
scroll to position [602, 0]
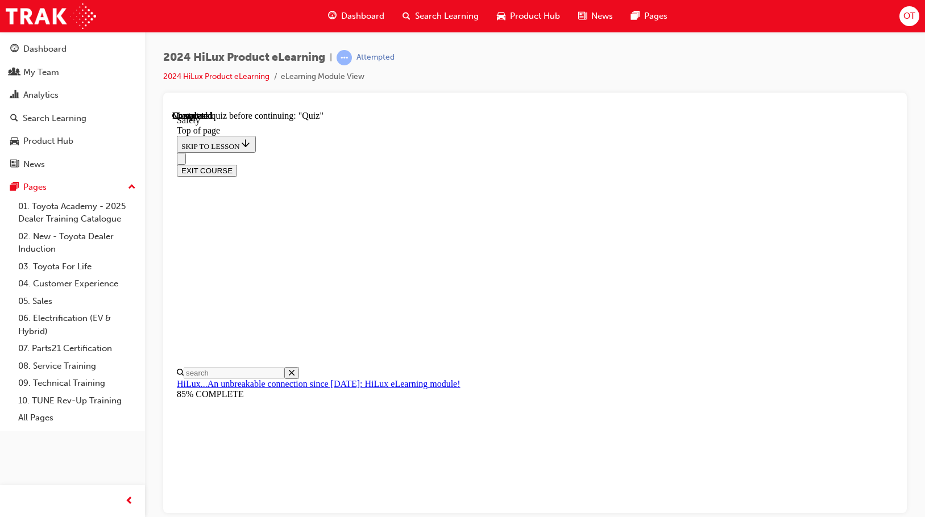
scroll to position [320, 0]
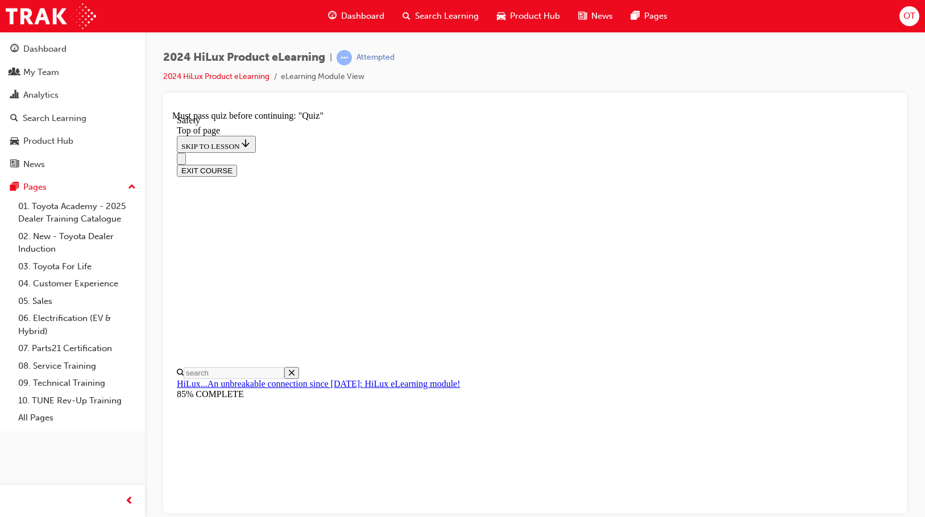
scroll to position [1081, 0]
drag, startPoint x: 823, startPoint y: 175, endPoint x: 825, endPoint y: 181, distance: 6.7
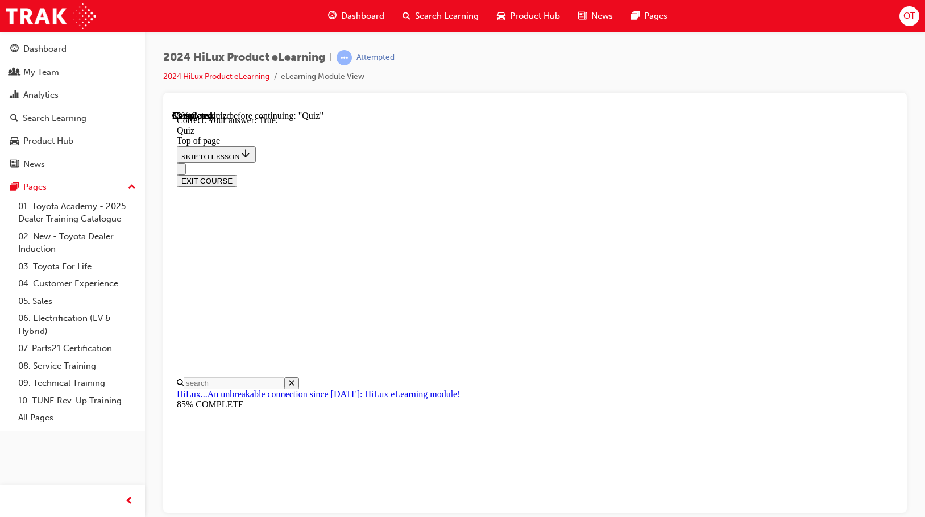
scroll to position [139, 0]
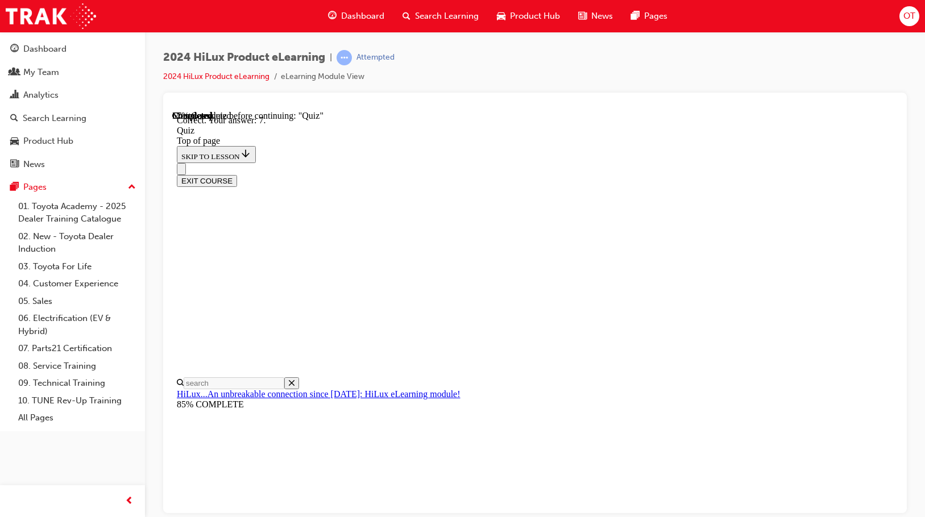
scroll to position [184, 0]
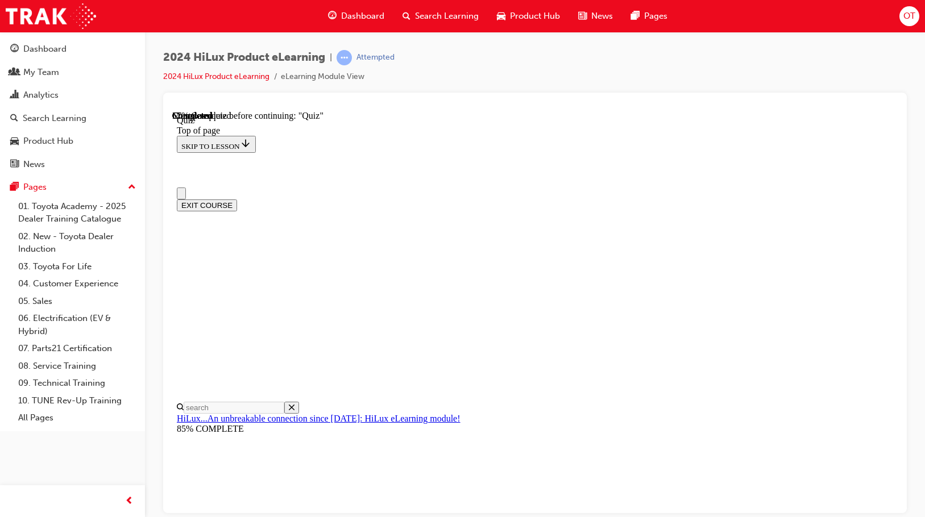
scroll to position [114, 0]
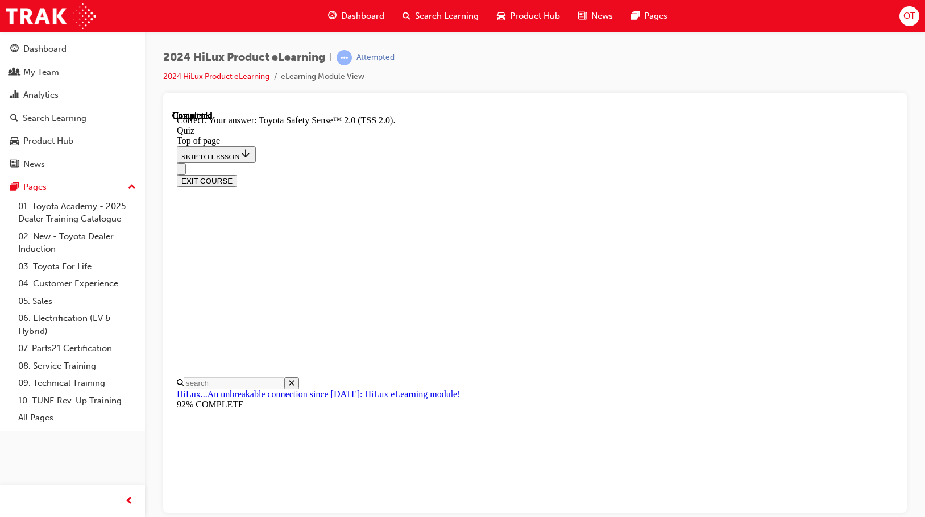
scroll to position [186, 0]
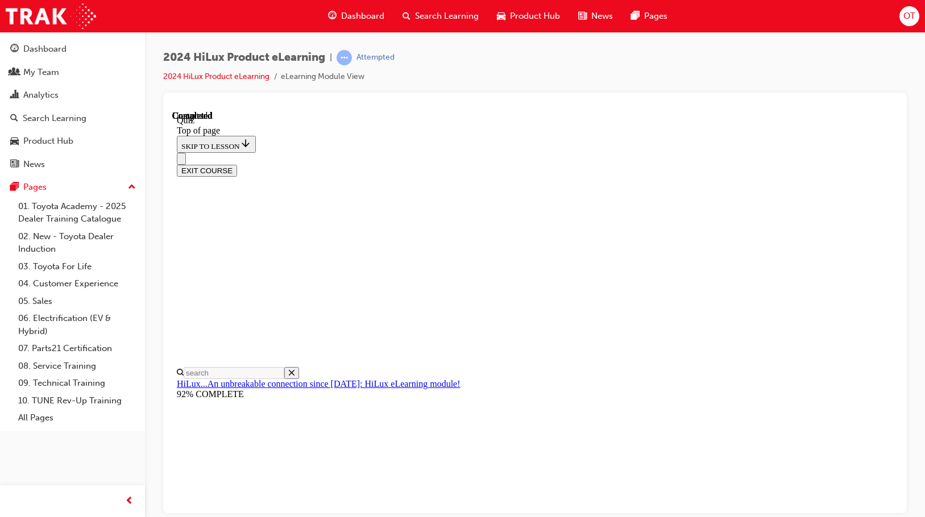
scroll to position [215, 0]
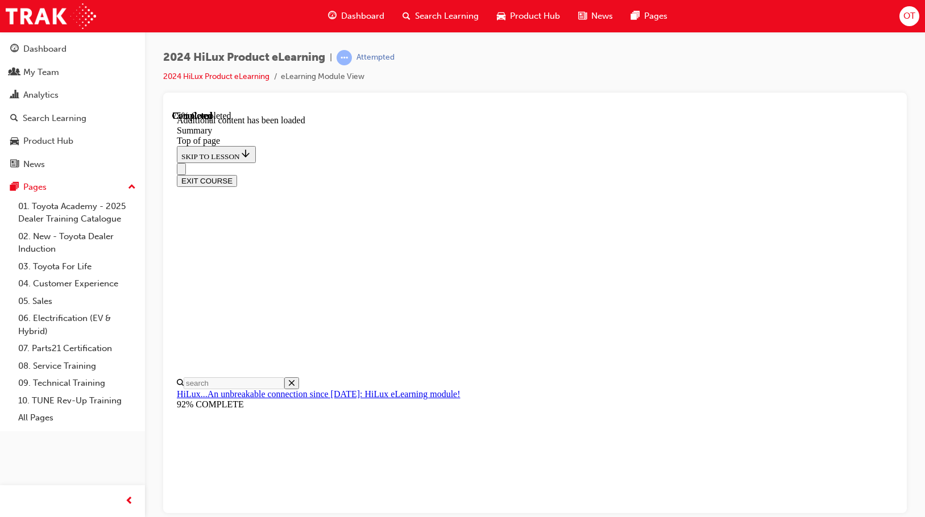
scroll to position [1018, 0]
click at [237, 175] on button "EXIT COURSE" at bounding box center [207, 181] width 60 height 12
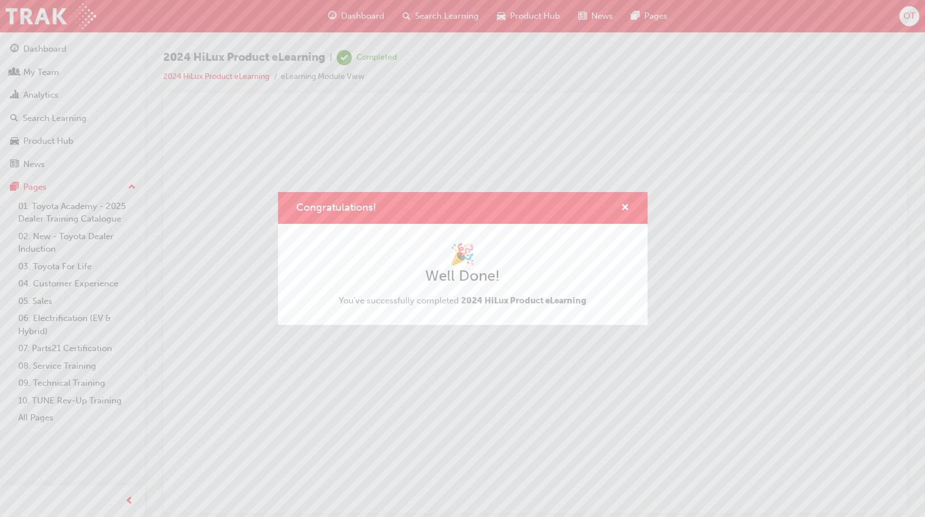
scroll to position [0, 0]
click at [624, 205] on button "Congratulations!" at bounding box center [625, 208] width 9 height 14
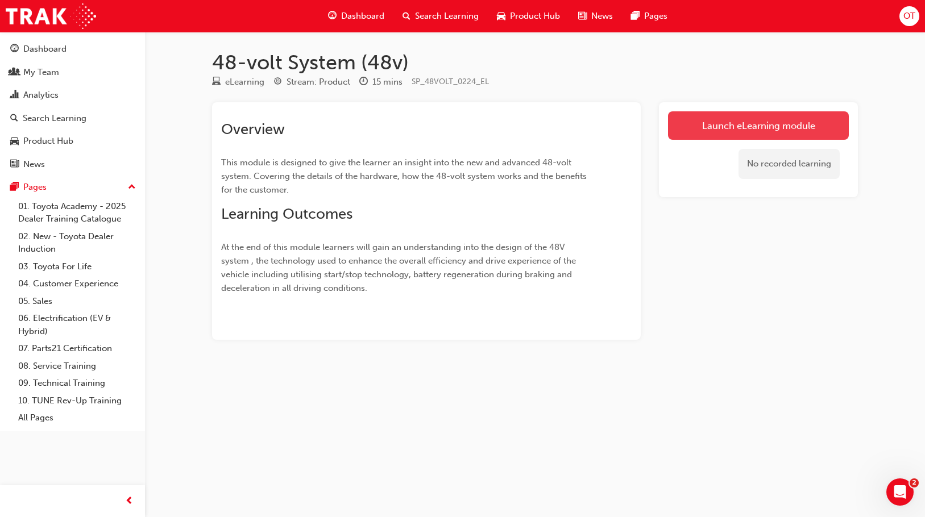
click at [774, 122] on link "Launch eLearning module" at bounding box center [758, 125] width 181 height 28
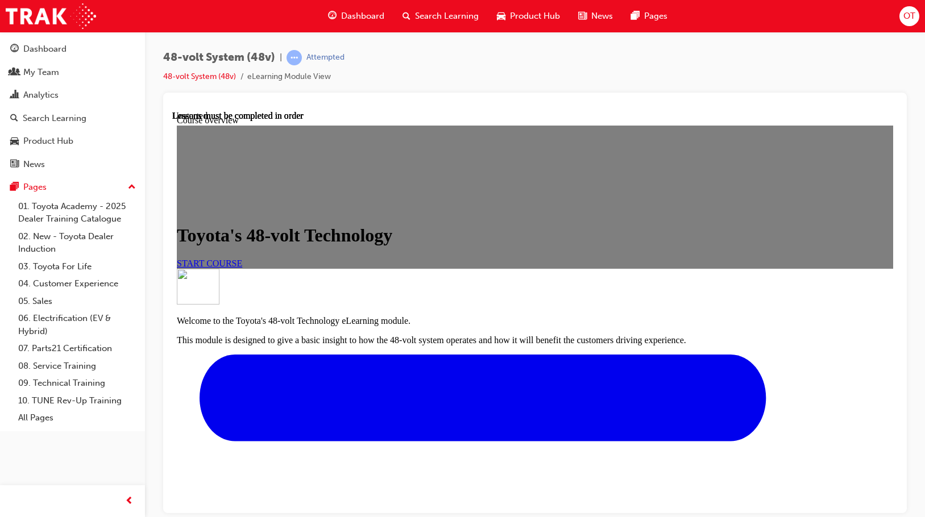
click at [242, 268] on span "START COURSE" at bounding box center [209, 263] width 65 height 10
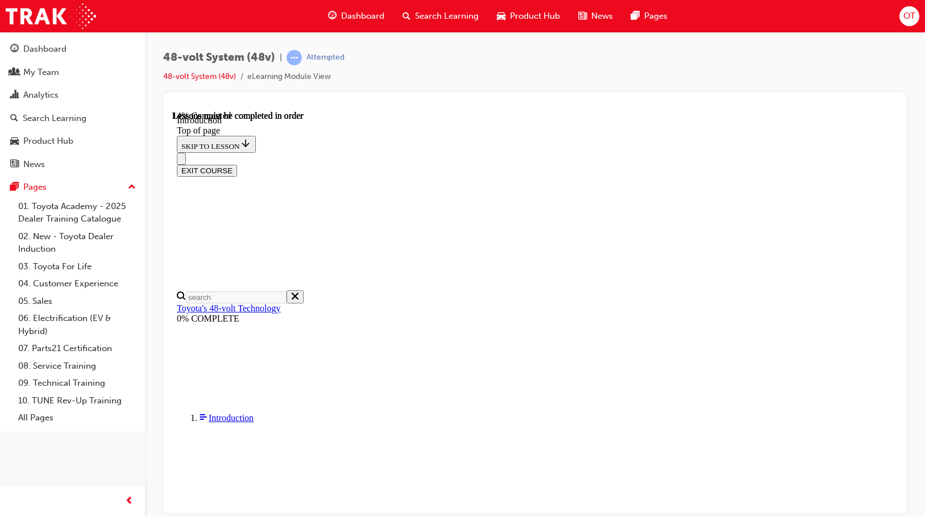
scroll to position [305, 0]
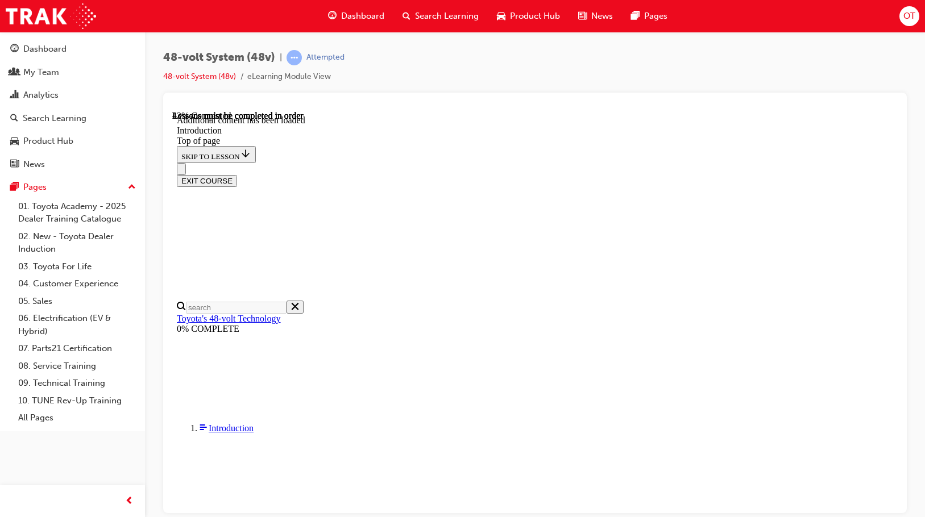
scroll to position [442, 0]
drag, startPoint x: 447, startPoint y: 223, endPoint x: 675, endPoint y: 341, distance: 256.8
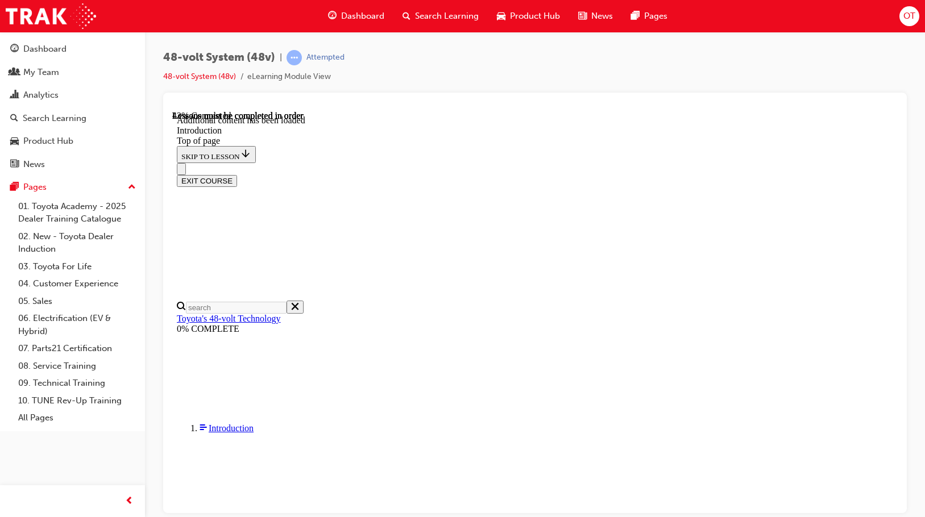
drag, startPoint x: 678, startPoint y: 342, endPoint x: 643, endPoint y: 330, distance: 36.7
drag, startPoint x: 604, startPoint y: 333, endPoint x: 613, endPoint y: 331, distance: 9.2
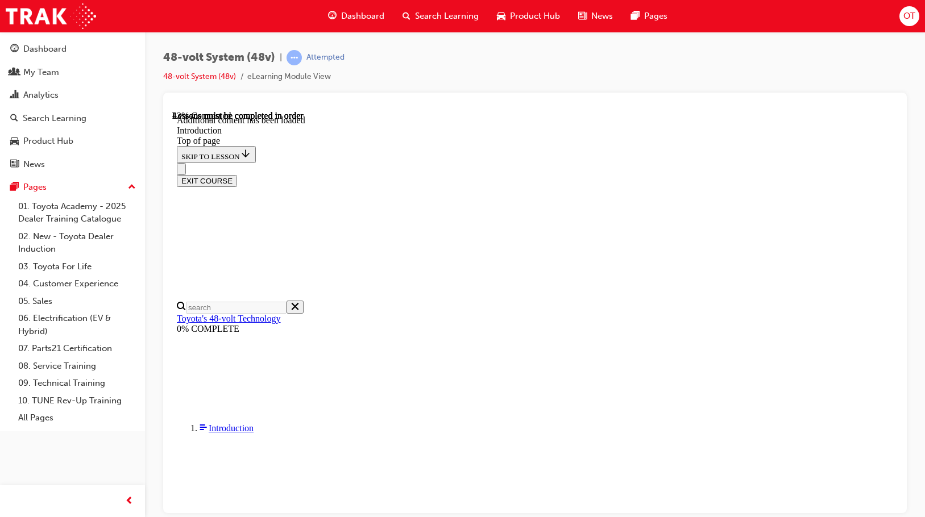
drag, startPoint x: 618, startPoint y: 330, endPoint x: 420, endPoint y: 189, distance: 243.1
copy section "What is 48-volt Technology? – A 48-volt system is a type of technology that com…"
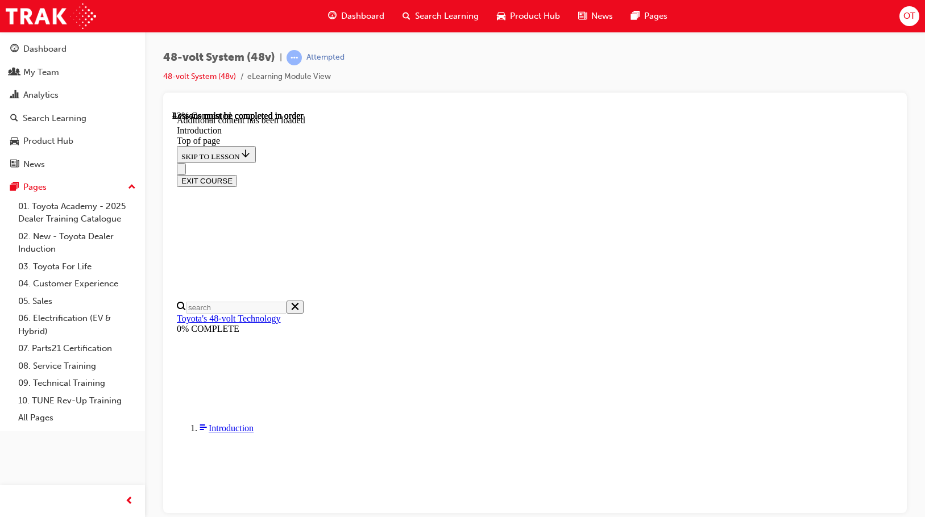
drag, startPoint x: 666, startPoint y: 417, endPoint x: 412, endPoint y: 153, distance: 365.9
copy section "How does a 48-volt system work? – 48-volt system designs vary from manufacturer…"
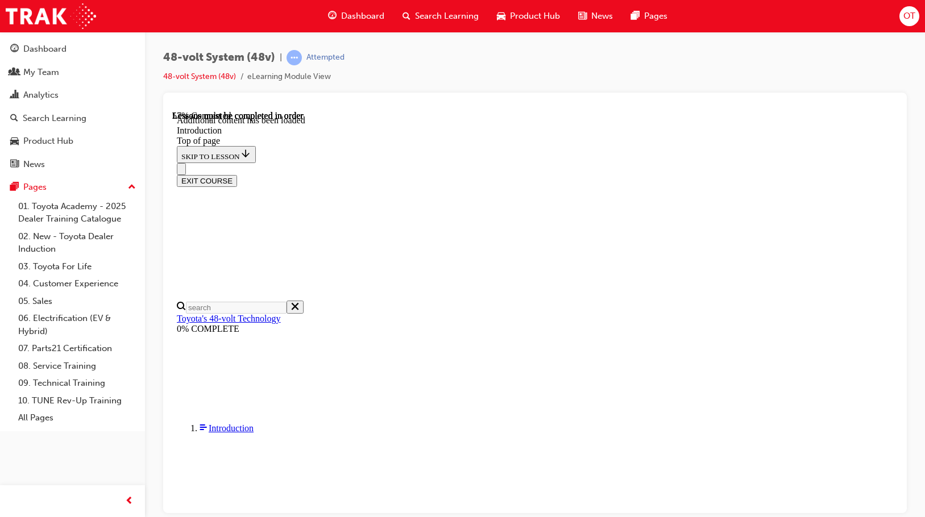
drag, startPoint x: 536, startPoint y: 475, endPoint x: 536, endPoint y: 468, distance: 6.8
drag, startPoint x: 594, startPoint y: 371, endPoint x: 373, endPoint y: 170, distance: 298.6
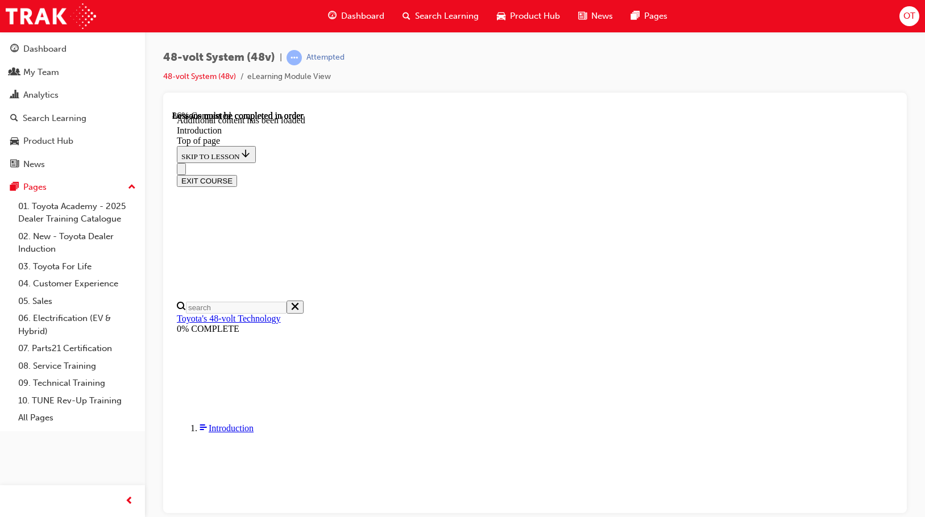
copy div "Does the 48-volt system work in the same way as a Hybrid vehicle works? No, the…"
drag, startPoint x: 409, startPoint y: 176, endPoint x: 779, endPoint y: 144, distance: 371.5
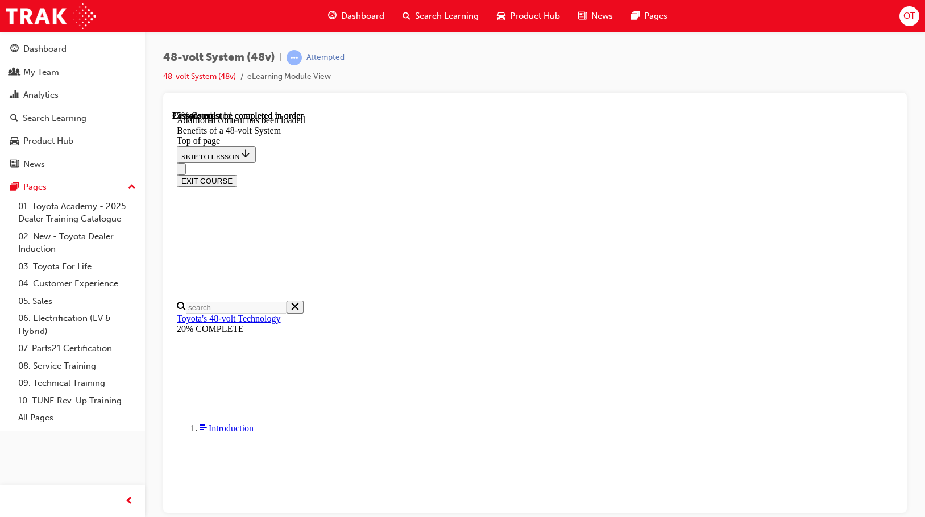
copy div "Benefits of a 48-volt System"
drag, startPoint x: 637, startPoint y: 292, endPoint x: 845, endPoint y: 414, distance: 241.3
copy div "The benefits of the 48-volt system. The 48-volt system supports the vehicle thr…"
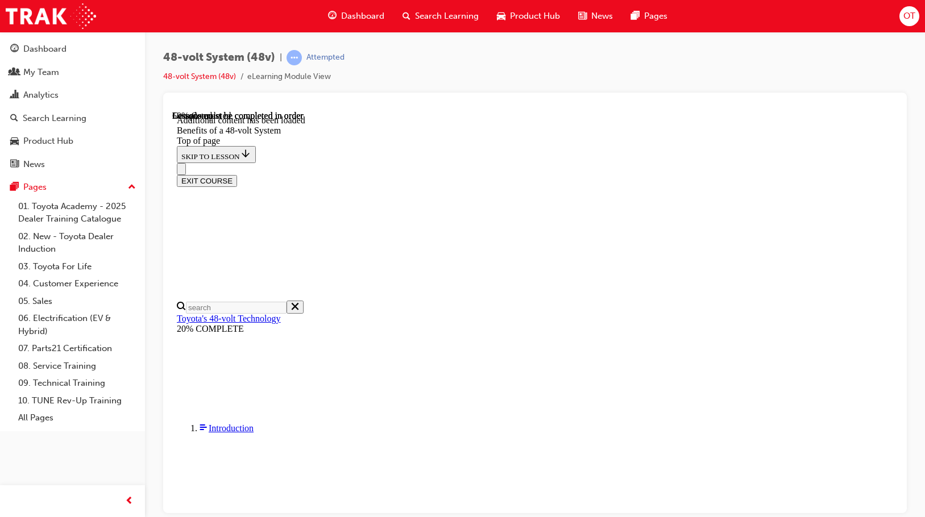
scroll to position [324, 0]
drag, startPoint x: 660, startPoint y: 296, endPoint x: 421, endPoint y: 180, distance: 266.0
copy section "Improved fuel efficiency – By using the electric Motor/Generator to assist the …"
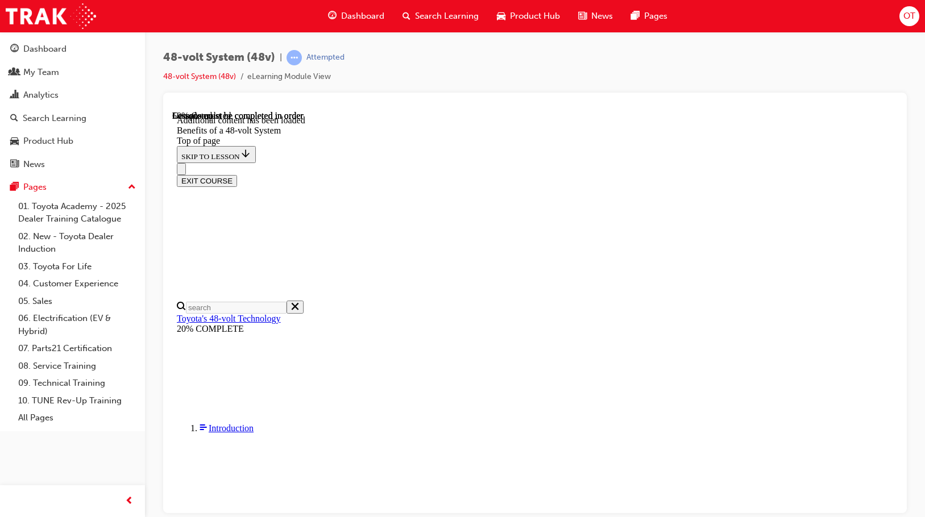
drag, startPoint x: 622, startPoint y: 263, endPoint x: 435, endPoint y: 211, distance: 194.1
copy li "48-volt Stop & Start (S&S) system shuts off the engine automatically during sto…"
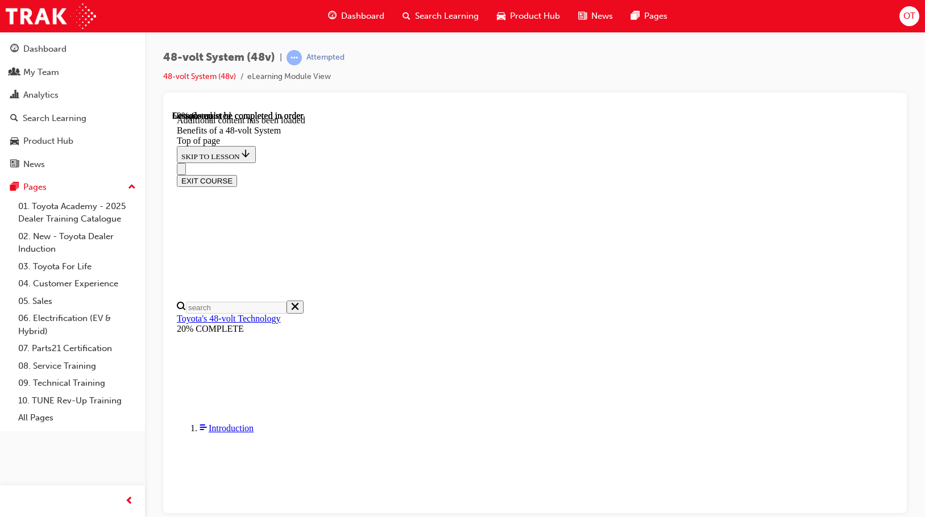
drag, startPoint x: 571, startPoint y: 348, endPoint x: 415, endPoint y: 198, distance: 215.9
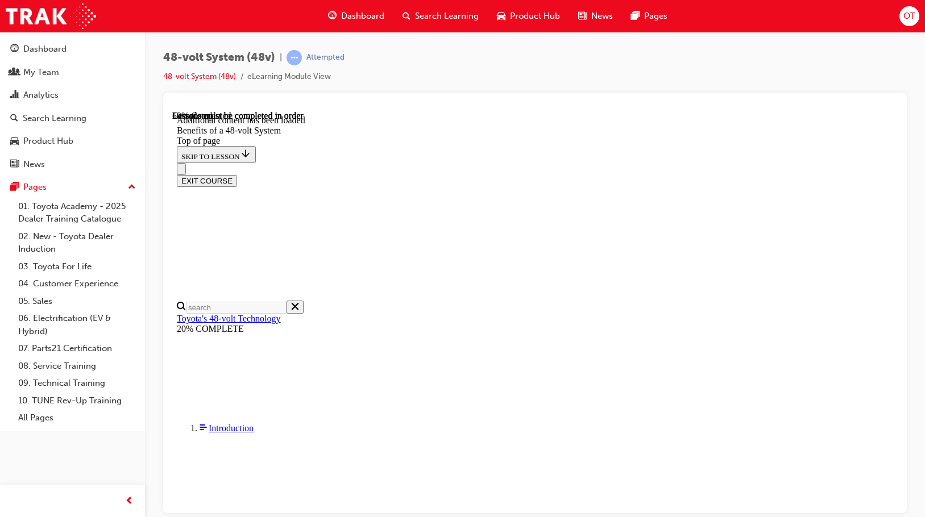
copy section "Improved NVH (Noise/Vibration/Harshness) – After the vehicle has stopped, the r…"
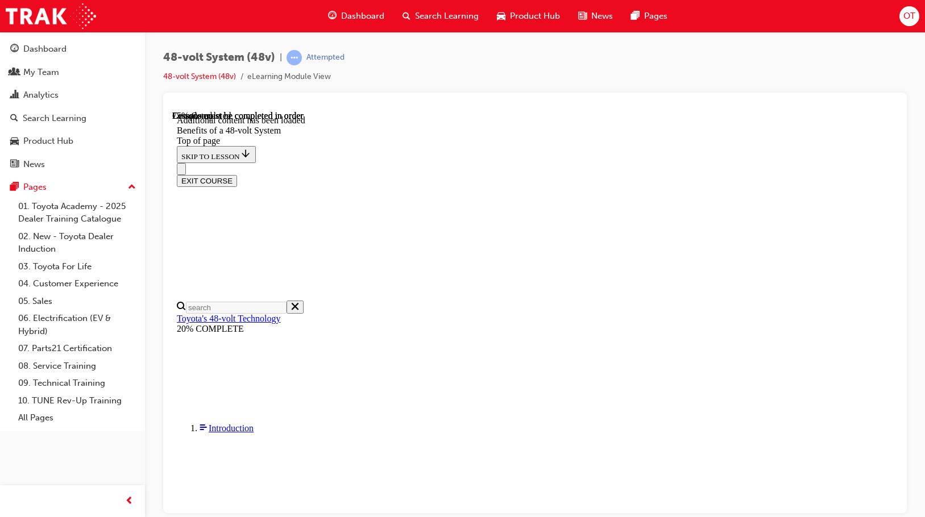
drag, startPoint x: 614, startPoint y: 414, endPoint x: 426, endPoint y: 184, distance: 297.0
copy section "Enhanced Drivability (Lower engine idle speed (rpm)) – By installing a Motor/Ge…"
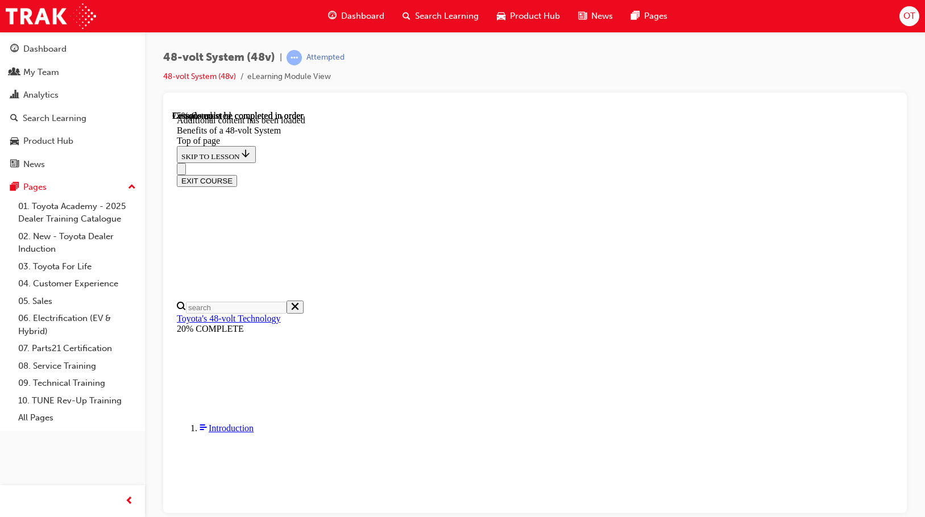
drag, startPoint x: 414, startPoint y: 253, endPoint x: 494, endPoint y: 343, distance: 120.8
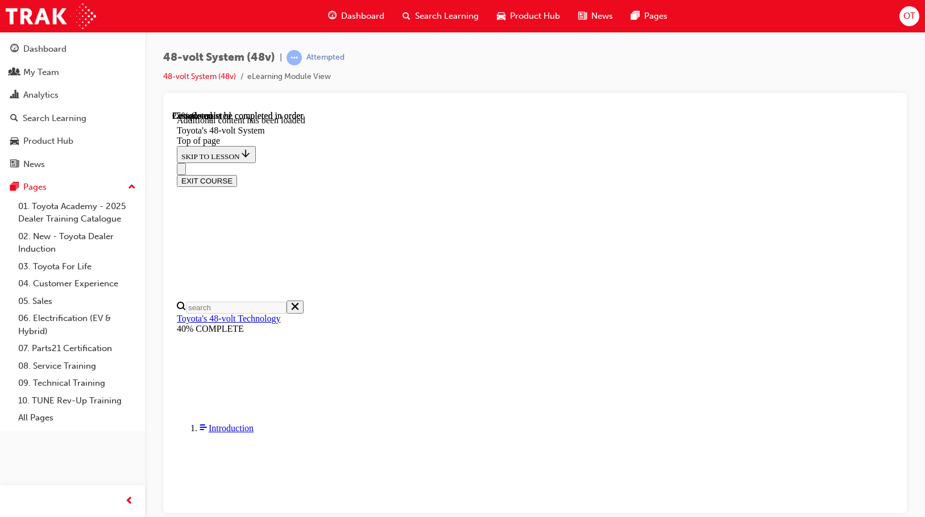
drag, startPoint x: 578, startPoint y: 474, endPoint x: 354, endPoint y: 243, distance: 320.8
copy div "Toyota's 48-volt system The 48-volt system usitlises two (2) batteries, a 12-vo…"
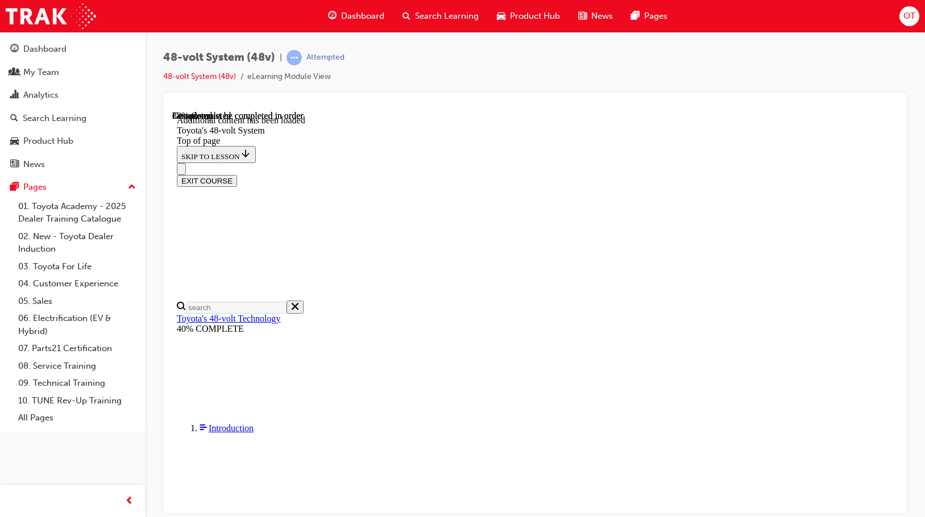
scroll to position [537, 0]
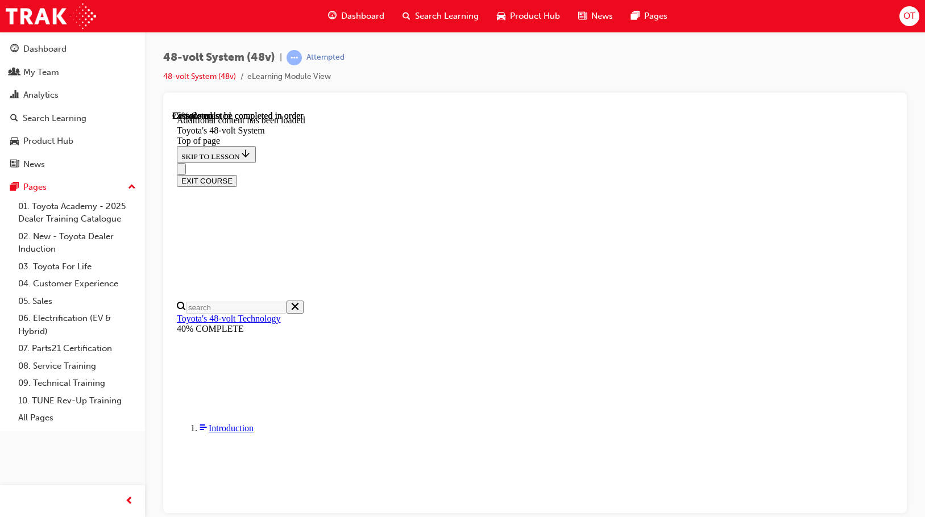
drag, startPoint x: 717, startPoint y: 213, endPoint x: 734, endPoint y: 217, distance: 17.7
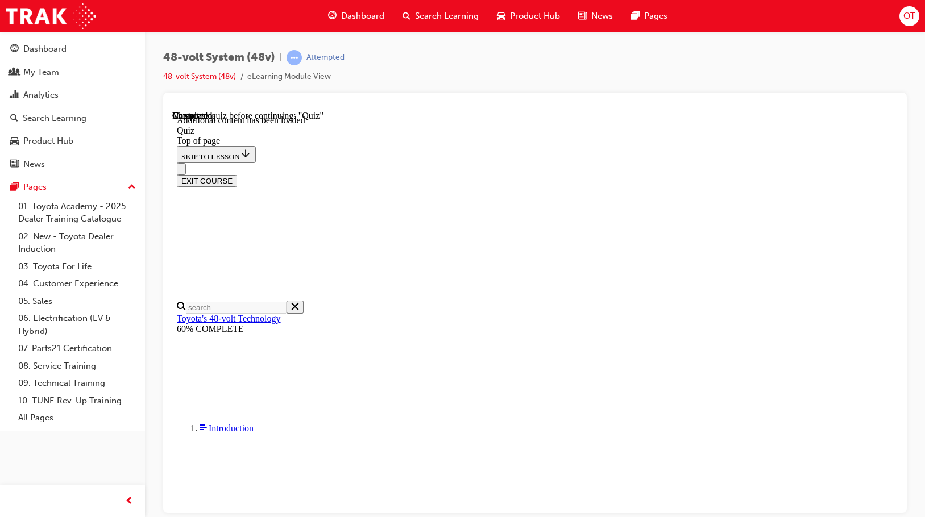
scroll to position [39, 0]
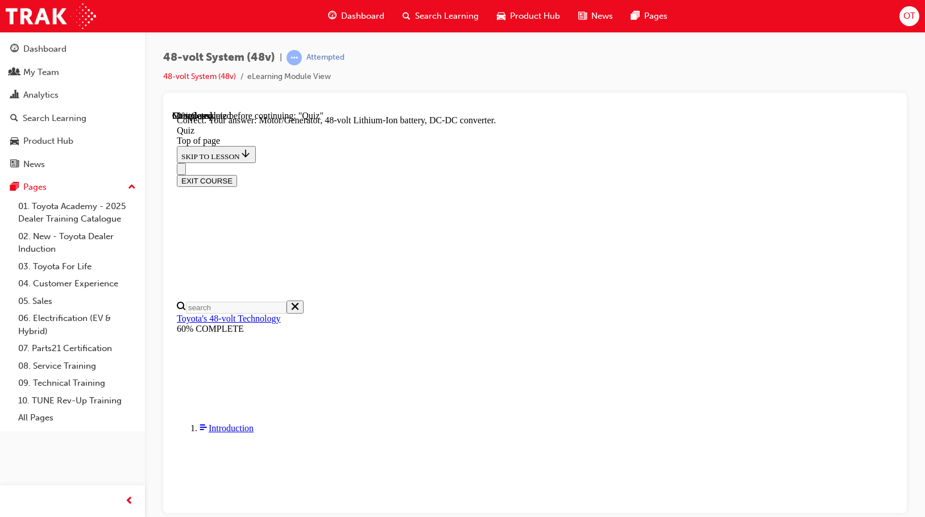
scroll to position [268, 0]
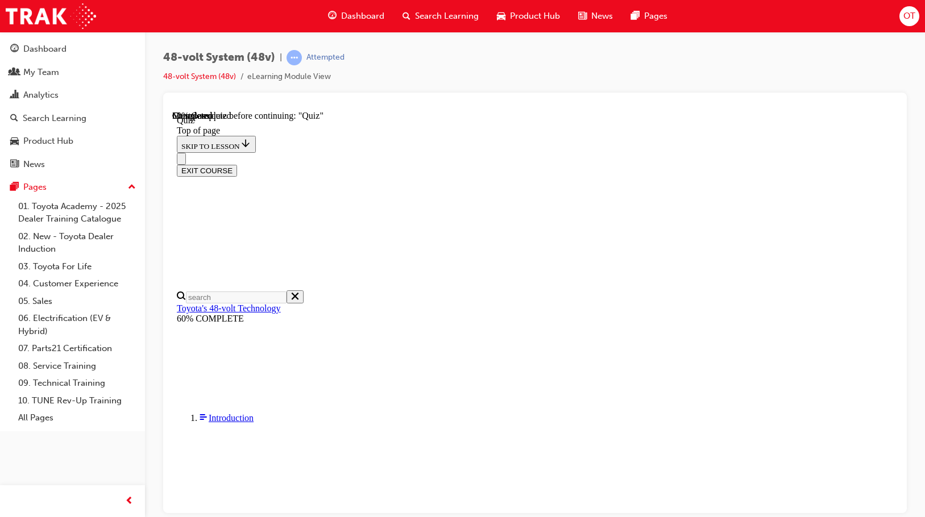
scroll to position [153, 0]
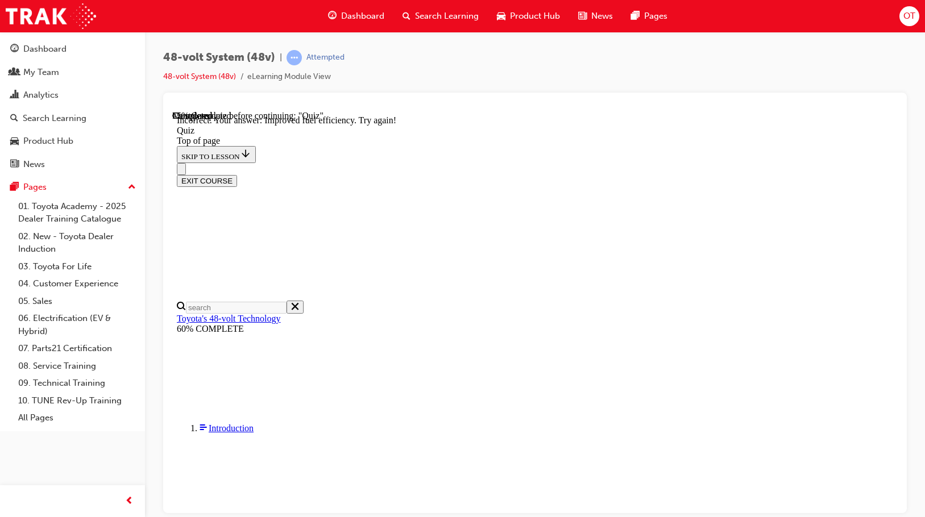
scroll to position [281, 0]
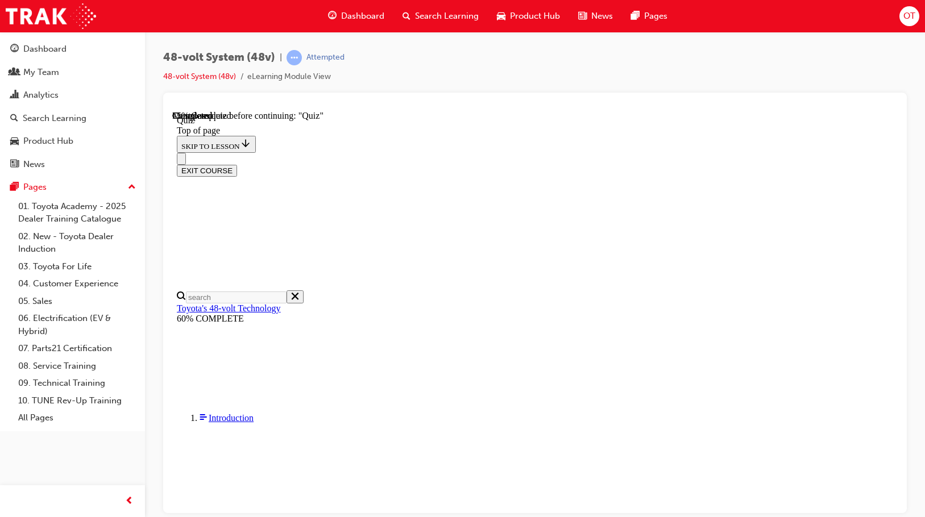
scroll to position [186, 0]
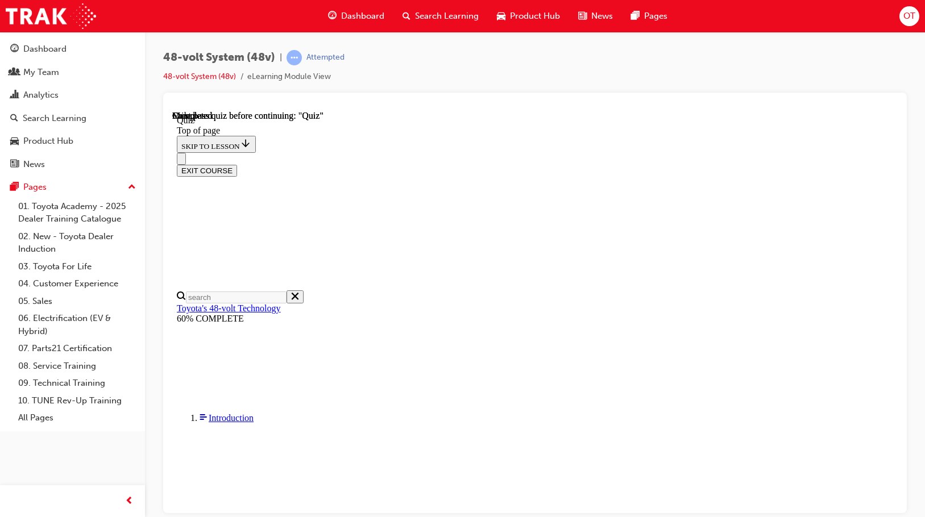
scroll to position [223, 0]
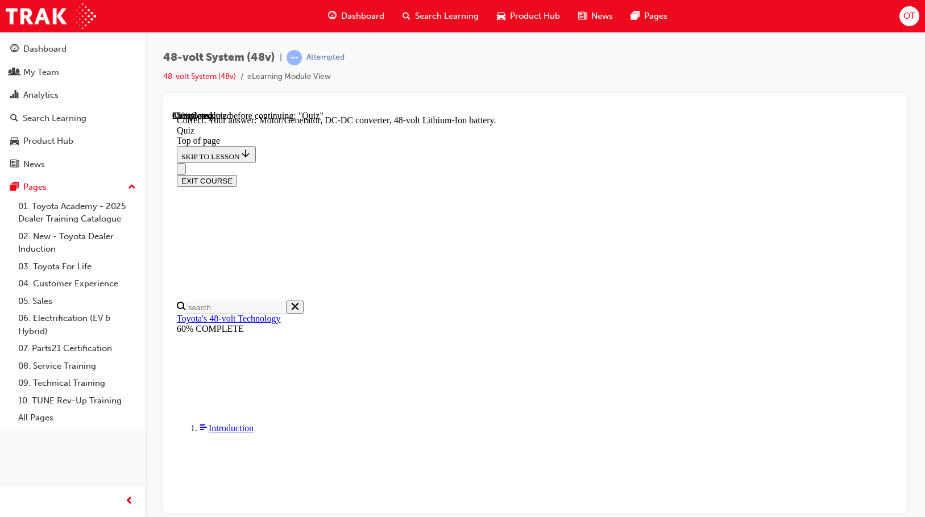
scroll to position [268, 0]
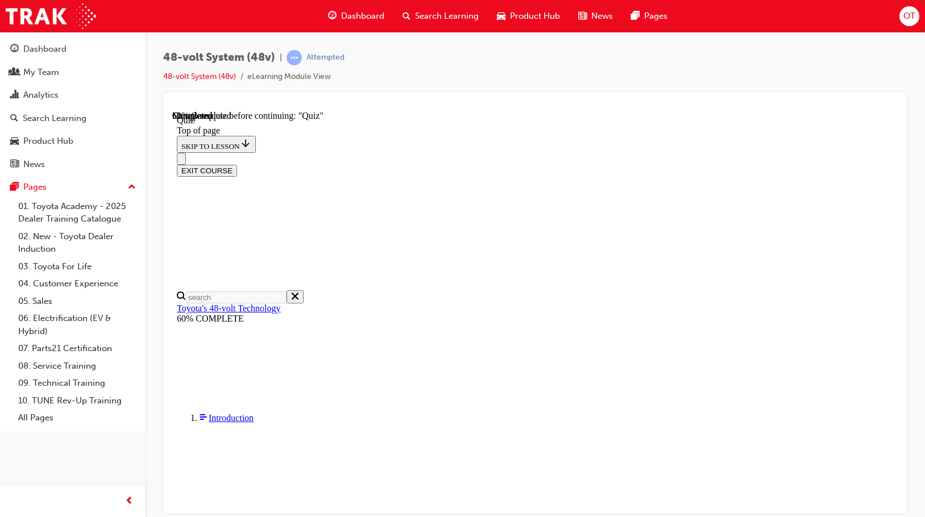
scroll to position [186, 0]
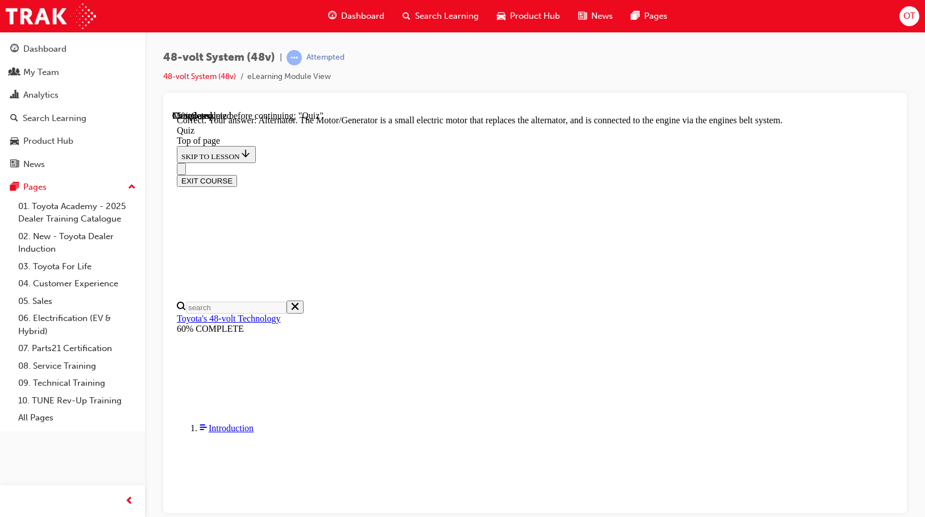
scroll to position [314, 0]
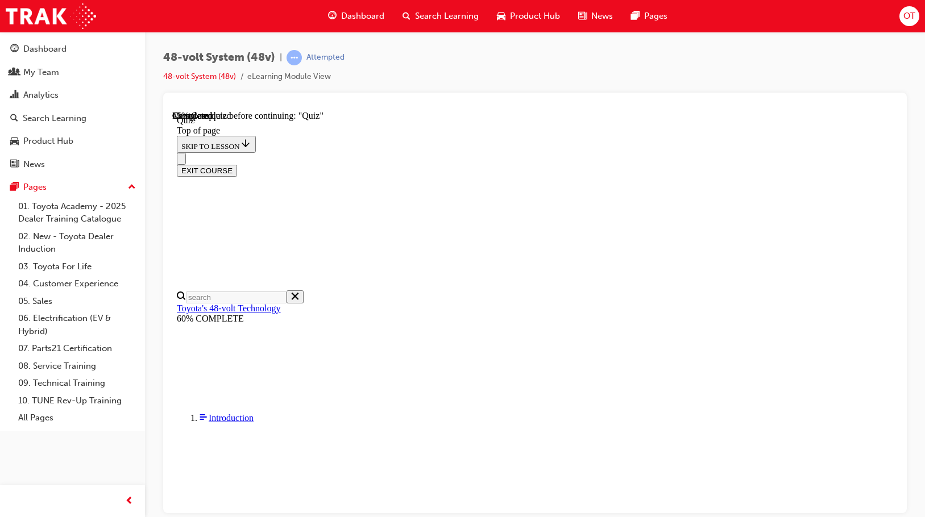
scroll to position [186, 0]
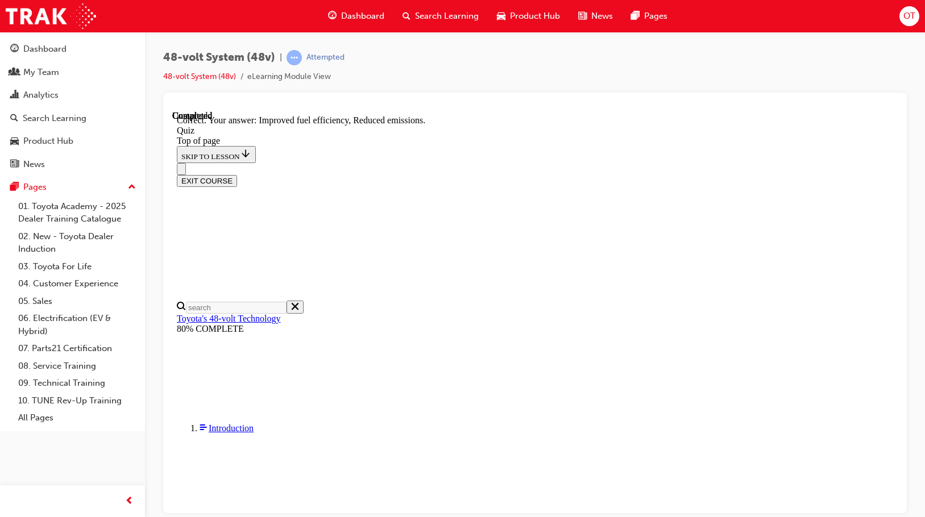
scroll to position [222, 0]
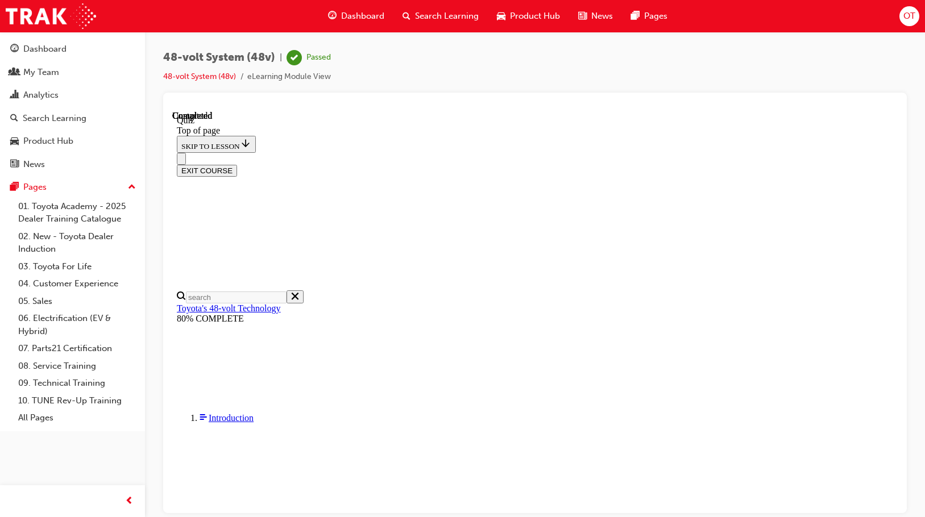
scroll to position [223, 0]
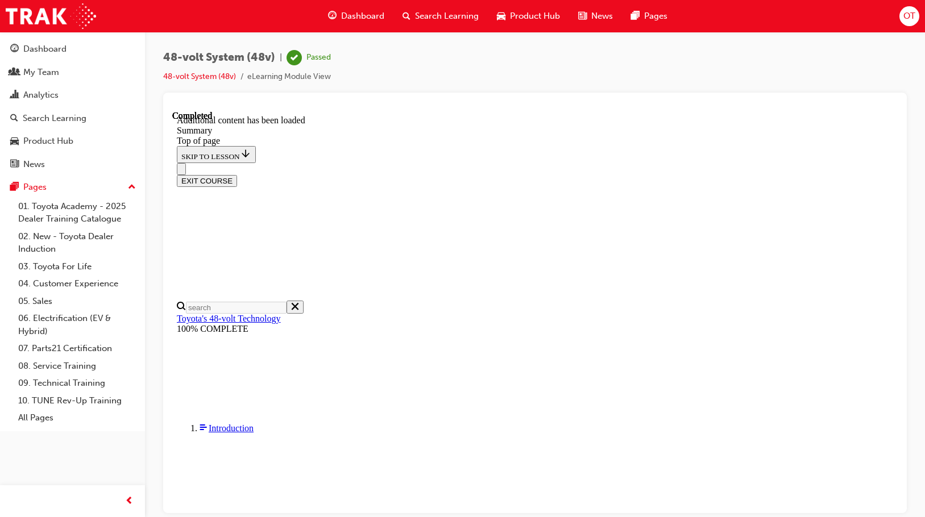
click at [237, 175] on button "EXIT COURSE" at bounding box center [207, 181] width 60 height 12
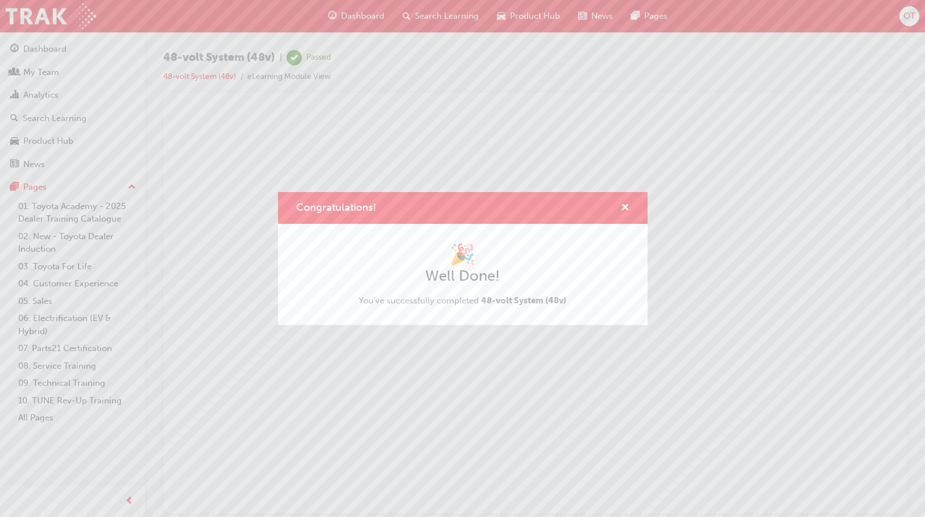
scroll to position [0, 0]
click at [626, 210] on span "cross-icon" at bounding box center [625, 209] width 9 height 10
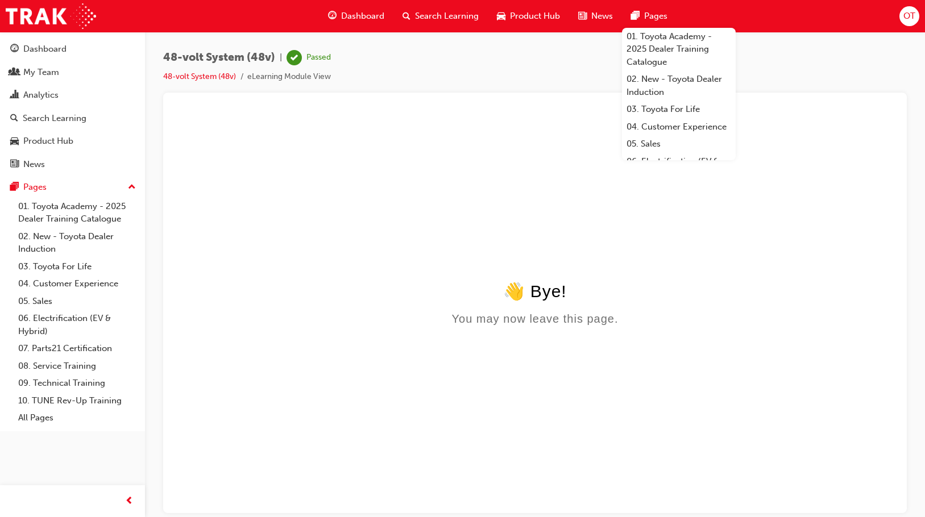
click at [905, 13] on span "OT" at bounding box center [909, 16] width 12 height 13
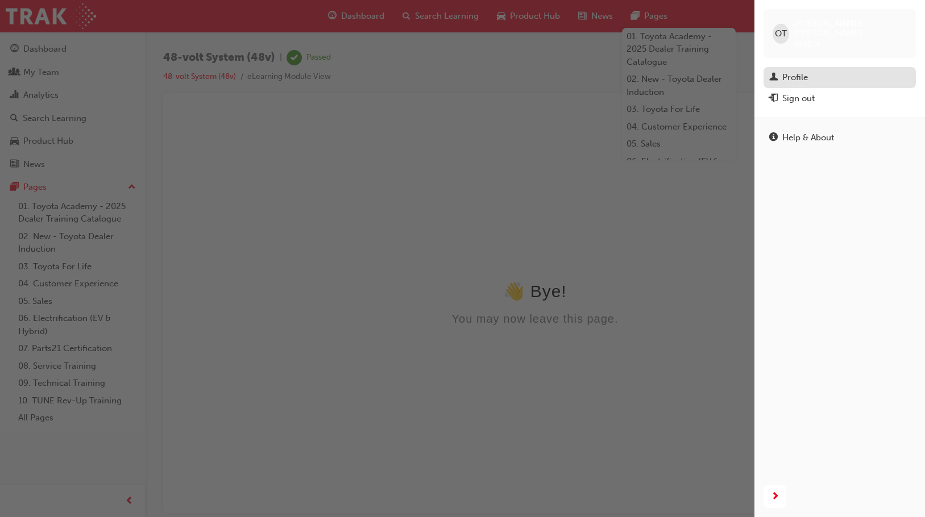
click at [800, 71] on div "Profile" at bounding box center [795, 77] width 26 height 13
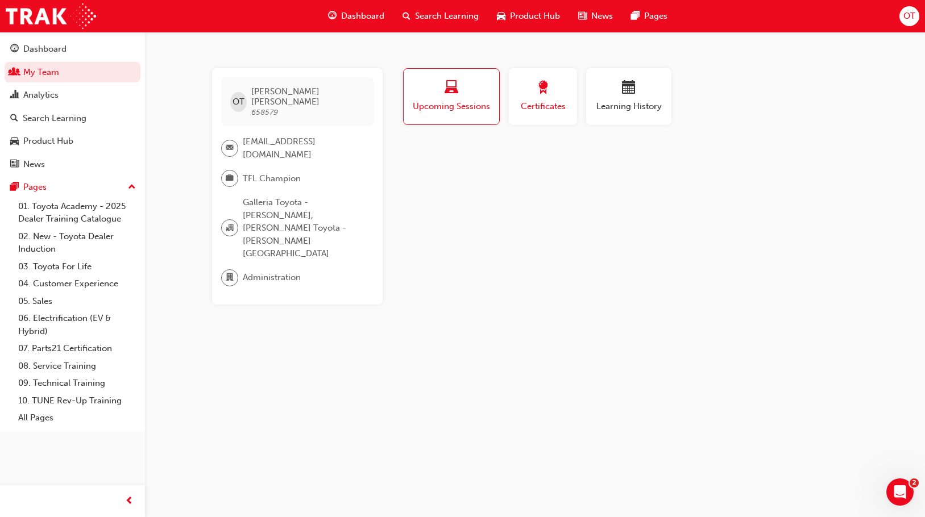
click at [558, 104] on span "Certificates" at bounding box center [542, 106] width 51 height 13
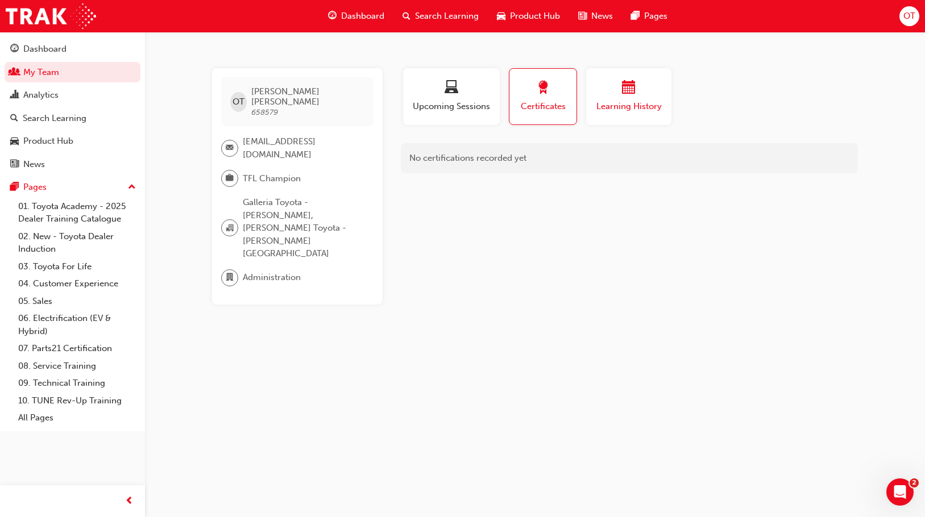
click at [605, 94] on div "button" at bounding box center [629, 90] width 68 height 18
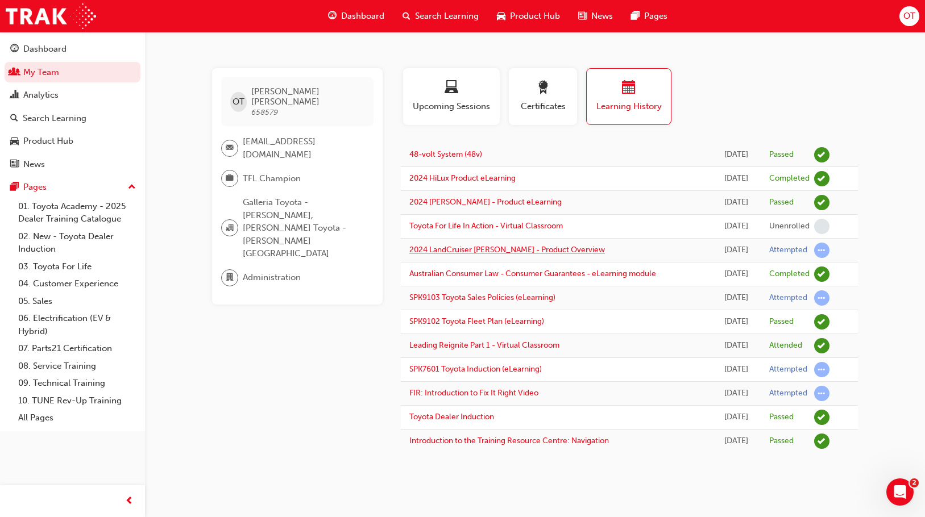
click at [541, 251] on link "2024 LandCruiser Prado - Product Overview" at bounding box center [507, 250] width 196 height 10
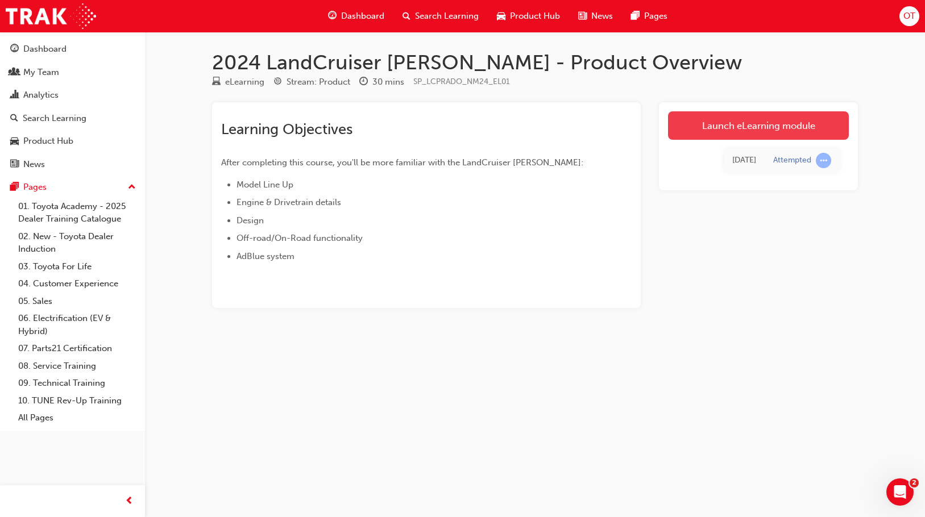
click at [723, 129] on link "Launch eLearning module" at bounding box center [758, 125] width 181 height 28
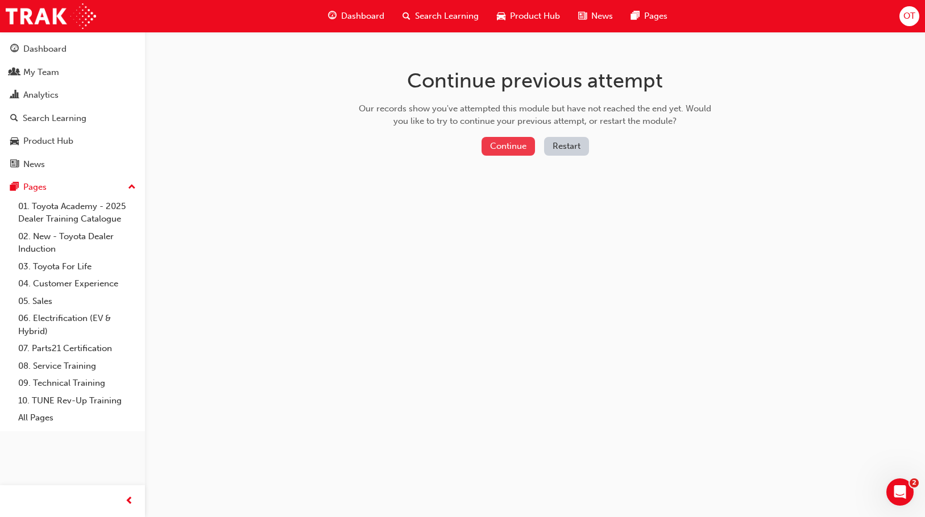
click at [521, 145] on button "Continue" at bounding box center [508, 146] width 53 height 19
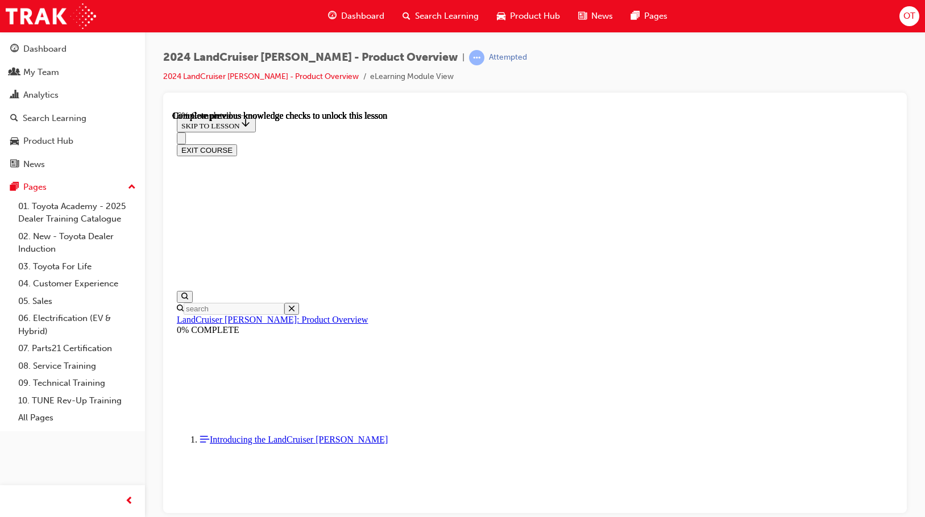
scroll to position [1, 0]
drag, startPoint x: 392, startPoint y: 426, endPoint x: 779, endPoint y: 432, distance: 387.2
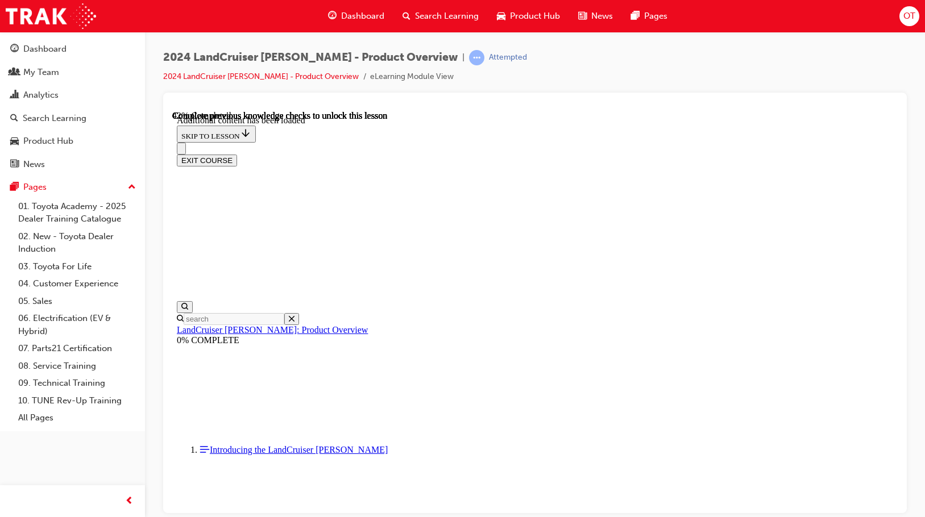
scroll to position [1333, 0]
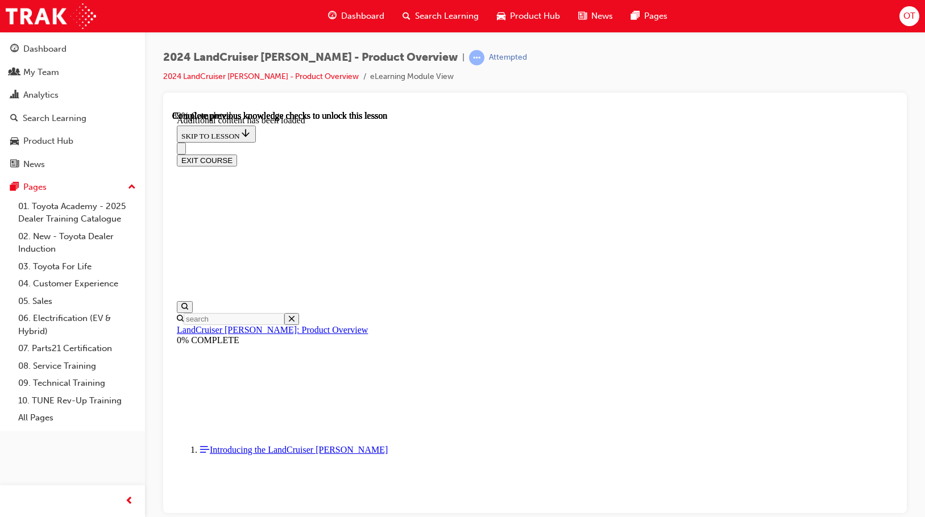
scroll to position [3, 0]
radio input "true"
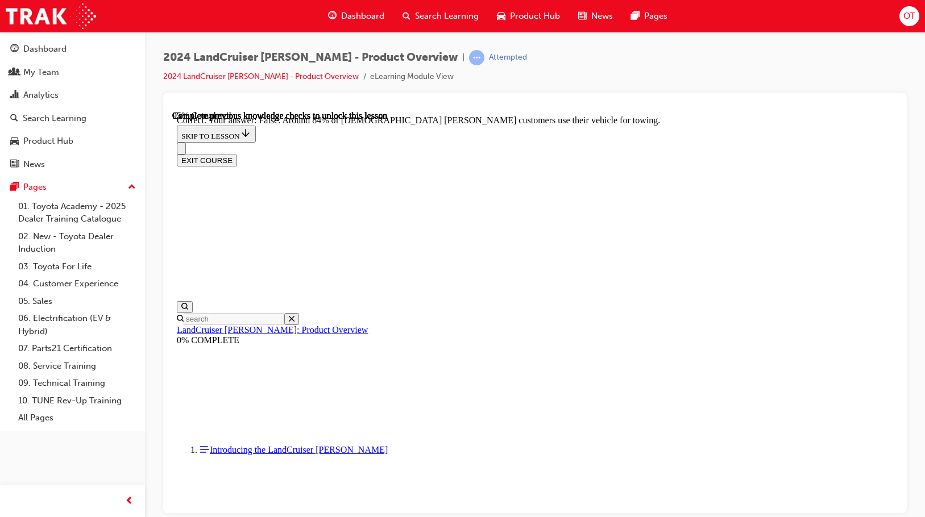
scroll to position [2438, 0]
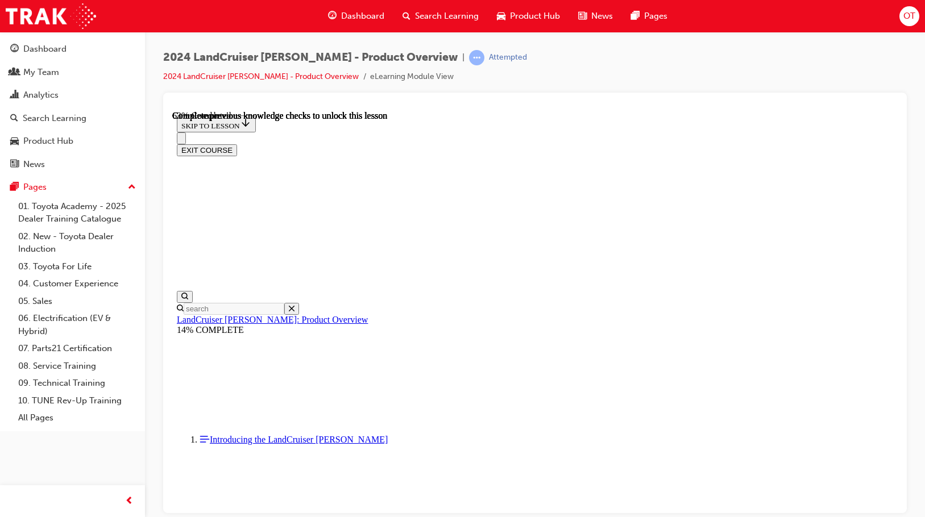
scroll to position [1599, 0]
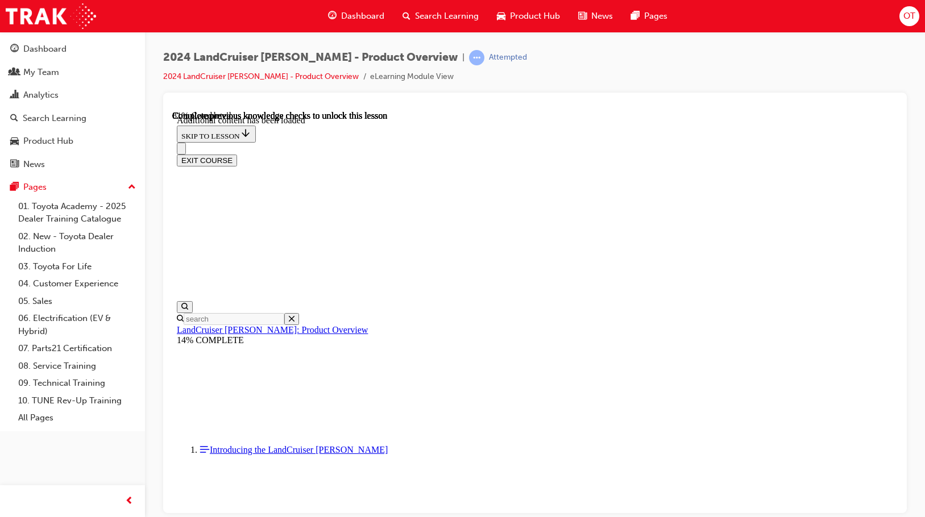
scroll to position [1880, 0]
radio input "true"
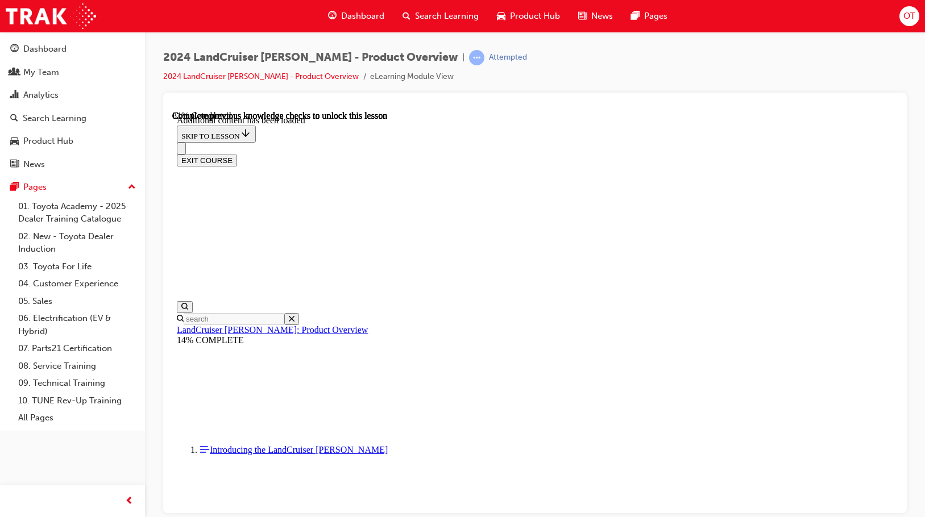
scroll to position [2017, 0]
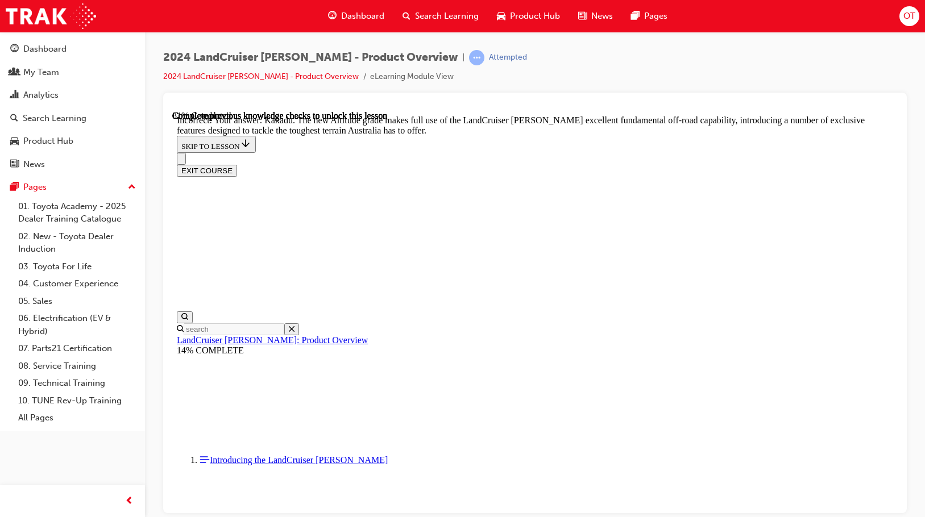
radio input "true"
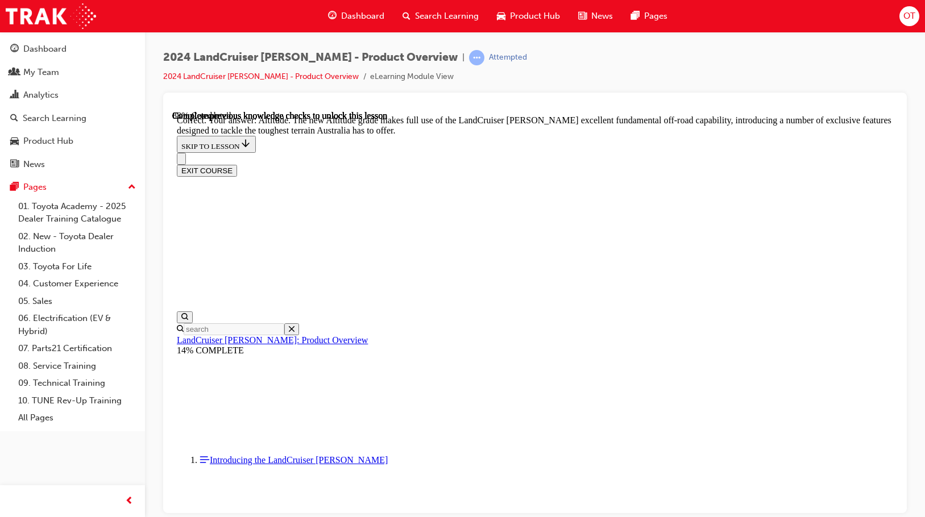
scroll to position [2392, 0]
checkbox input "true"
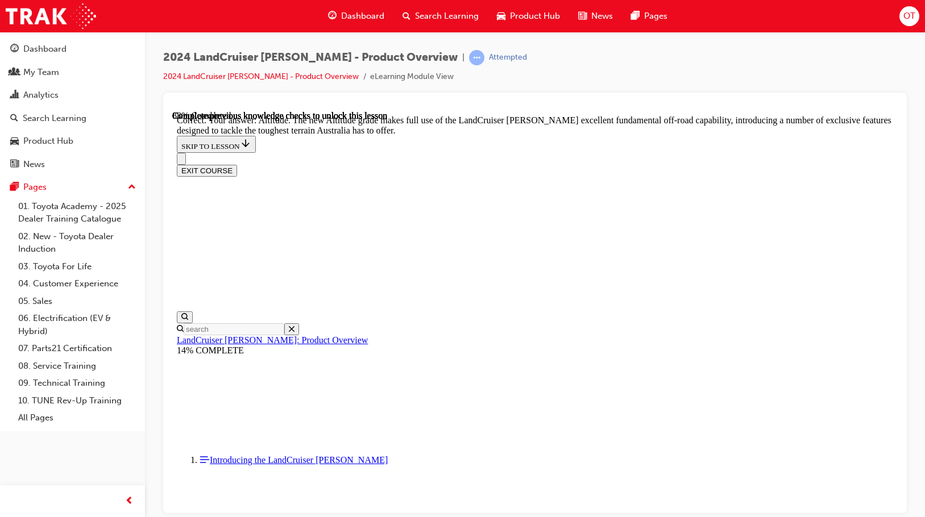
checkbox input "true"
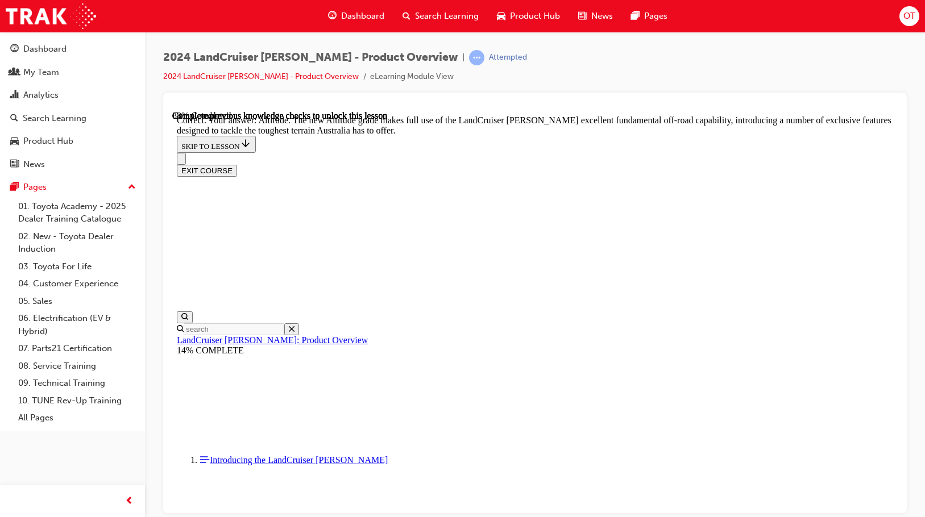
scroll to position [2505, 0]
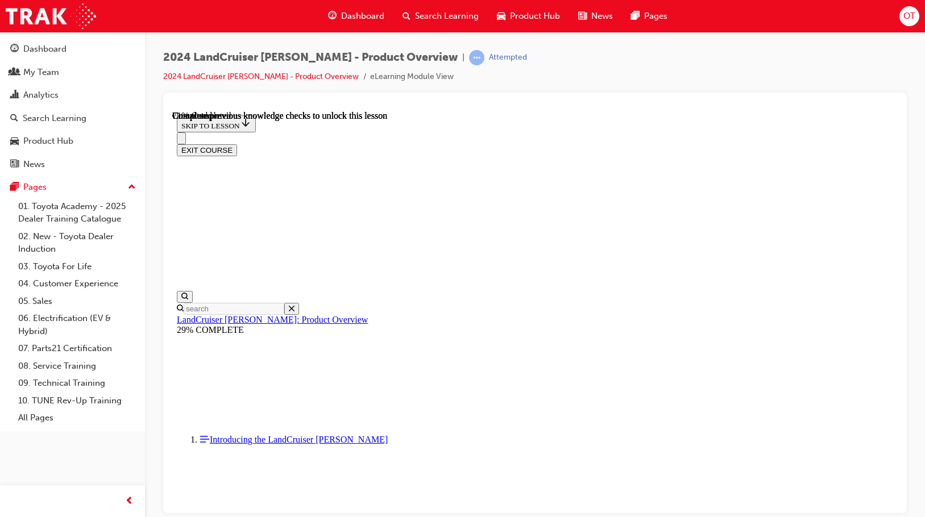
scroll to position [2503, 0]
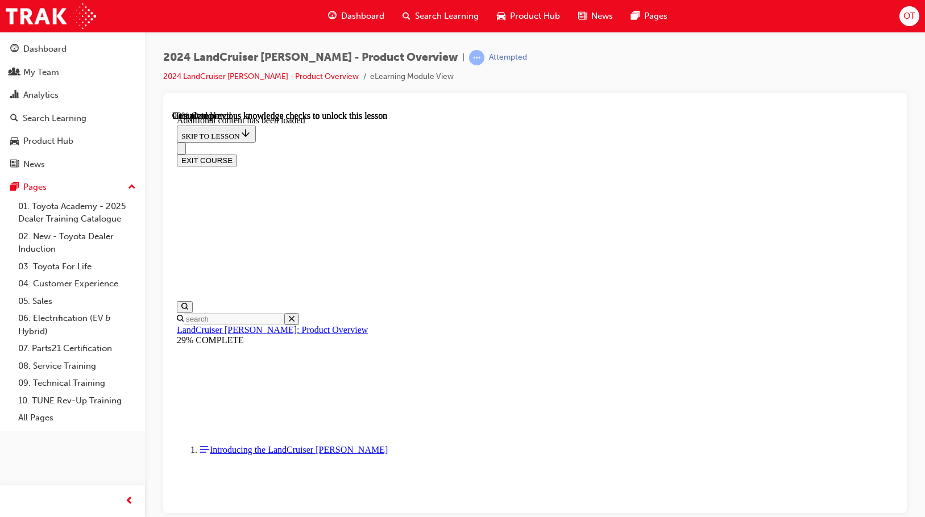
scroll to position [2812, 0]
radio input "true"
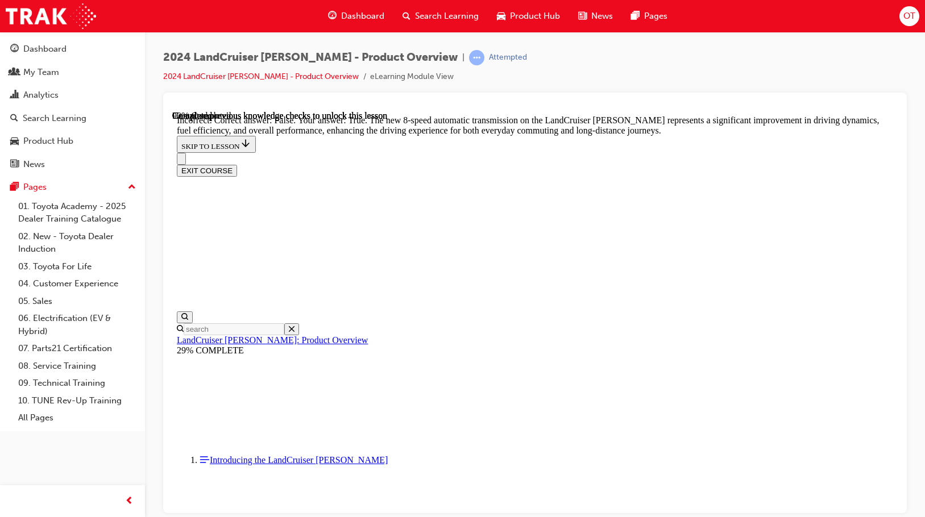
scroll to position [3040, 0]
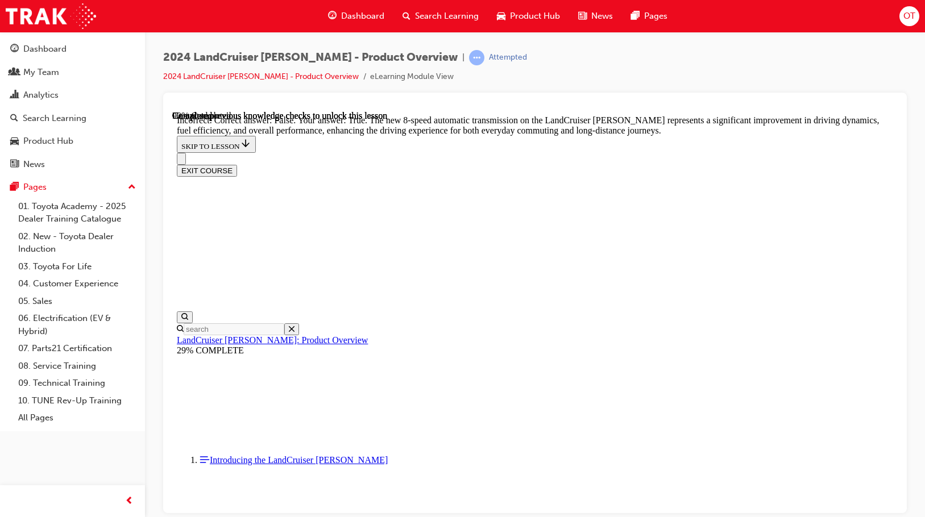
radio input "true"
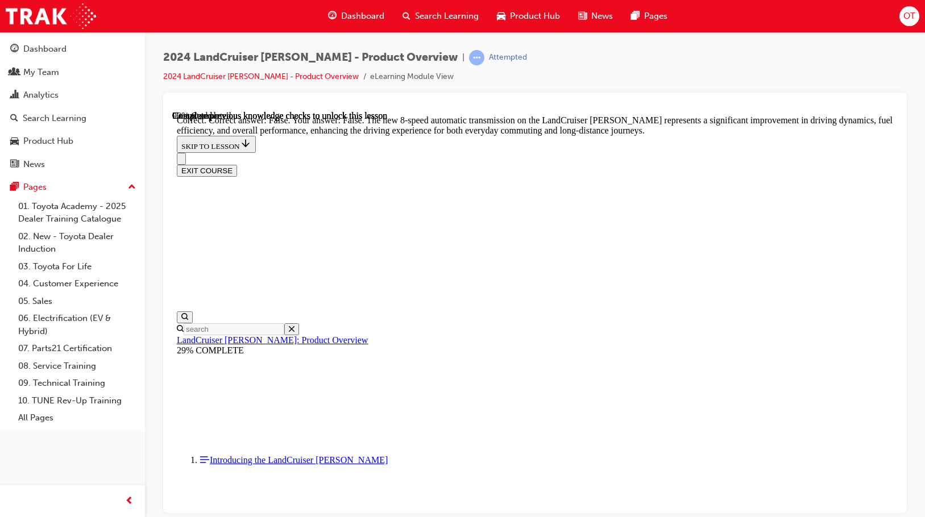
radio input "true"
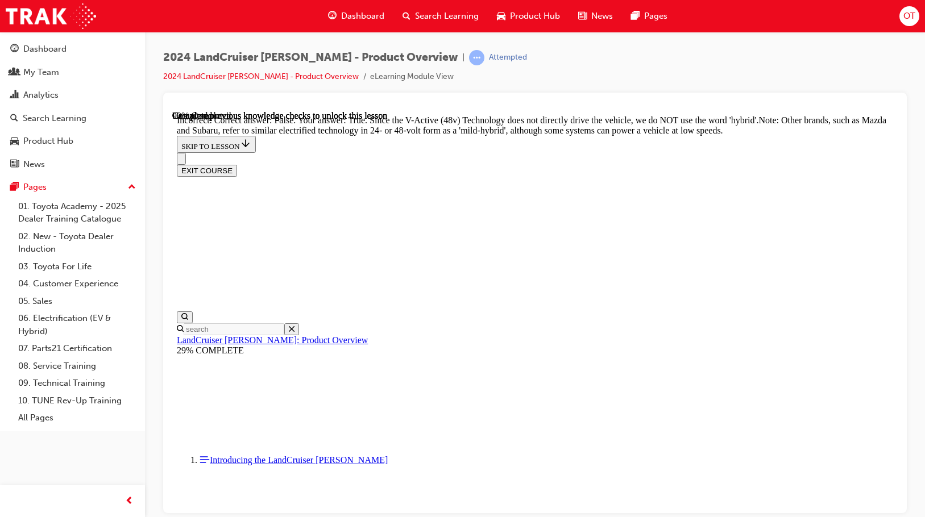
radio input "true"
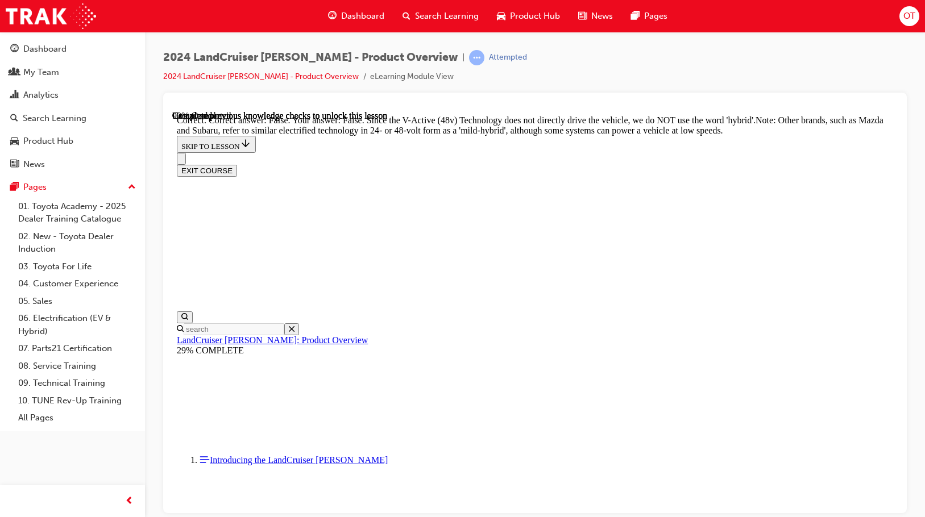
scroll to position [3747, 0]
radio input "true"
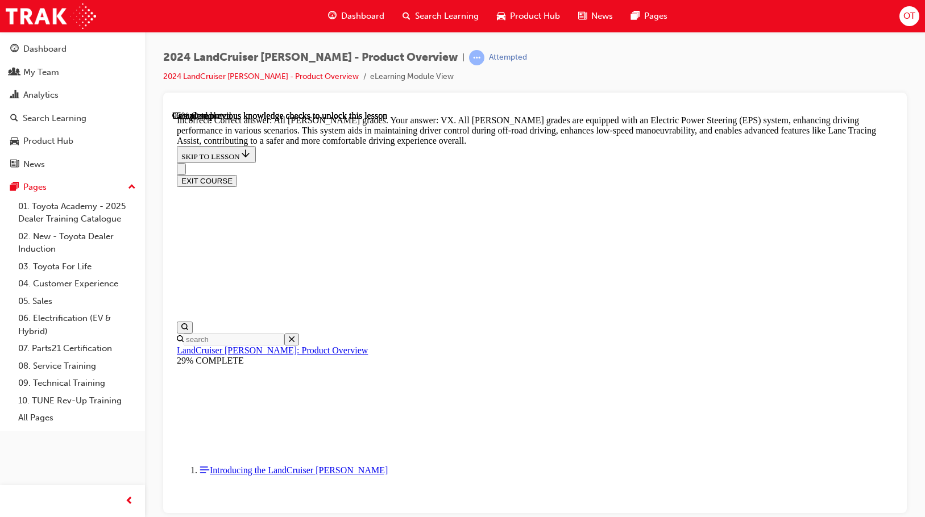
scroll to position [3974, 0]
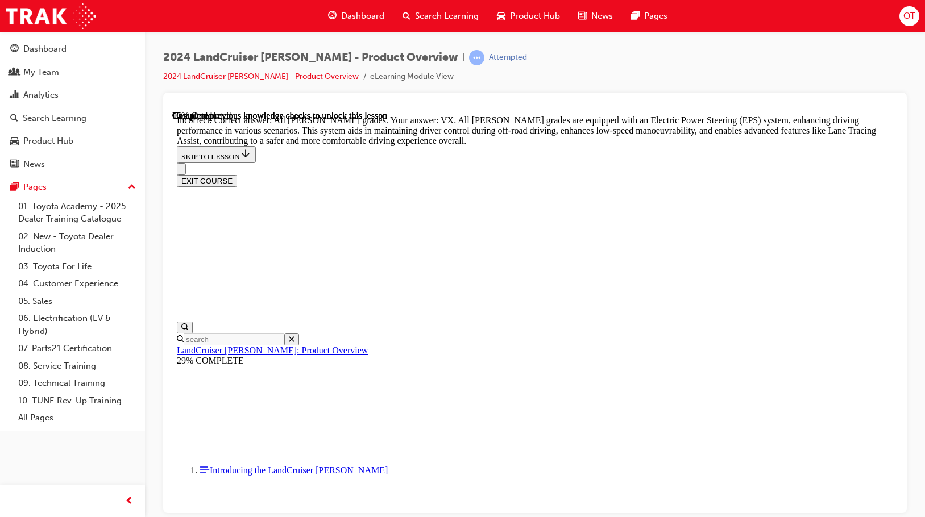
radio input "true"
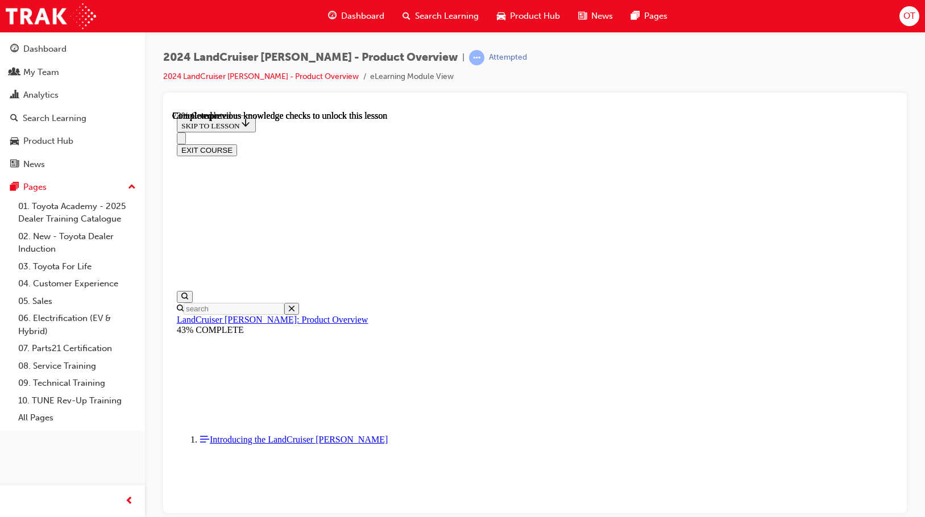
scroll to position [3619, 0]
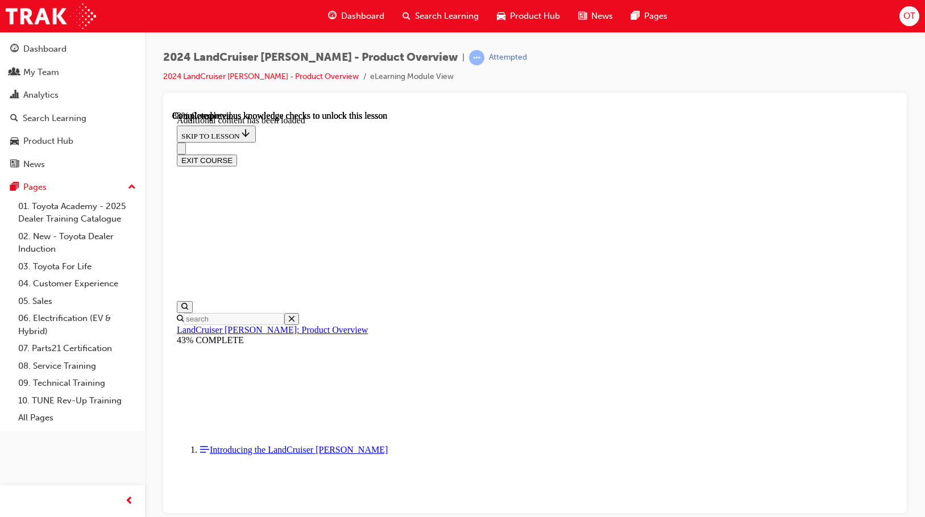
scroll to position [4008, 0]
checkbox input "true"
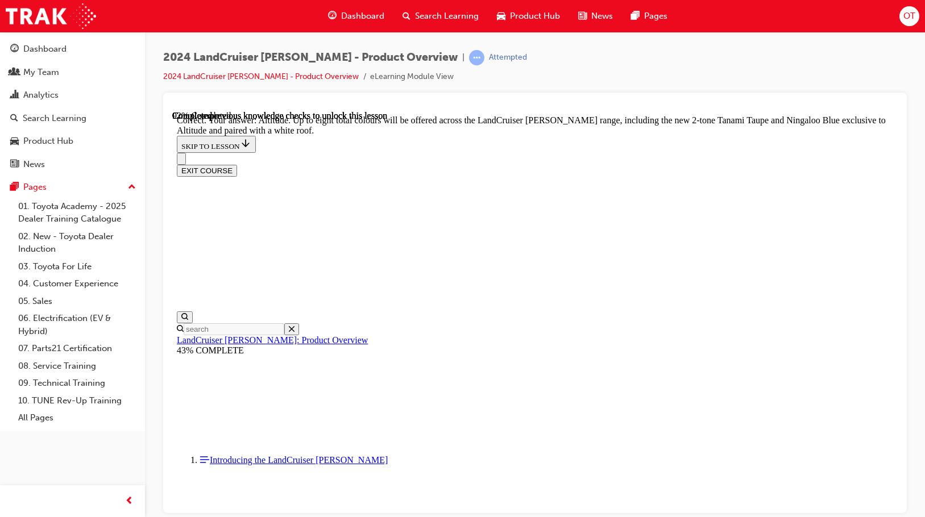
scroll to position [4491, 0]
checkbox input "true"
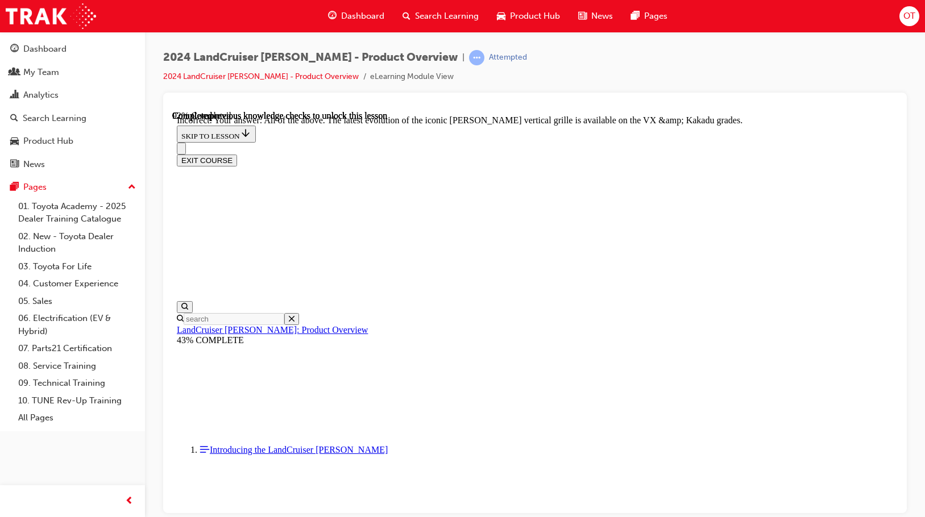
scroll to position [4727, 0]
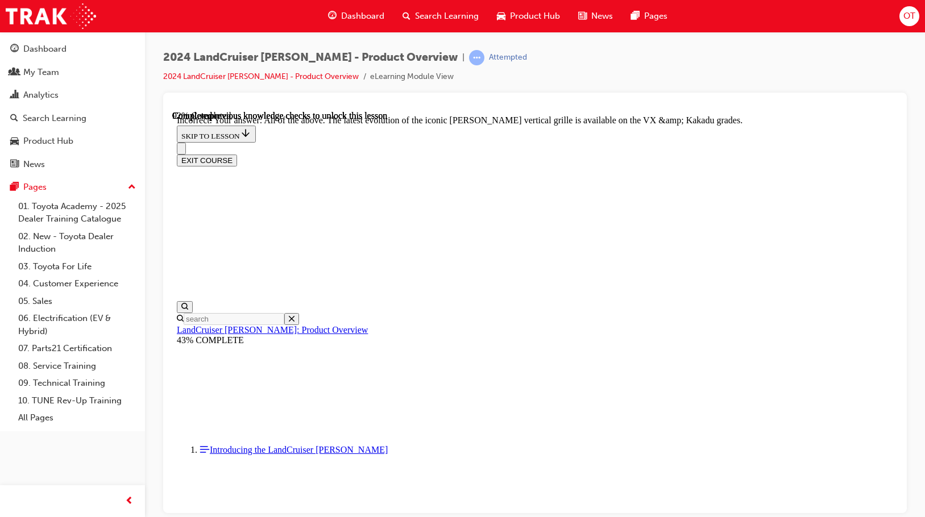
checkbox input "true"
drag, startPoint x: 499, startPoint y: 354, endPoint x: 538, endPoint y: 405, distance: 64.1
checkbox input "true"
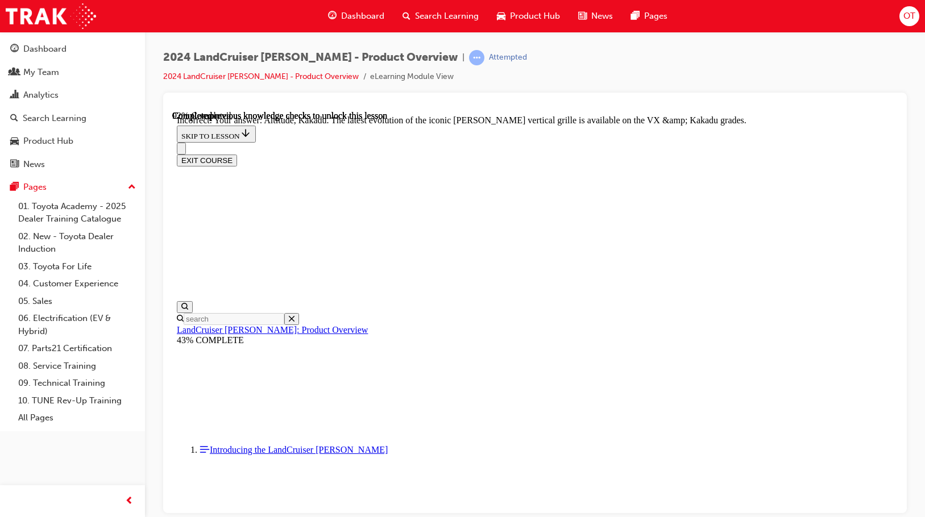
checkbox input "true"
checkbox input "false"
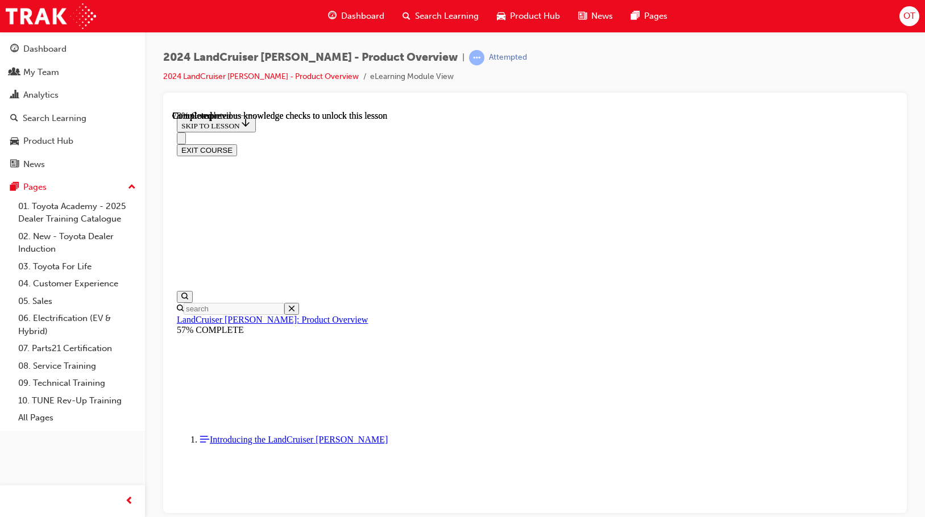
scroll to position [2650, 0]
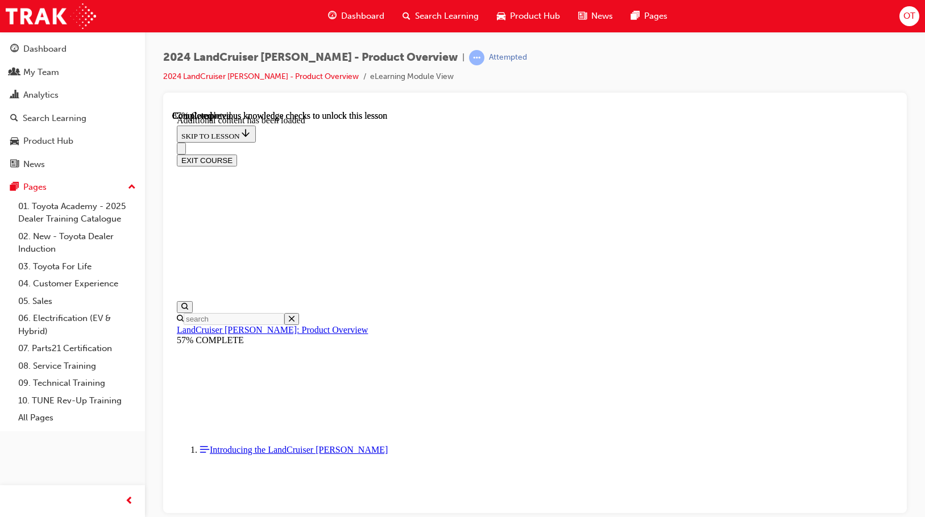
scroll to position [2930, 0]
radio input "true"
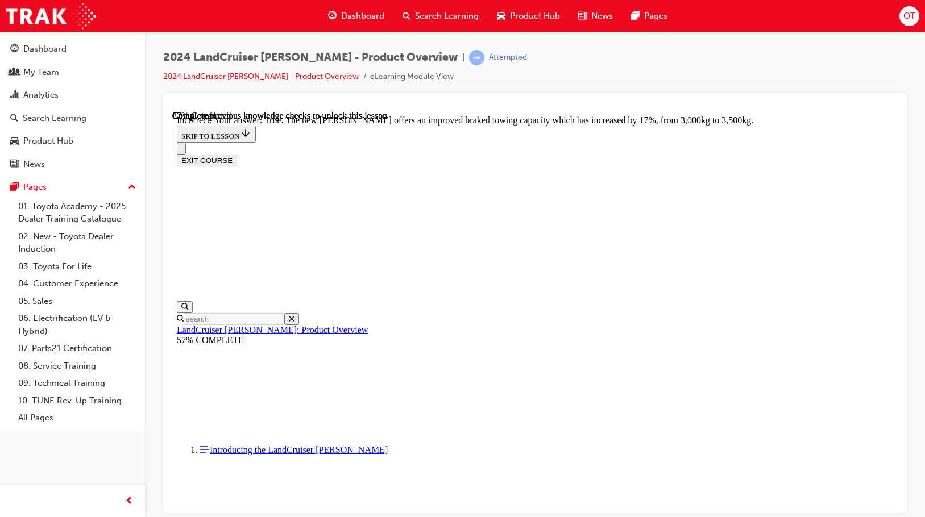
scroll to position [3069, 0]
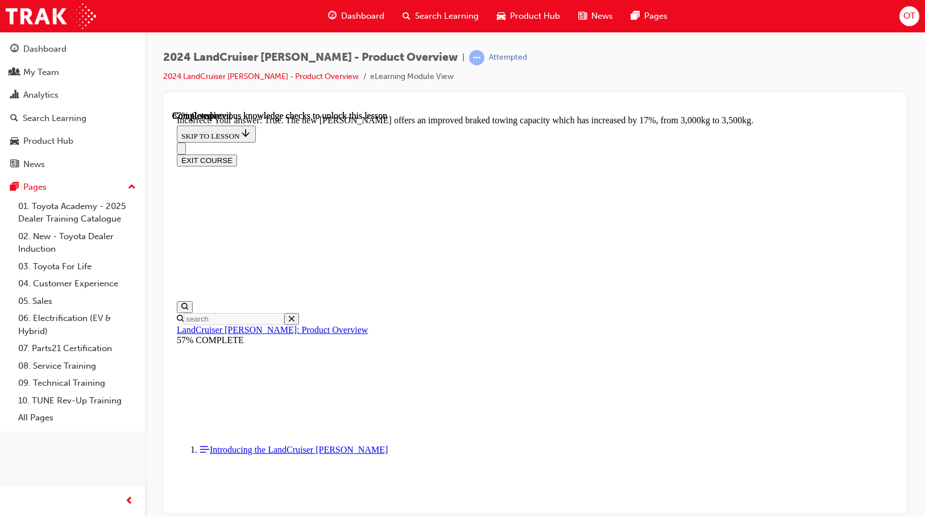
radio input "true"
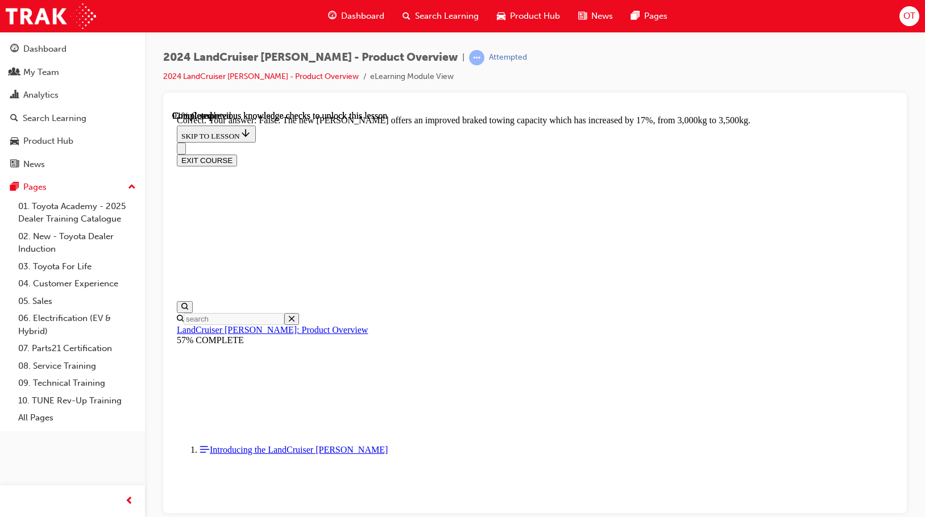
radio input "true"
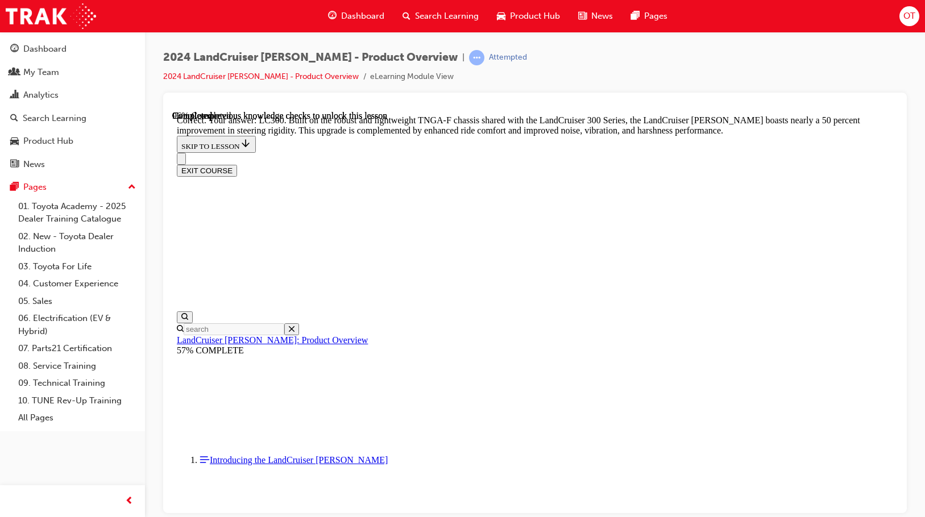
scroll to position [3598, 0]
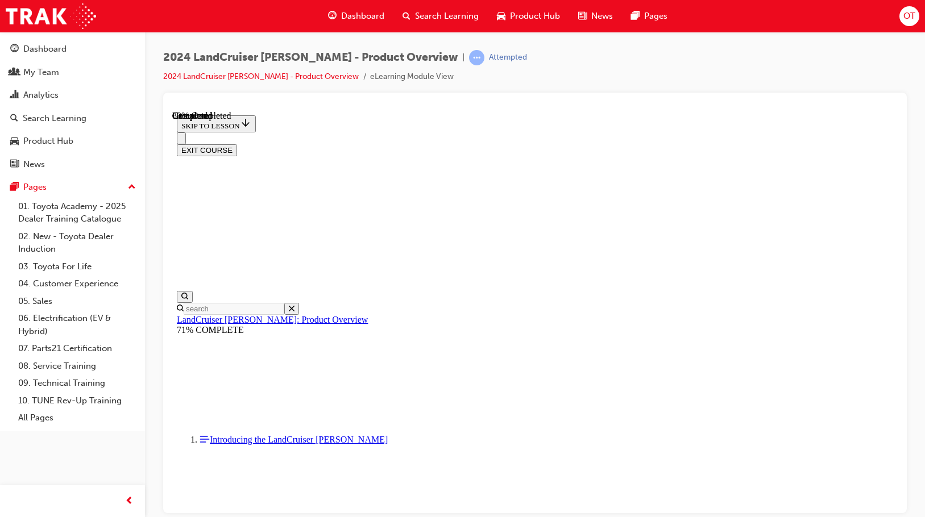
scroll to position [1252, 0]
click at [237, 144] on button "EXIT COURSE" at bounding box center [207, 150] width 60 height 12
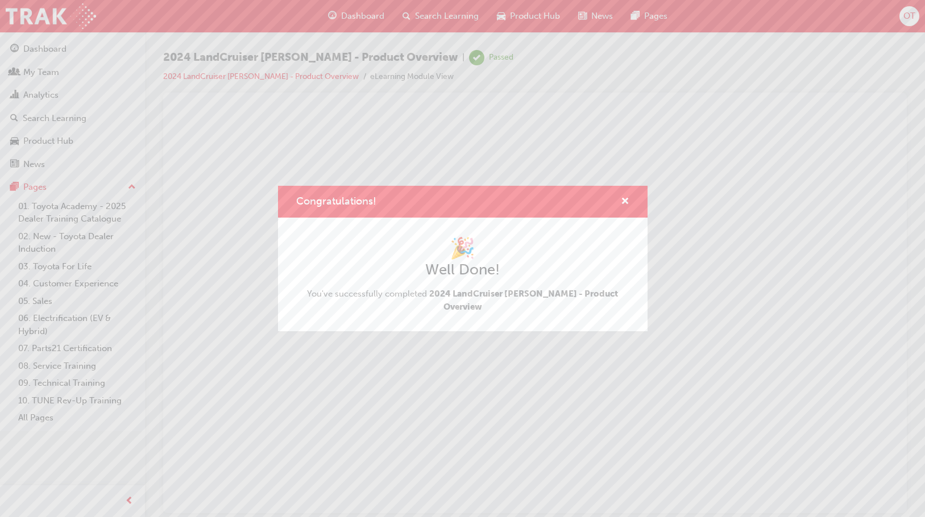
scroll to position [0, 0]
click at [630, 205] on div "Congratulations!" at bounding box center [463, 202] width 370 height 32
click at [911, 19] on div "Congratulations! 🎉 Well Done! You've successfully completed 2024 LandCruiser Pr…" at bounding box center [462, 258] width 925 height 517
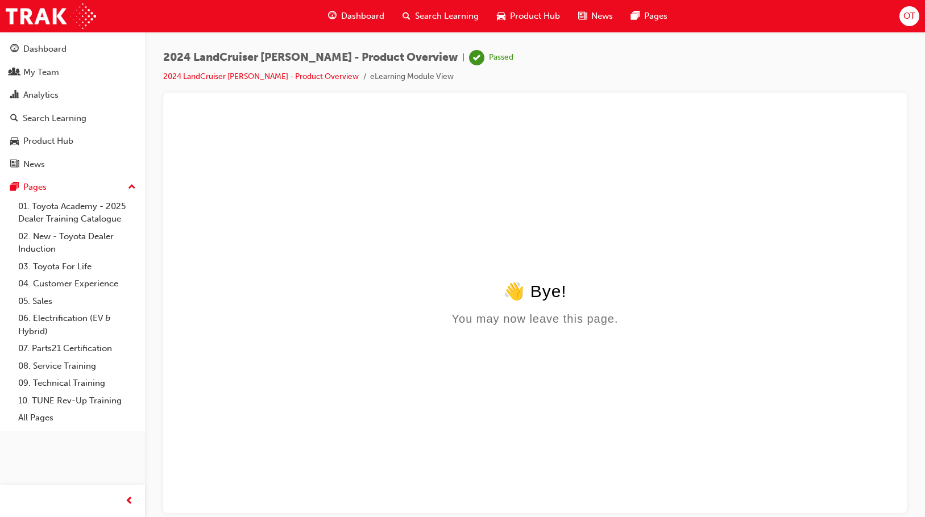
click at [910, 9] on div "OT" at bounding box center [909, 16] width 20 height 20
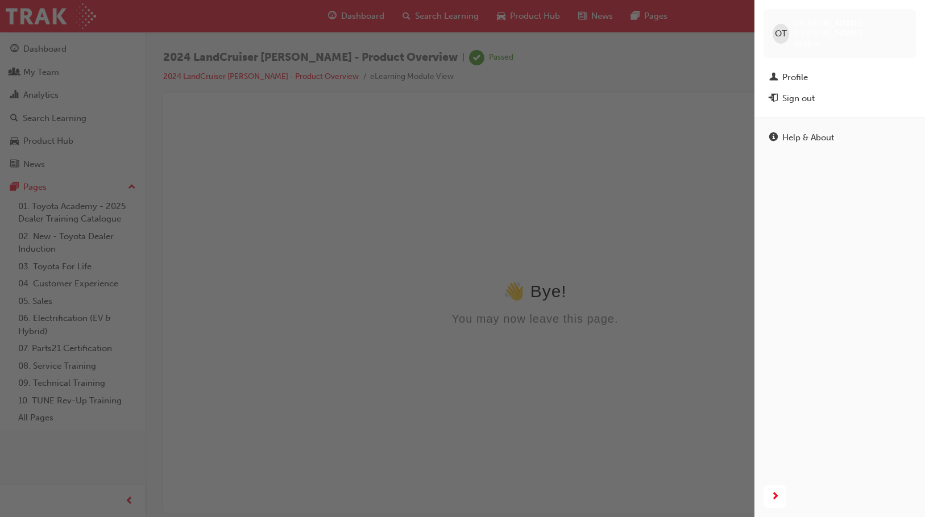
click at [805, 56] on div "OT Olivia Travis 658579 Profile Sign out" at bounding box center [839, 59] width 171 height 118
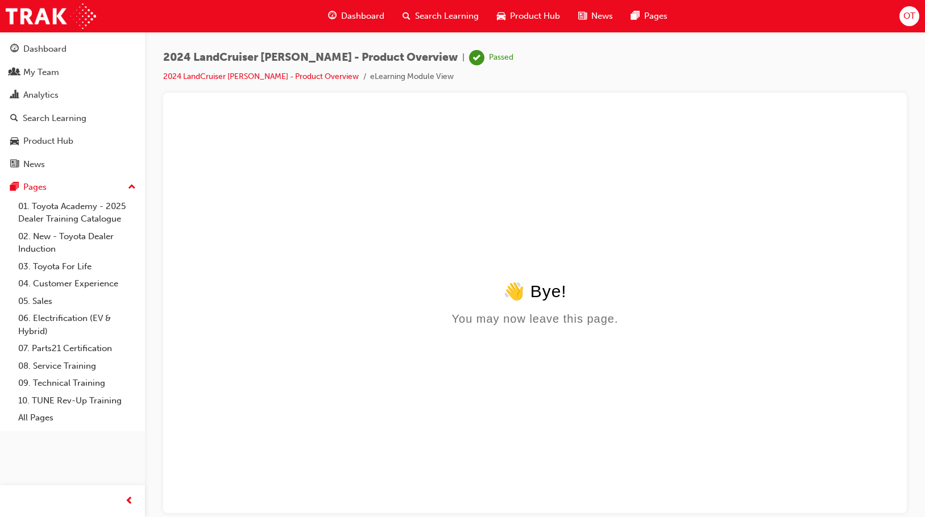
click at [912, 21] on span "OT" at bounding box center [909, 16] width 12 height 13
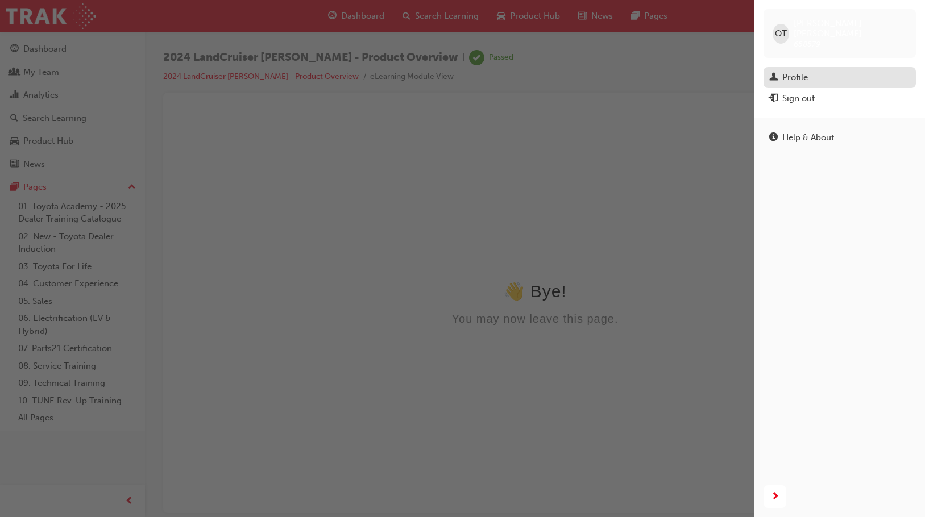
click at [831, 70] on div "Profile" at bounding box center [839, 77] width 141 height 14
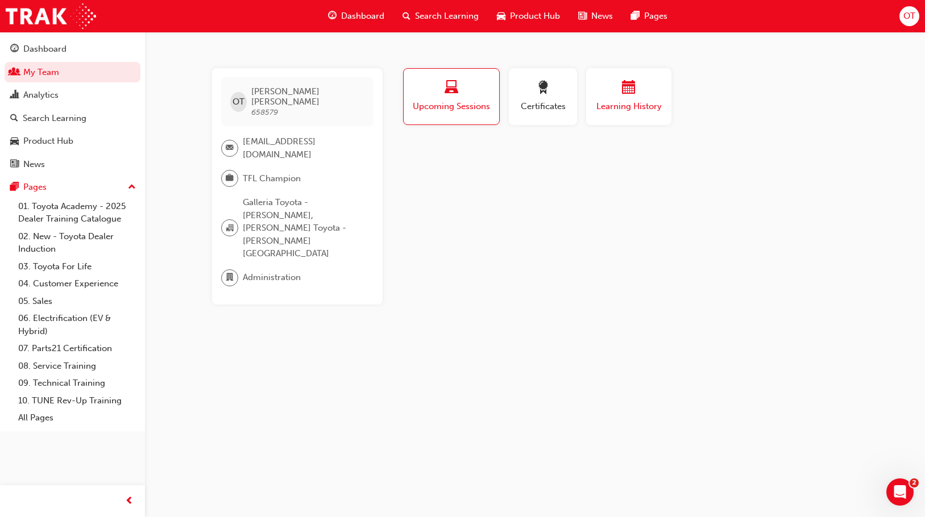
click at [616, 83] on div "button" at bounding box center [629, 90] width 68 height 18
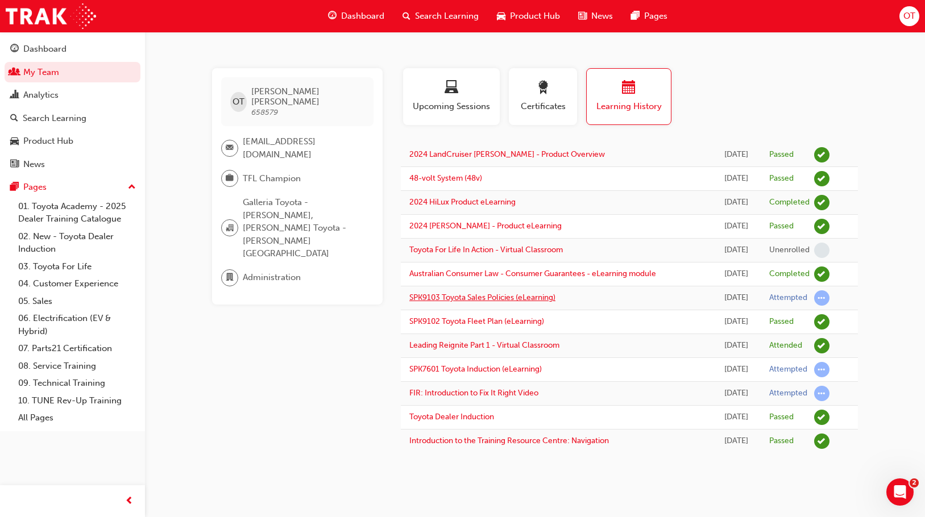
click at [551, 299] on link "SPK9103 Toyota Sales Policies (eLearning)" at bounding box center [482, 298] width 146 height 10
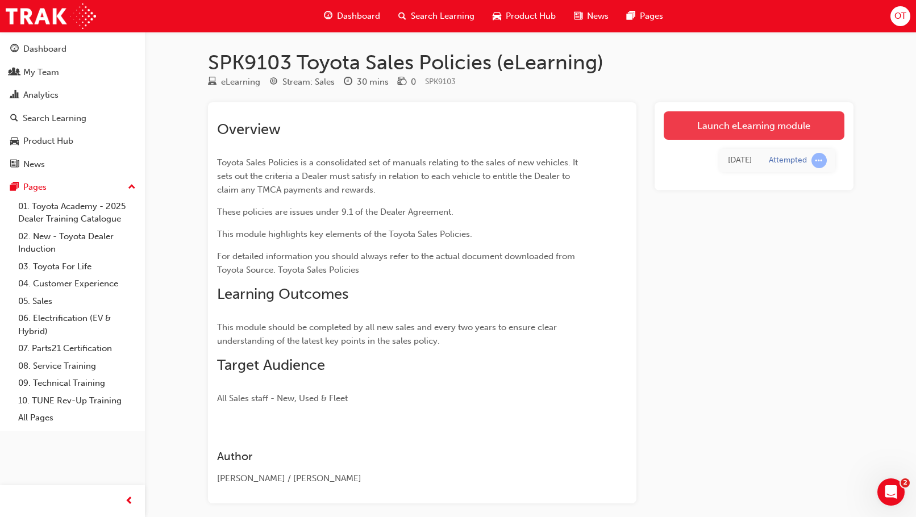
click at [737, 126] on link "Launch eLearning module" at bounding box center [754, 125] width 181 height 28
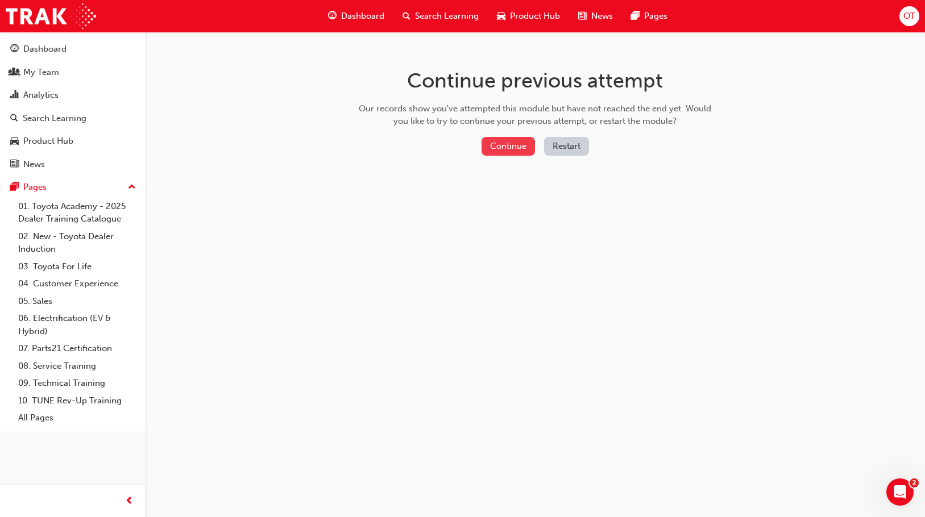
click at [513, 147] on button "Continue" at bounding box center [508, 146] width 53 height 19
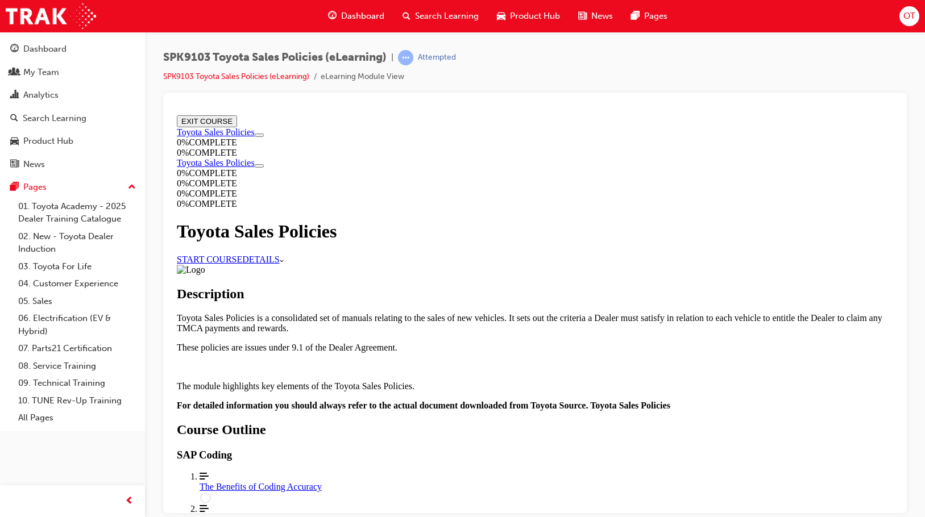
click at [535, 482] on div "The Benefits of Coding Accuracy" at bounding box center [547, 487] width 694 height 10
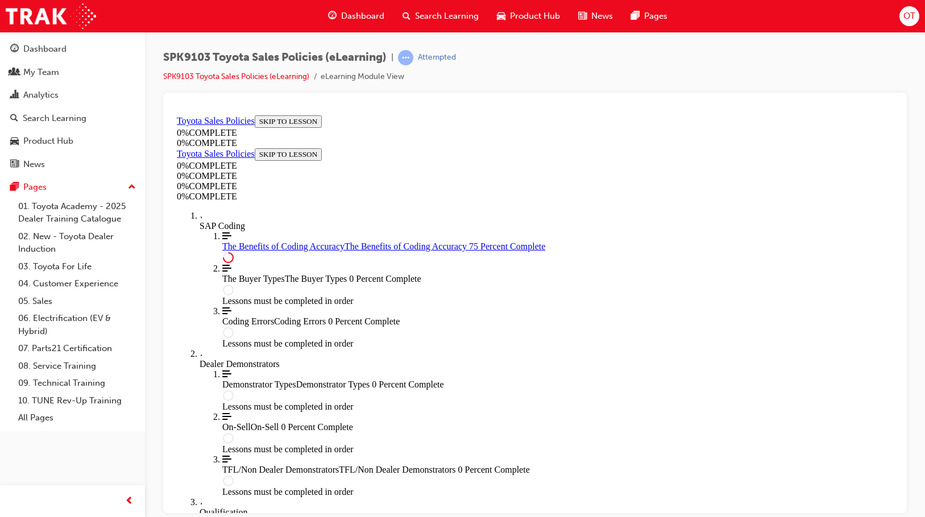
scroll to position [551, 0]
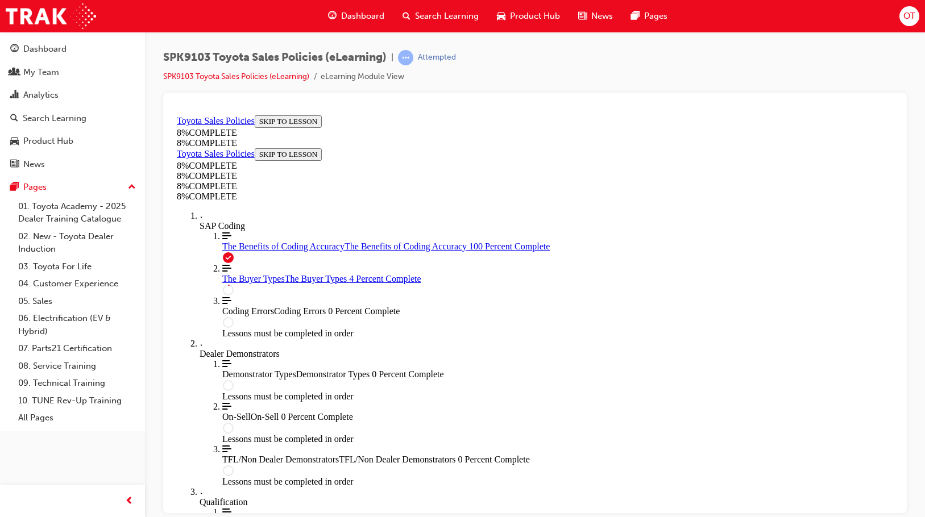
scroll to position [39, 0]
